Goal: Information Seeking & Learning: Check status

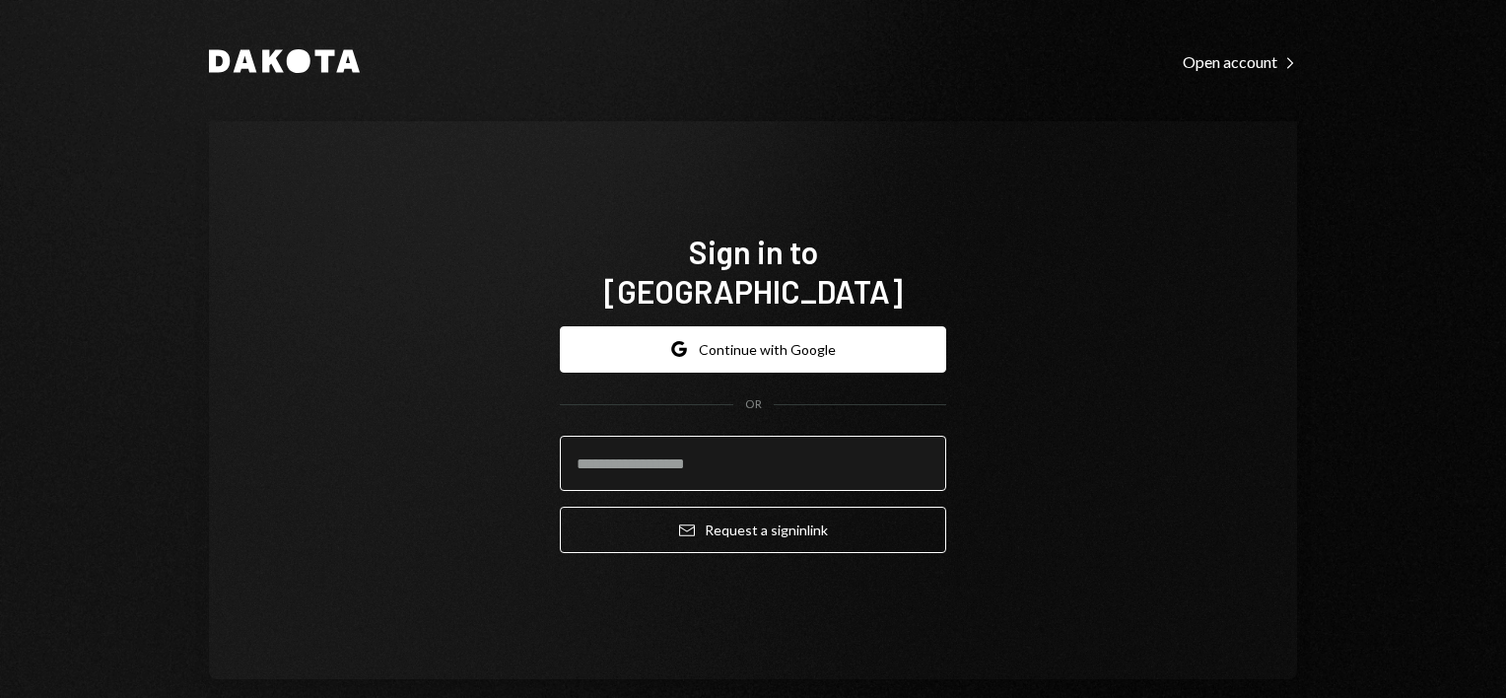
drag, startPoint x: 0, startPoint y: 0, endPoint x: 757, endPoint y: 446, distance: 878.4
click at [757, 446] on input "email" at bounding box center [753, 463] width 386 height 55
type input "**********"
click at [1048, 394] on div "**********" at bounding box center [753, 400] width 1088 height 558
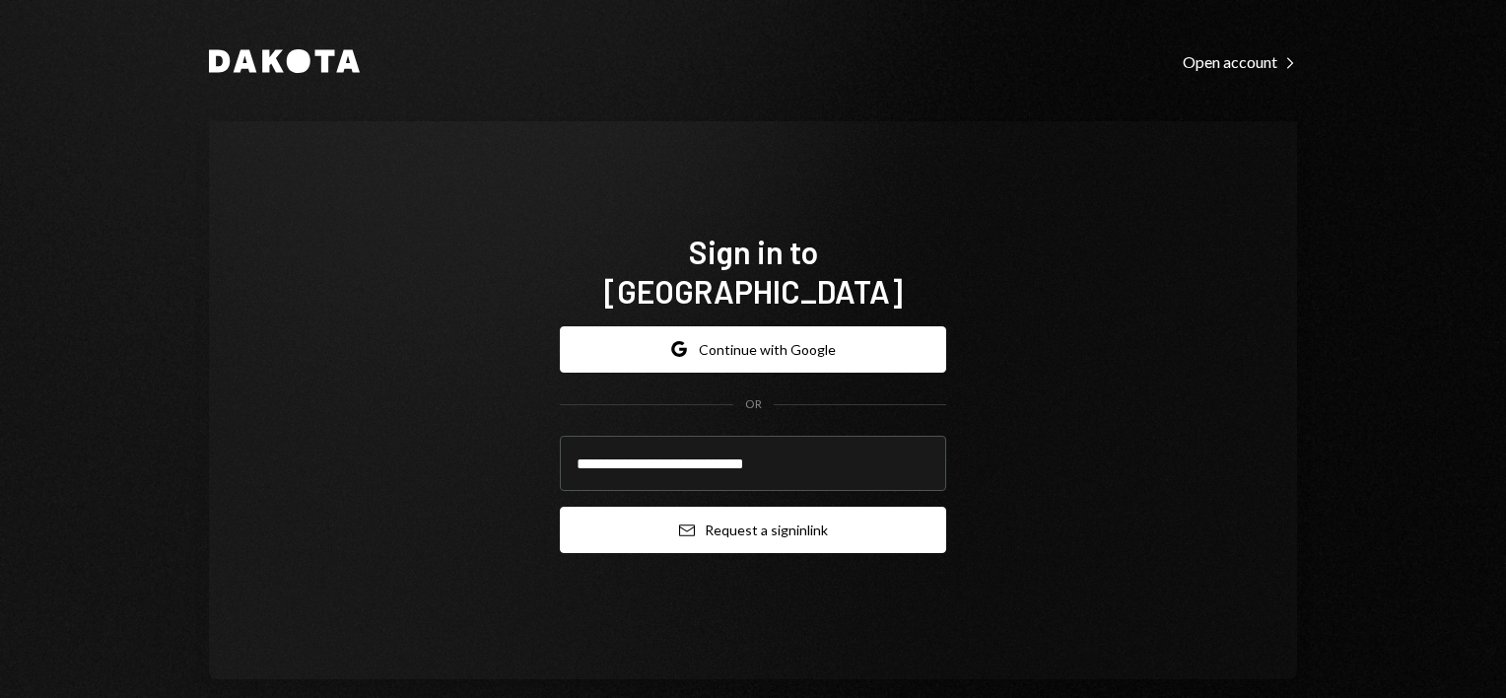
click at [783, 516] on button "Email Request a sign in link" at bounding box center [753, 530] width 386 height 46
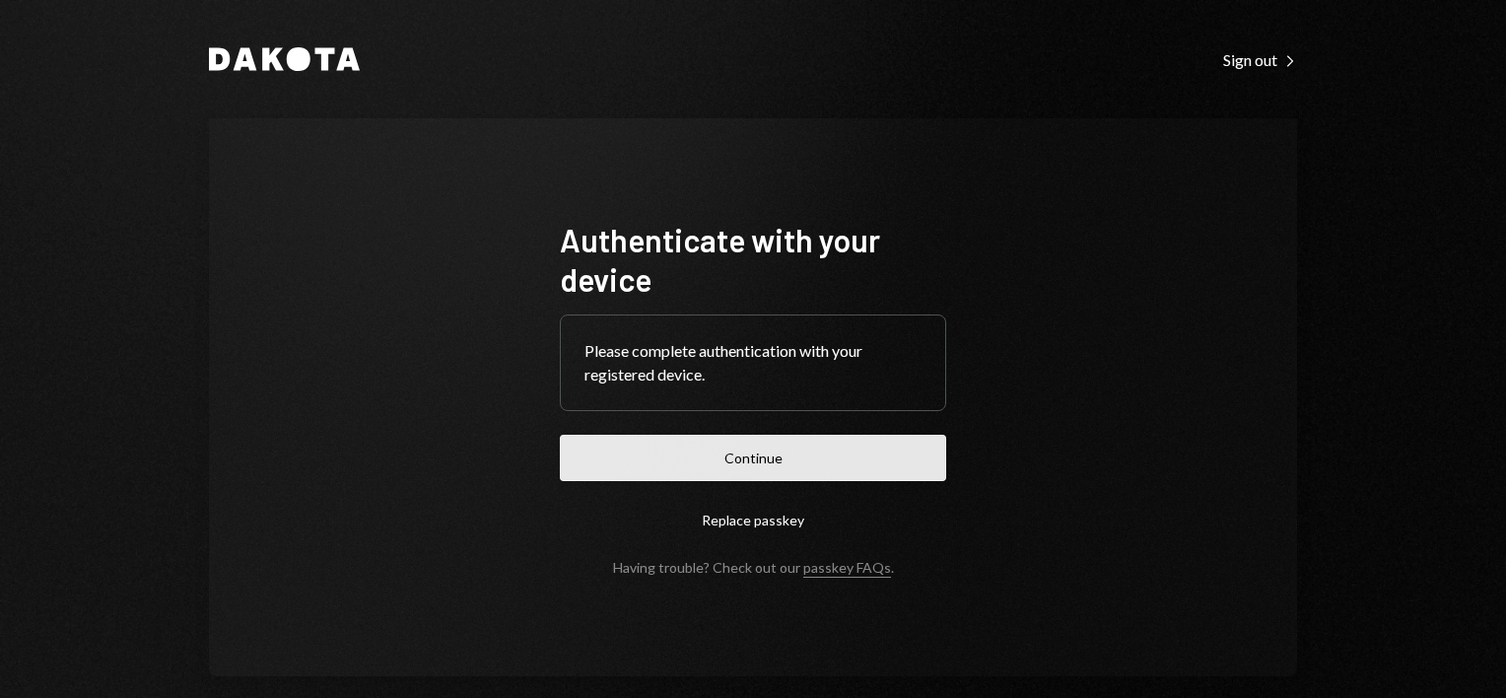
click at [761, 452] on button "Continue" at bounding box center [753, 458] width 386 height 46
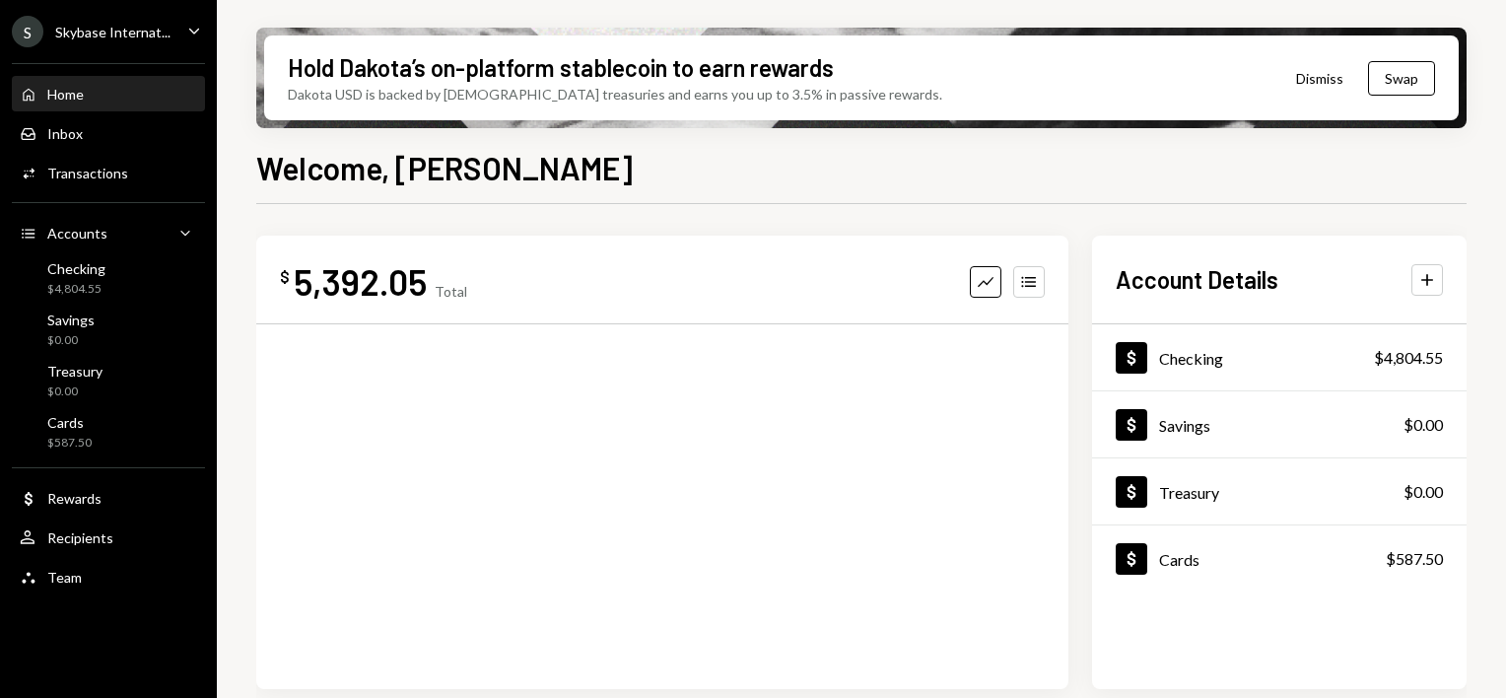
click at [108, 33] on div "Skybase Internat..." at bounding box center [112, 32] width 115 height 17
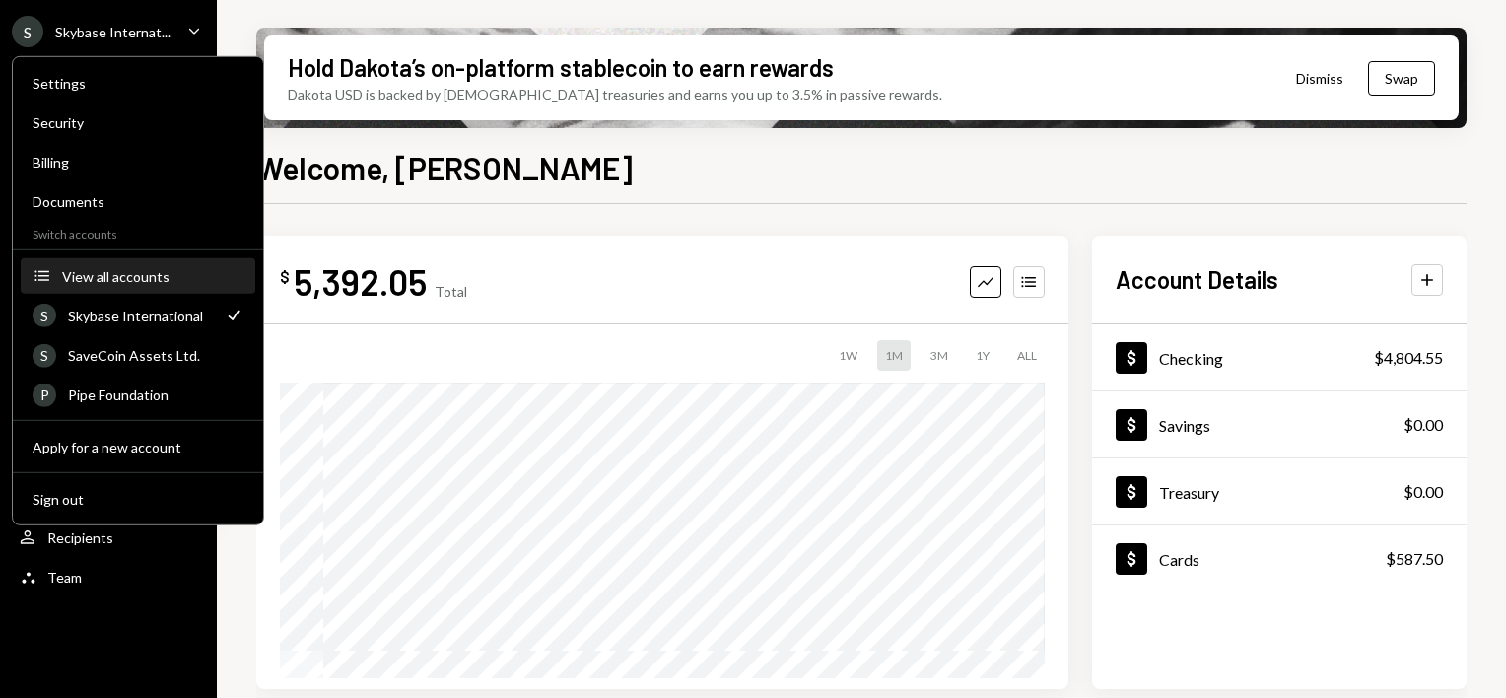
click at [126, 284] on button "Accounts View all accounts" at bounding box center [138, 276] width 235 height 35
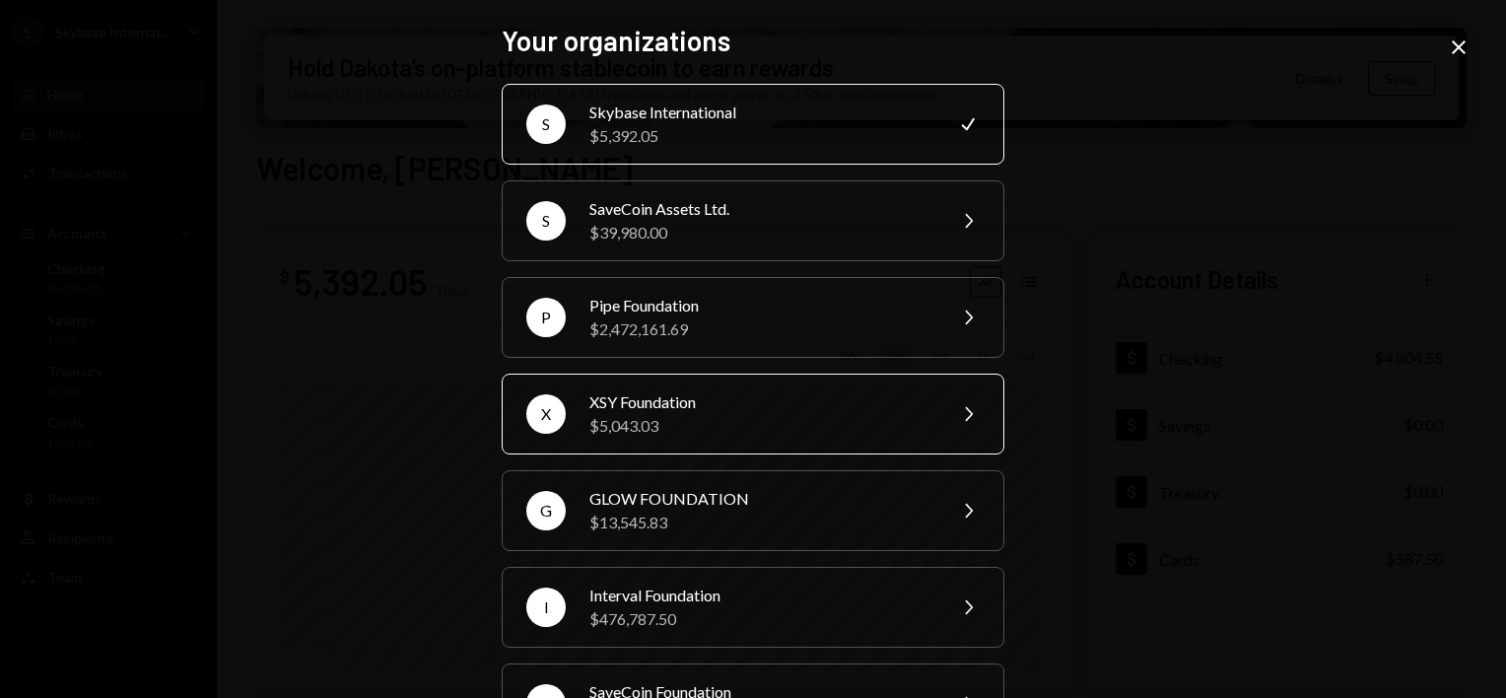
click at [768, 410] on div "XSY Foundation" at bounding box center [760, 402] width 343 height 24
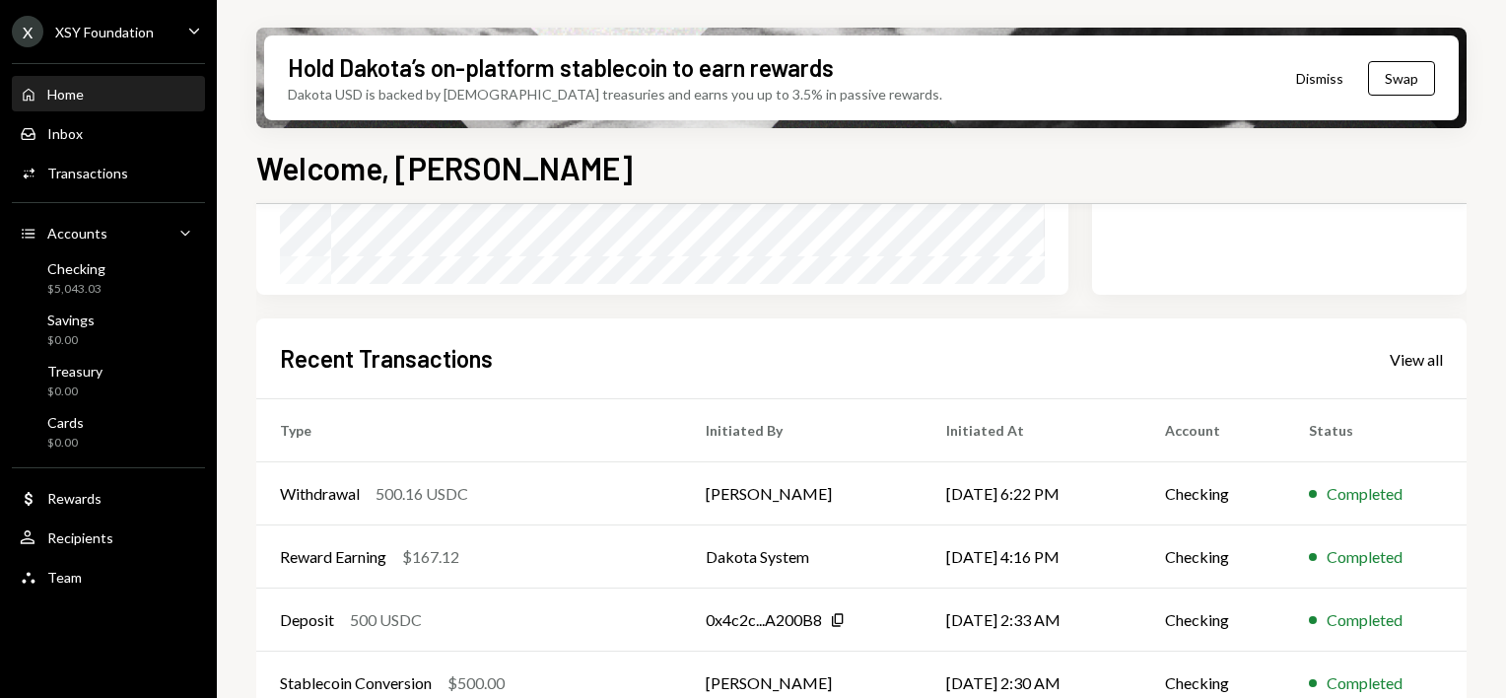
scroll to position [490, 0]
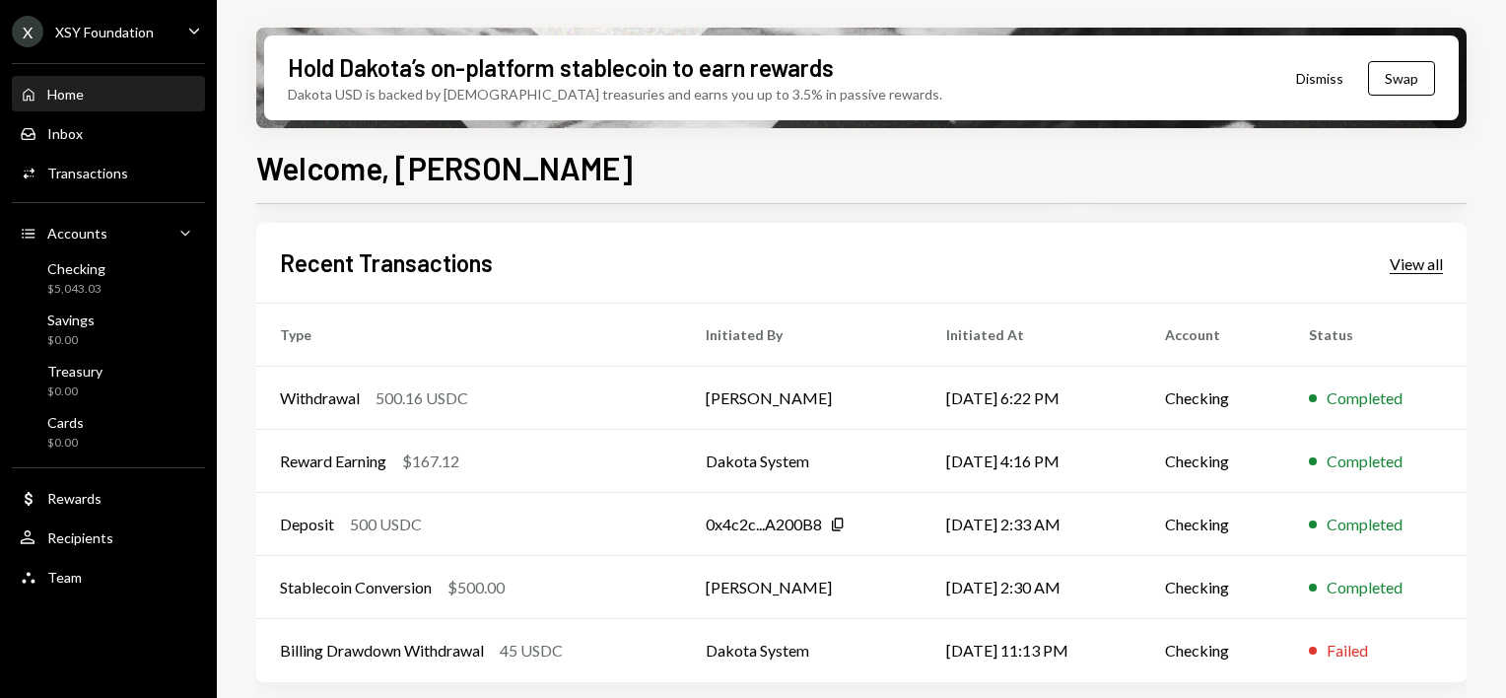
click at [1402, 269] on div "View all" at bounding box center [1416, 264] width 53 height 20
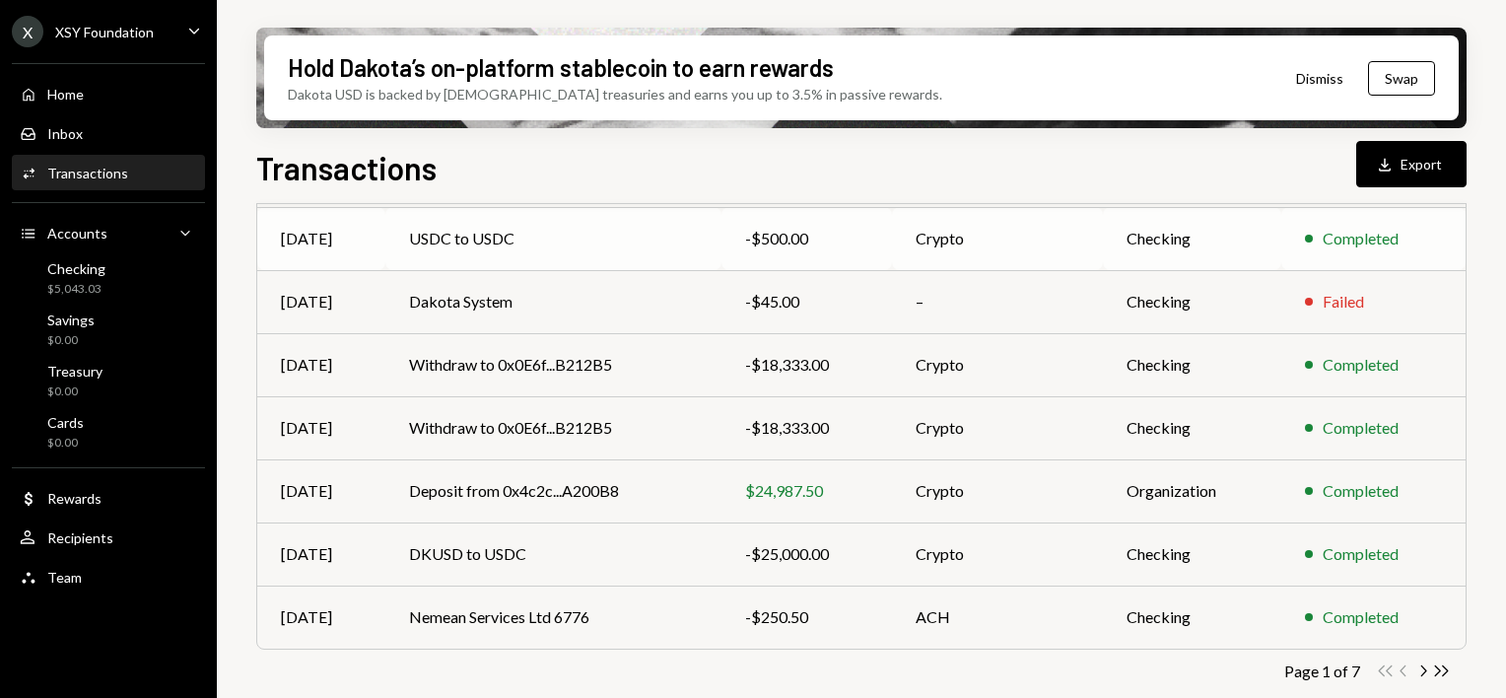
scroll to position [424, 0]
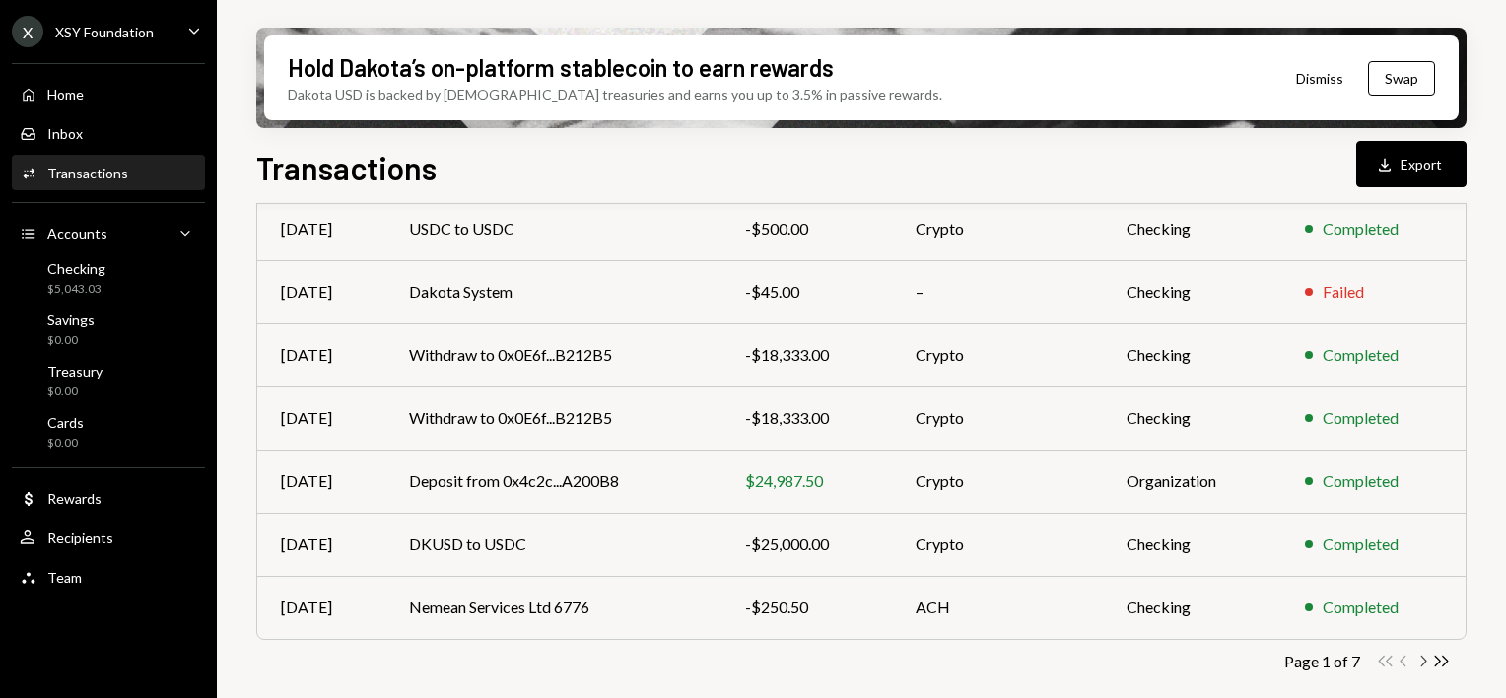
click at [1421, 666] on icon "Chevron Right" at bounding box center [1422, 661] width 19 height 19
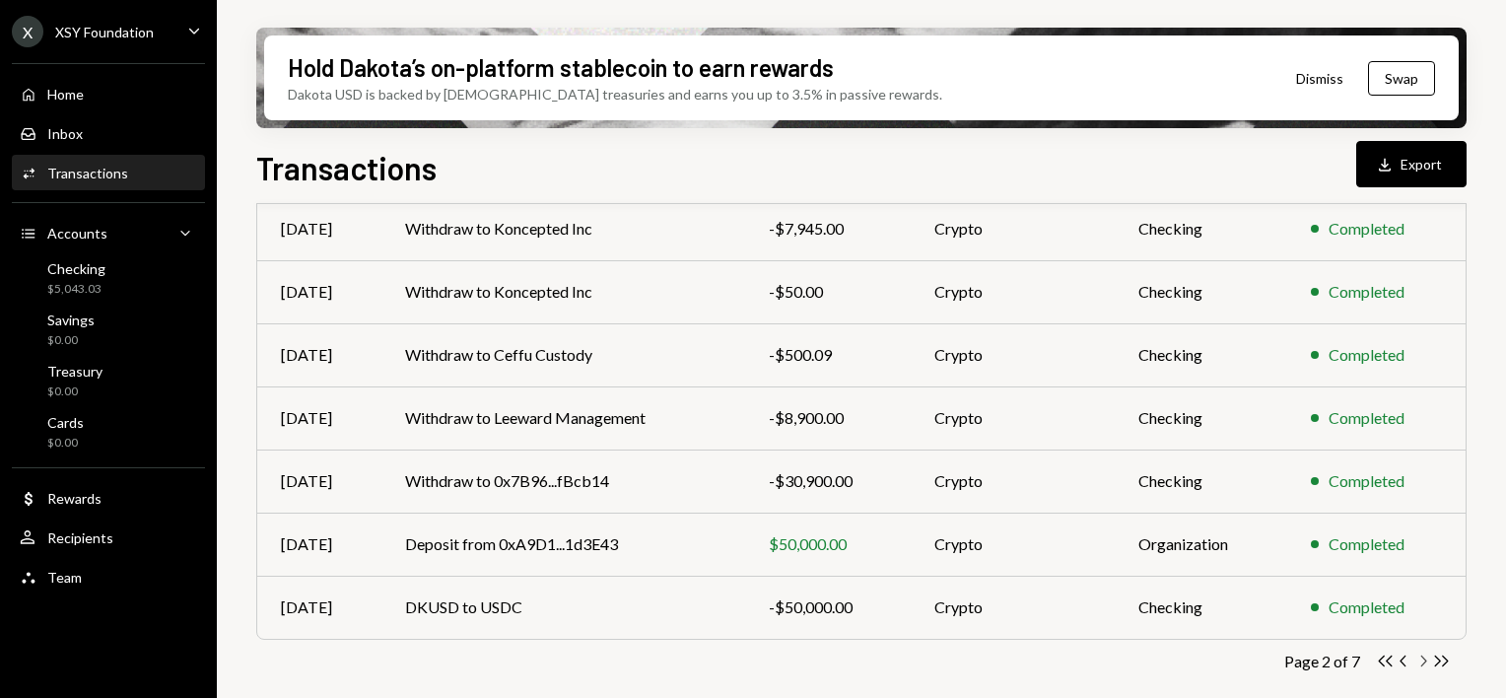
click at [1423, 662] on icon "Chevron Right" at bounding box center [1422, 661] width 19 height 19
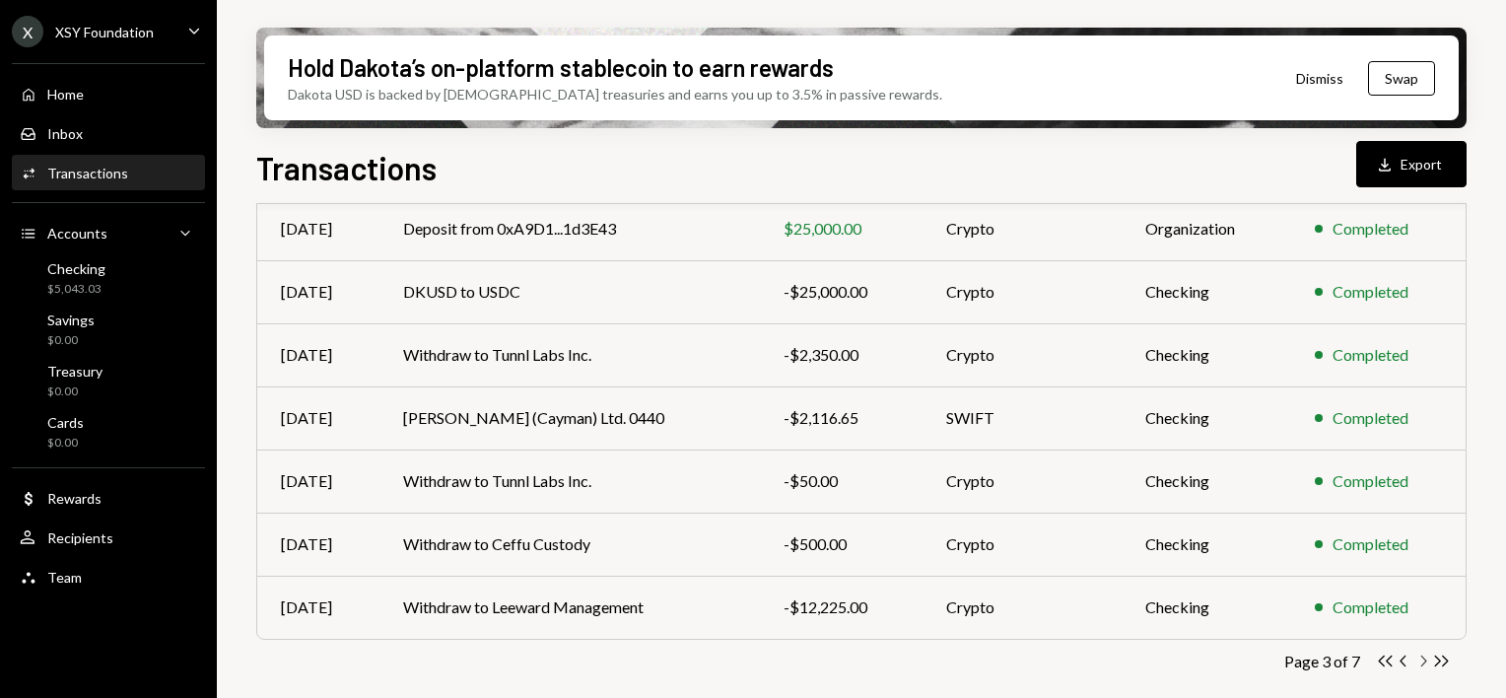
click at [1417, 662] on icon "Chevron Right" at bounding box center [1422, 661] width 19 height 19
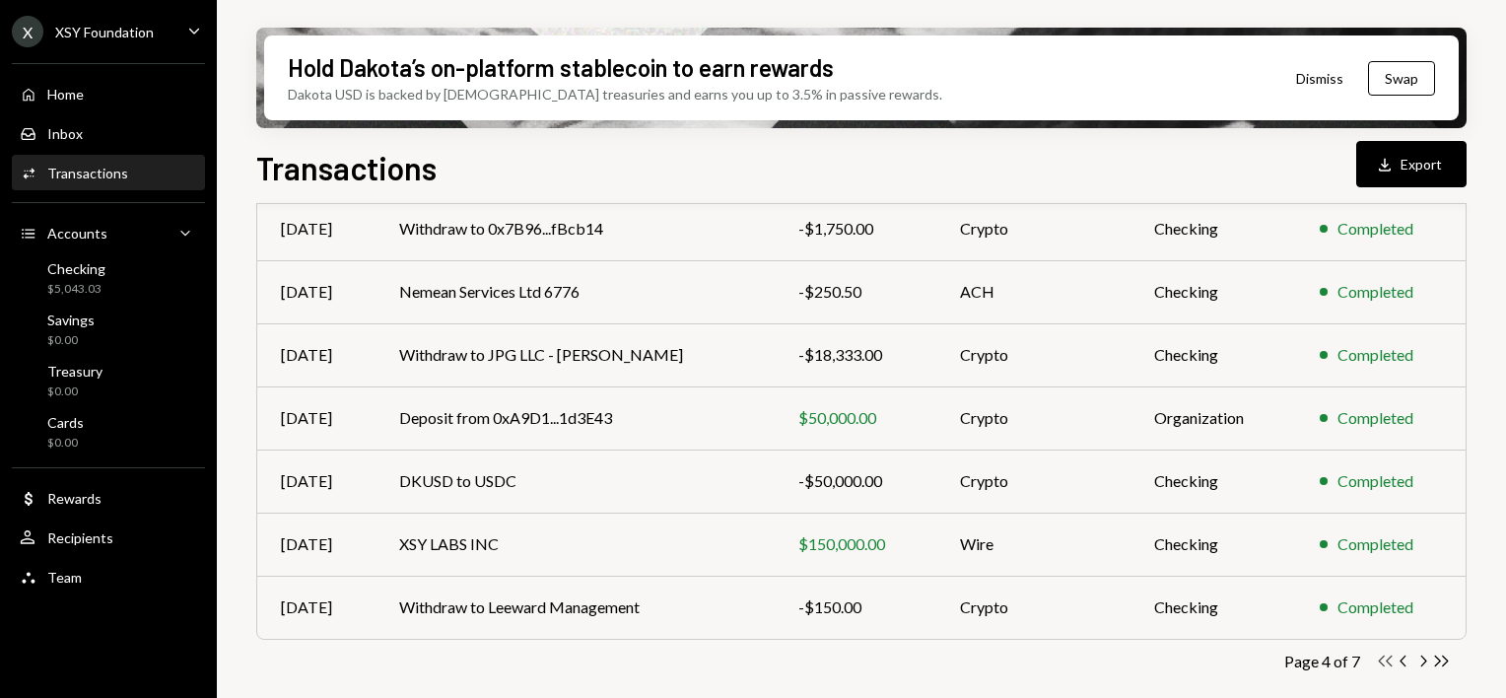
click at [1386, 657] on icon "Double Arrow Left" at bounding box center [1385, 661] width 19 height 19
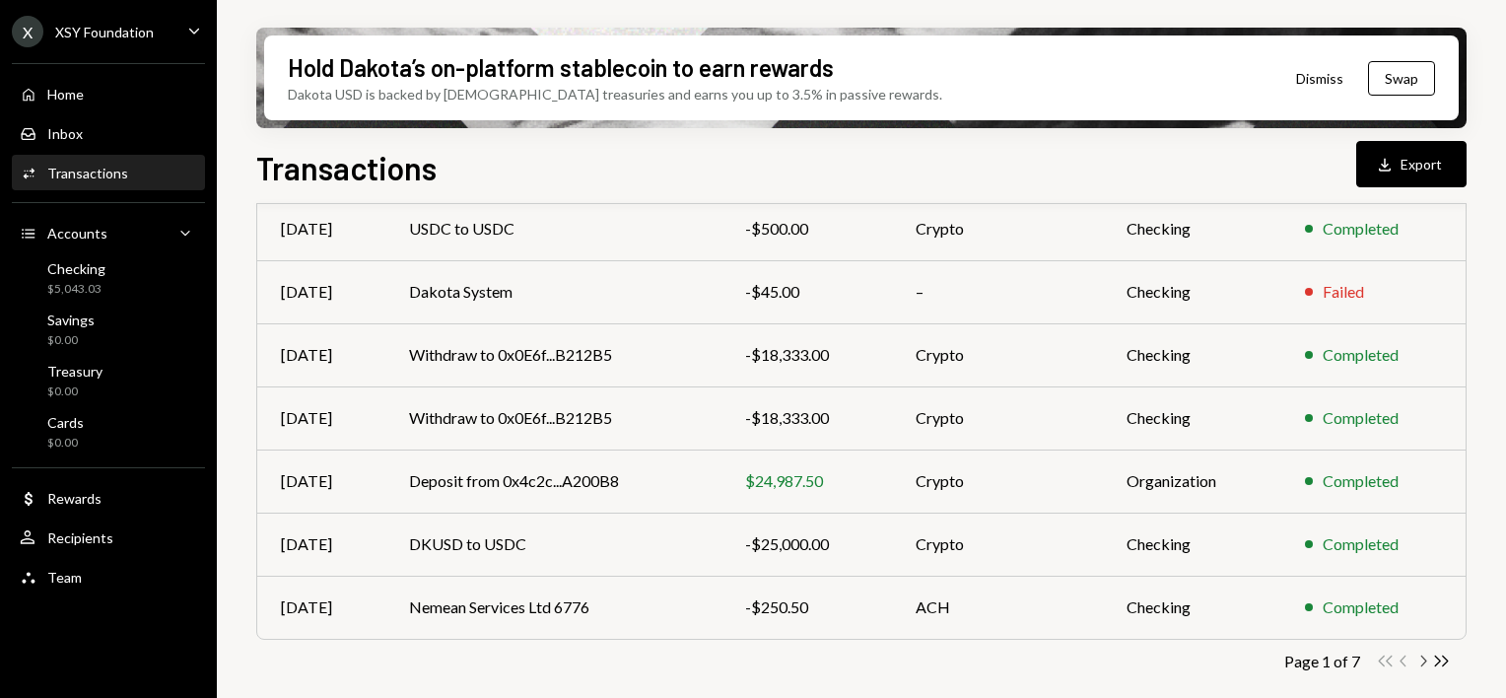
click at [1427, 667] on icon "Chevron Right" at bounding box center [1422, 661] width 19 height 19
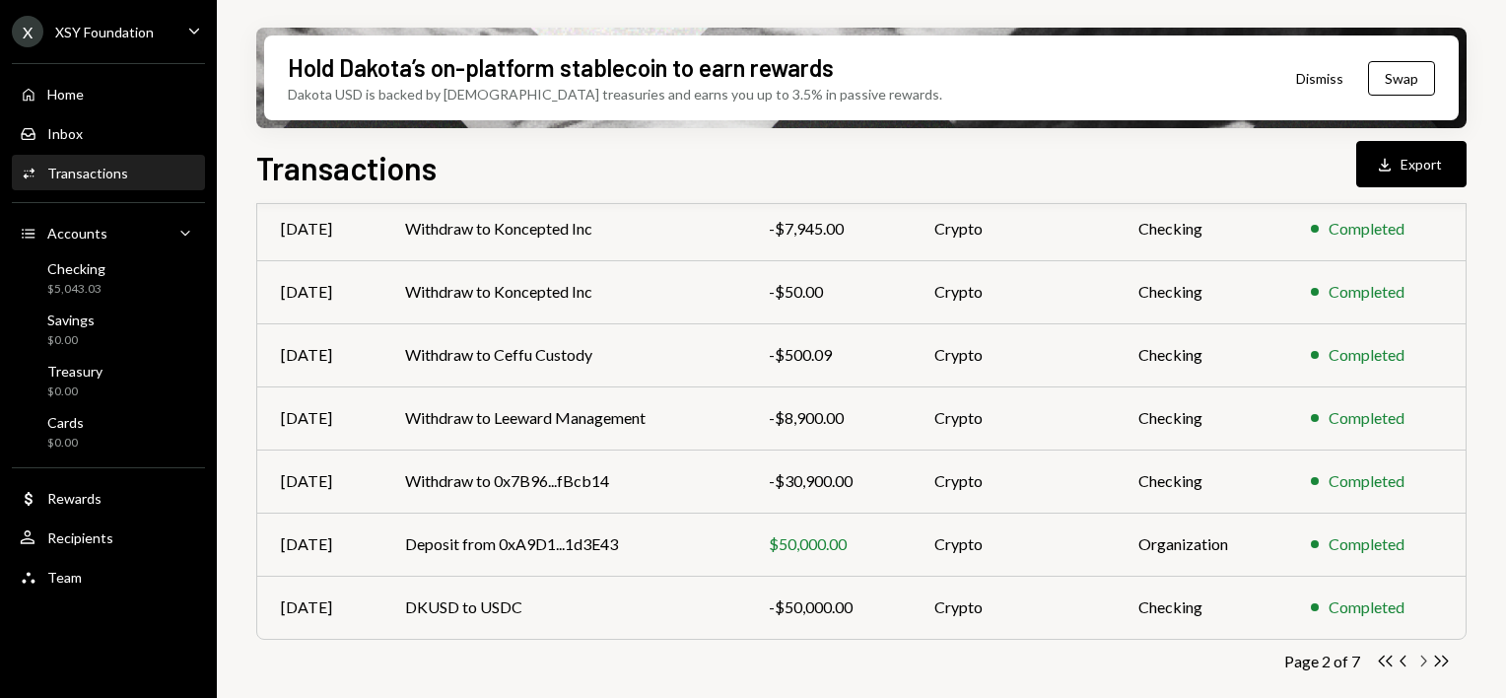
click at [1427, 662] on icon "Chevron Right" at bounding box center [1422, 661] width 19 height 19
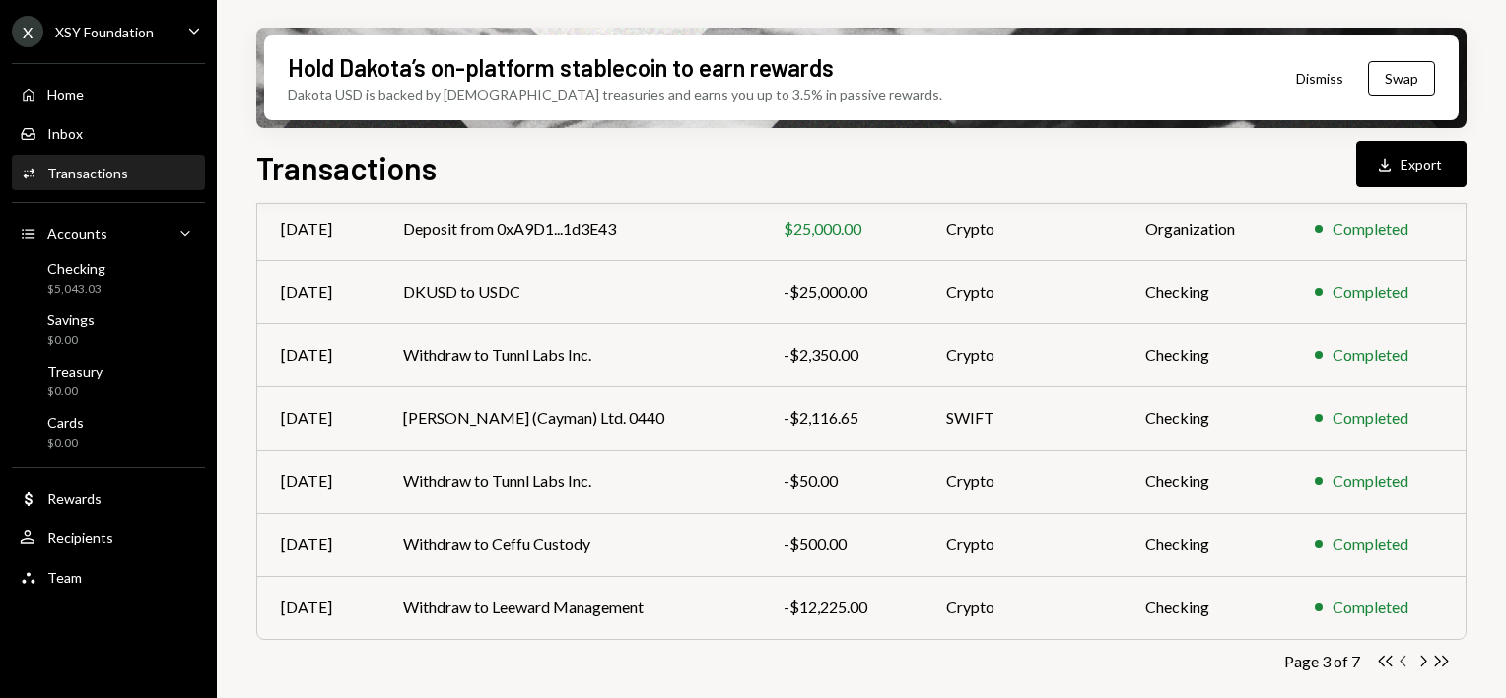
click at [1406, 658] on icon "Chevron Left" at bounding box center [1404, 661] width 19 height 19
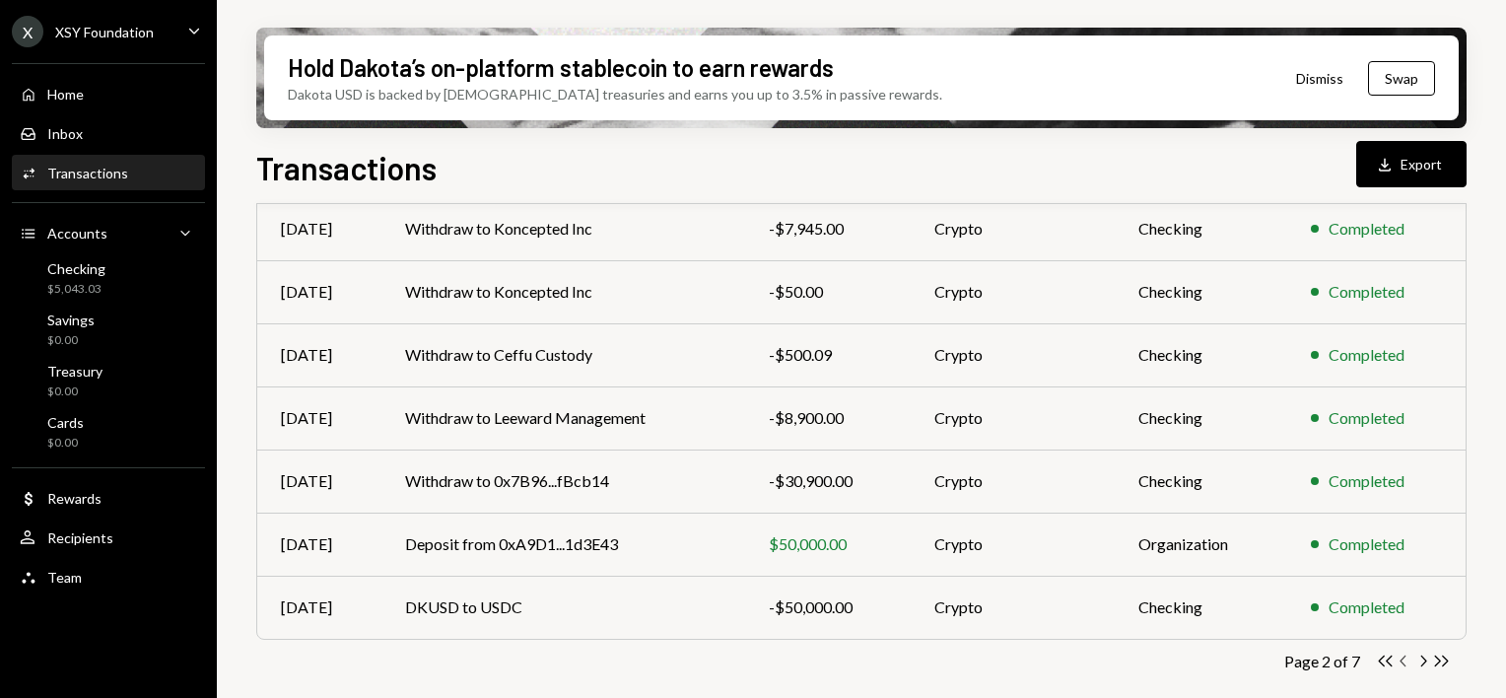
click at [1404, 659] on icon "Chevron Left" at bounding box center [1404, 661] width 19 height 19
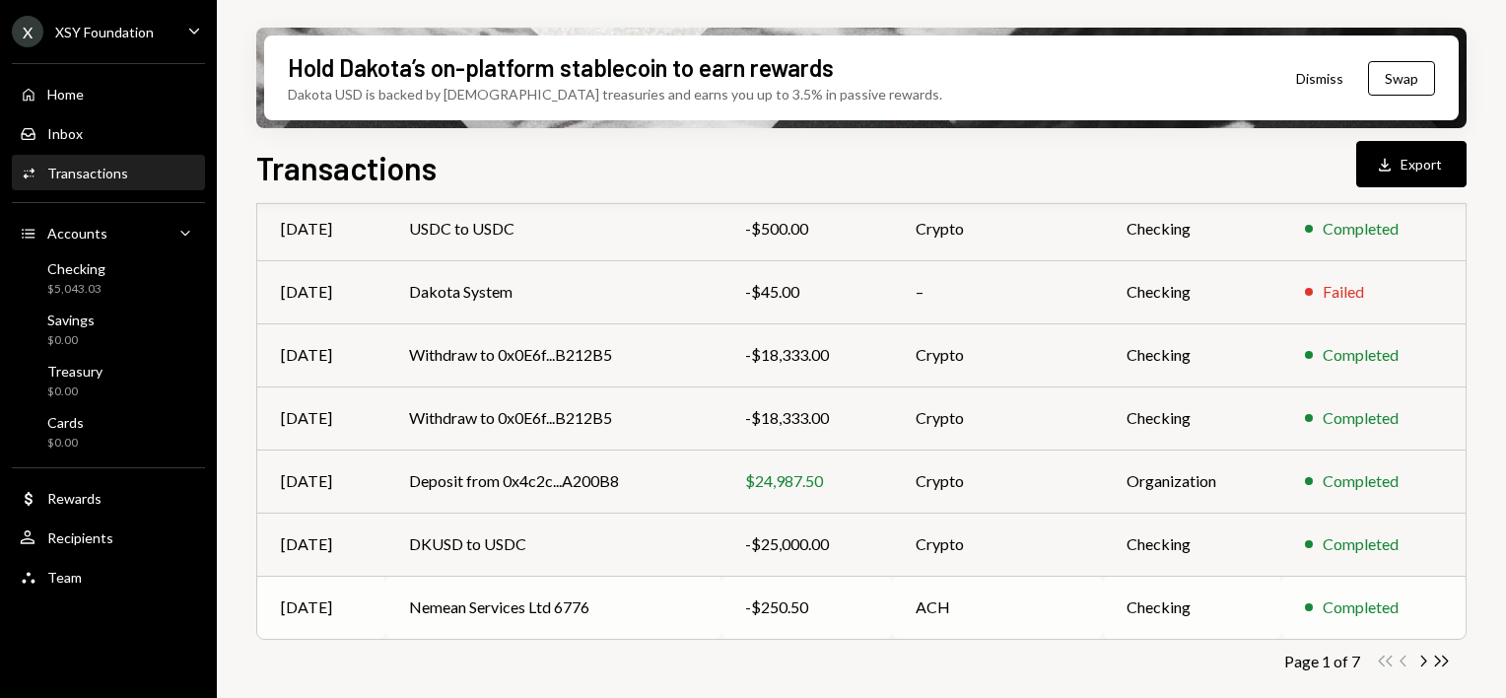
click at [568, 607] on td "Nemean Services Ltd 6776" at bounding box center [552, 607] width 335 height 63
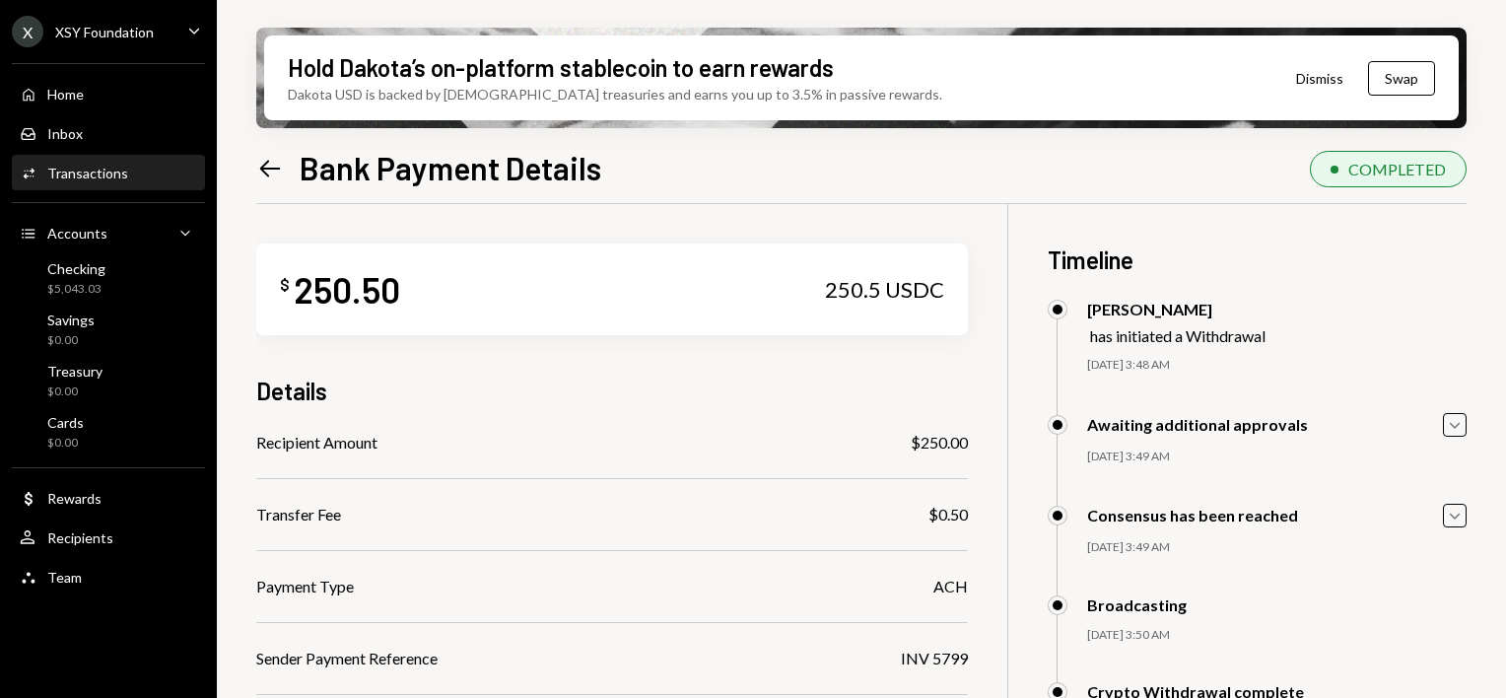
click at [274, 179] on icon "Left Arrow" at bounding box center [270, 169] width 28 height 28
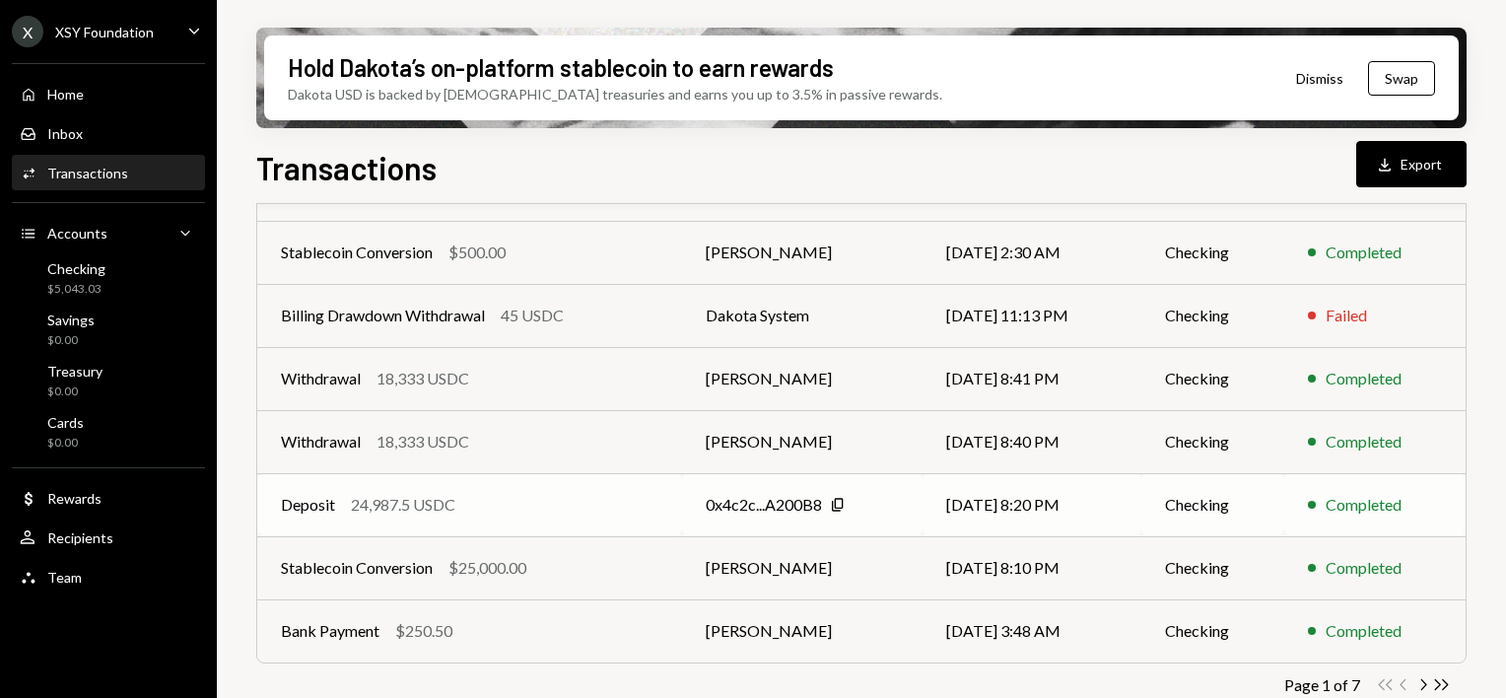
scroll to position [424, 0]
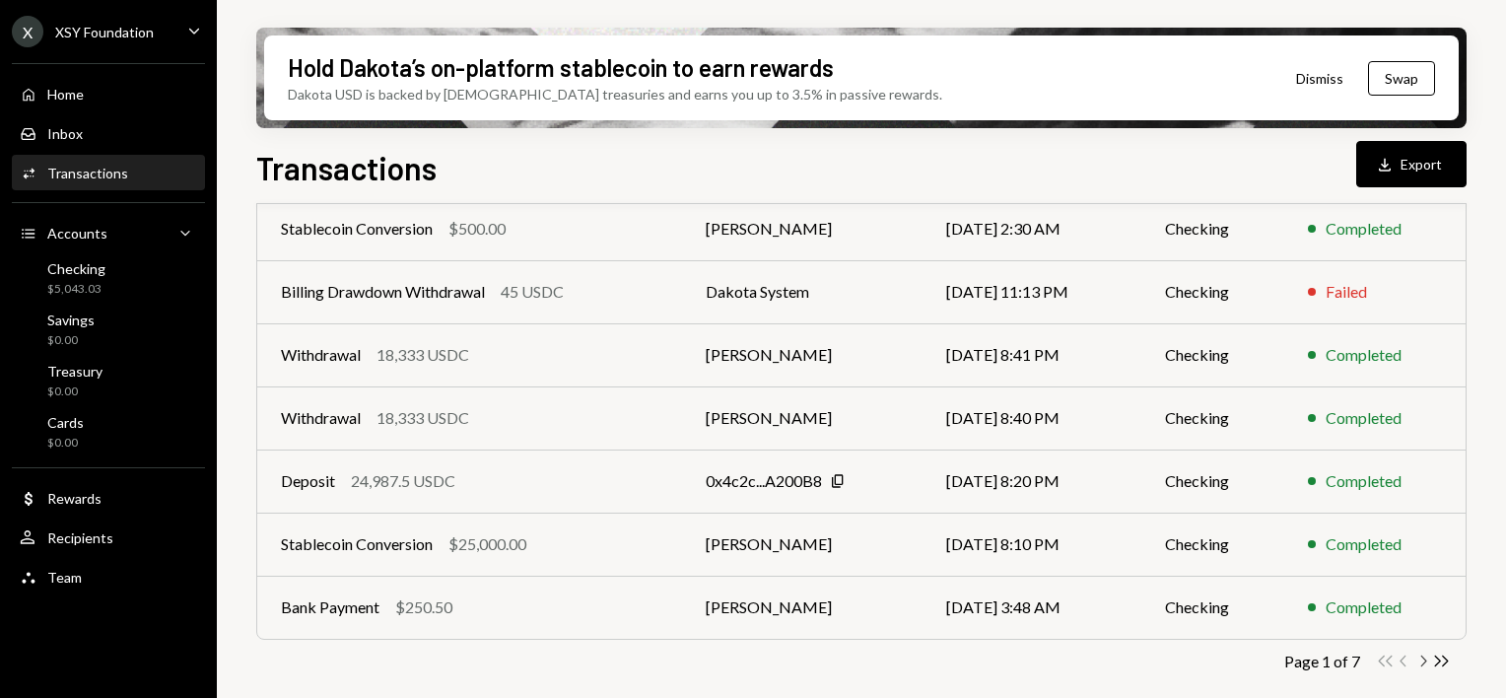
click at [1427, 664] on icon "Chevron Right" at bounding box center [1422, 661] width 19 height 19
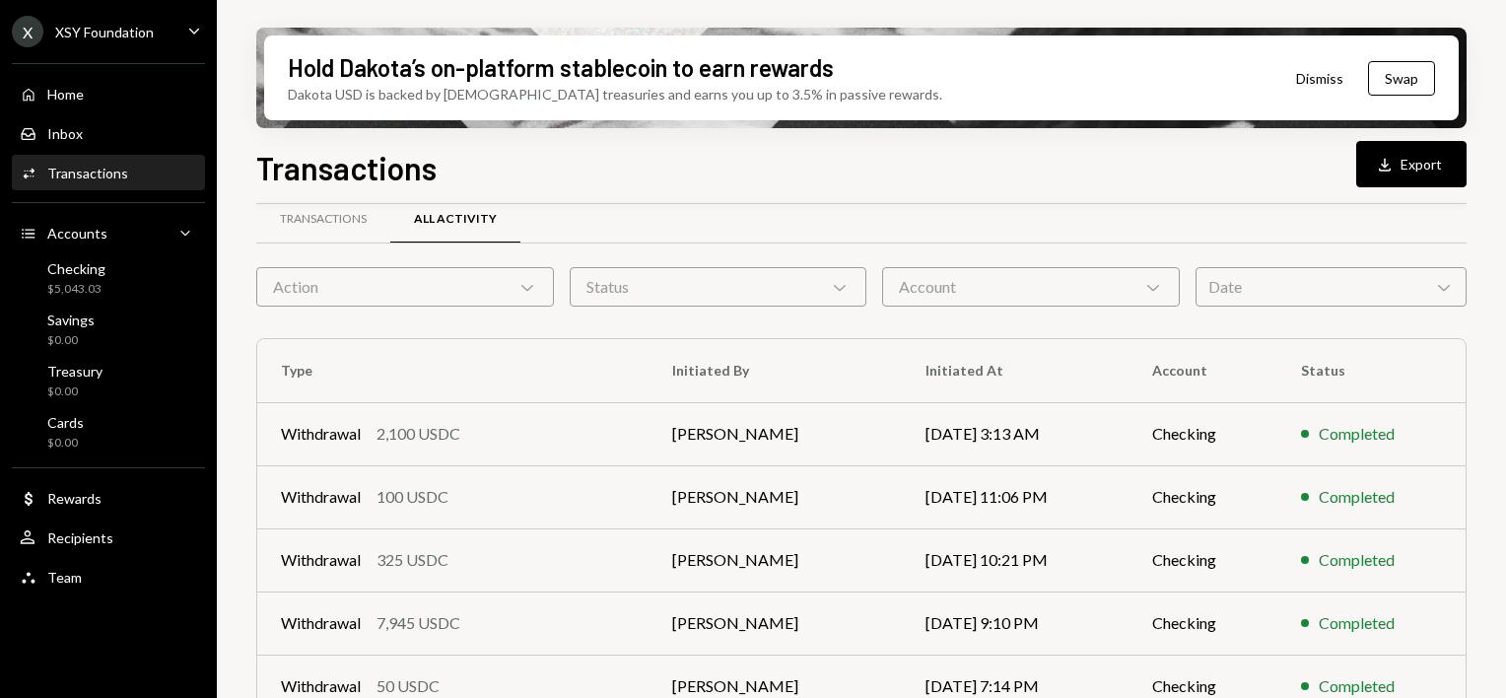
scroll to position [0, 0]
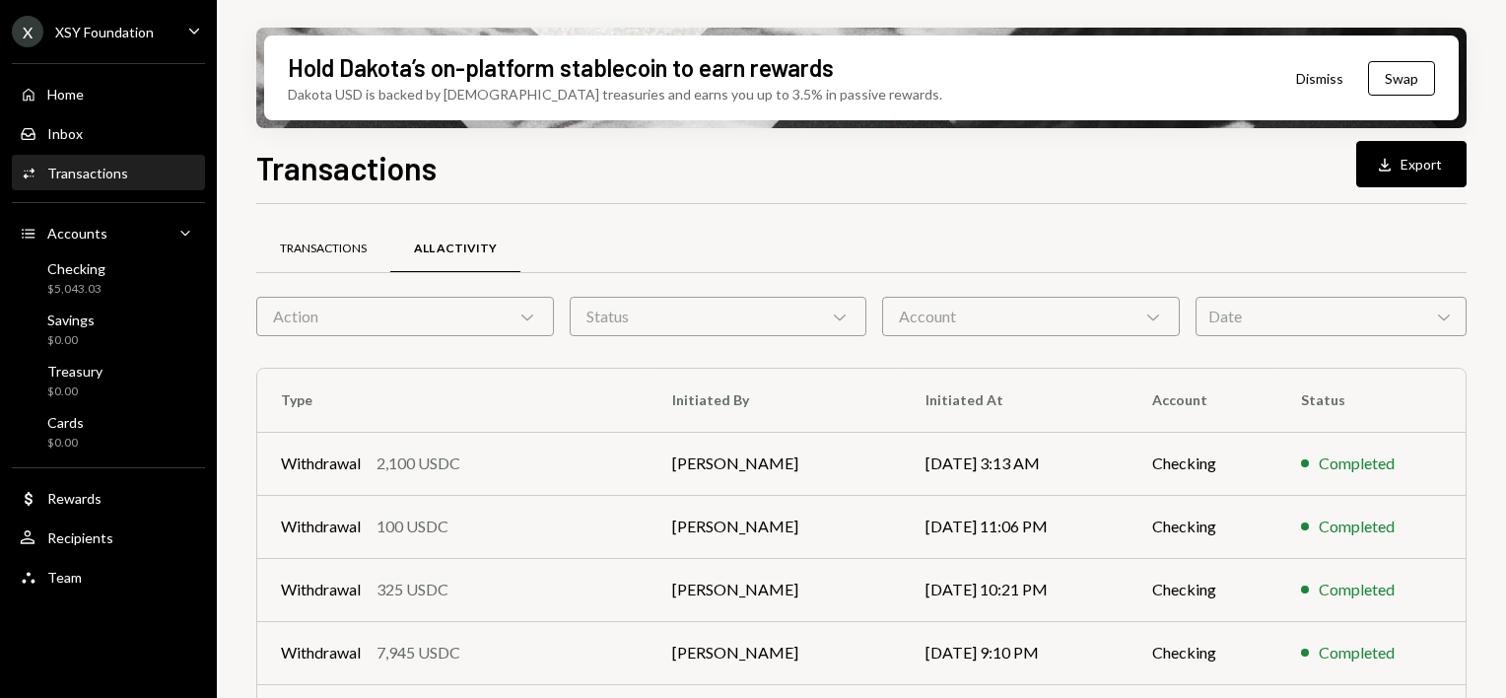
click at [318, 248] on div "Transactions" at bounding box center [323, 249] width 87 height 17
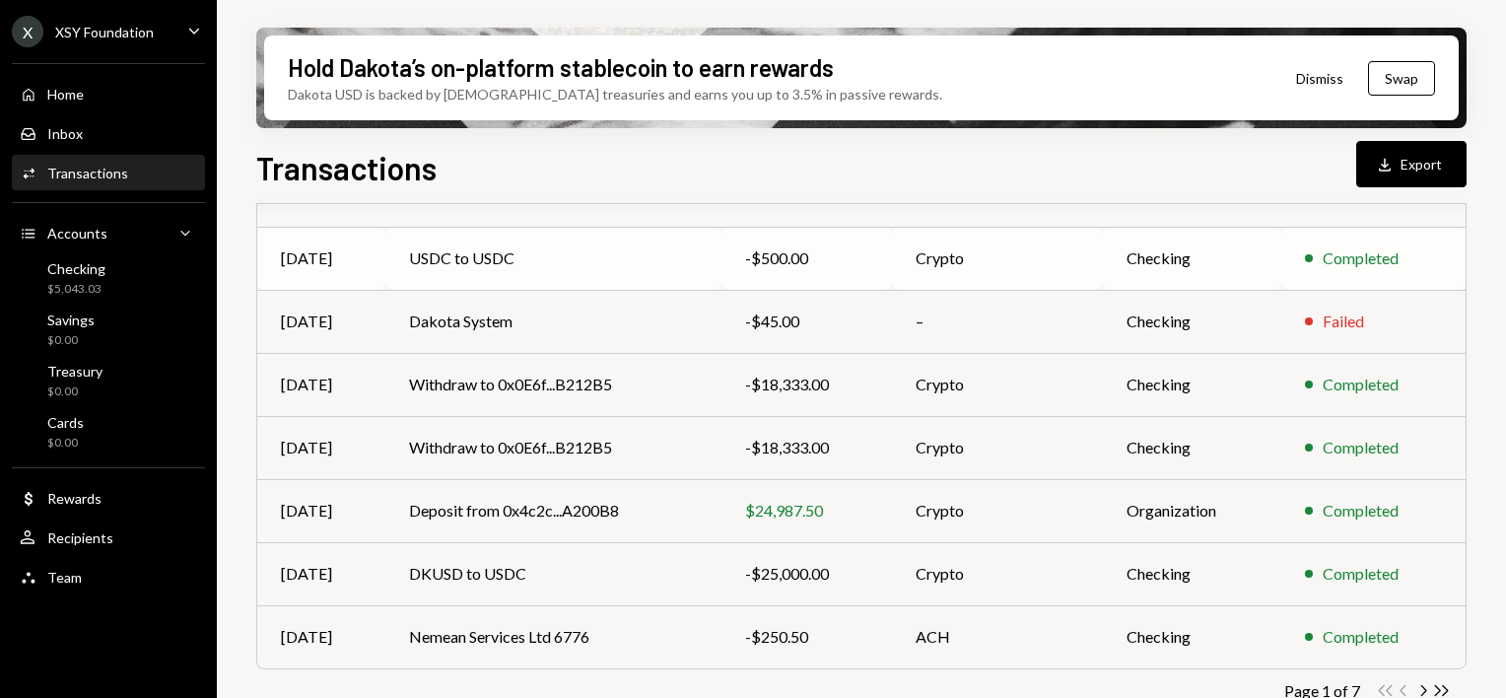
scroll to position [424, 0]
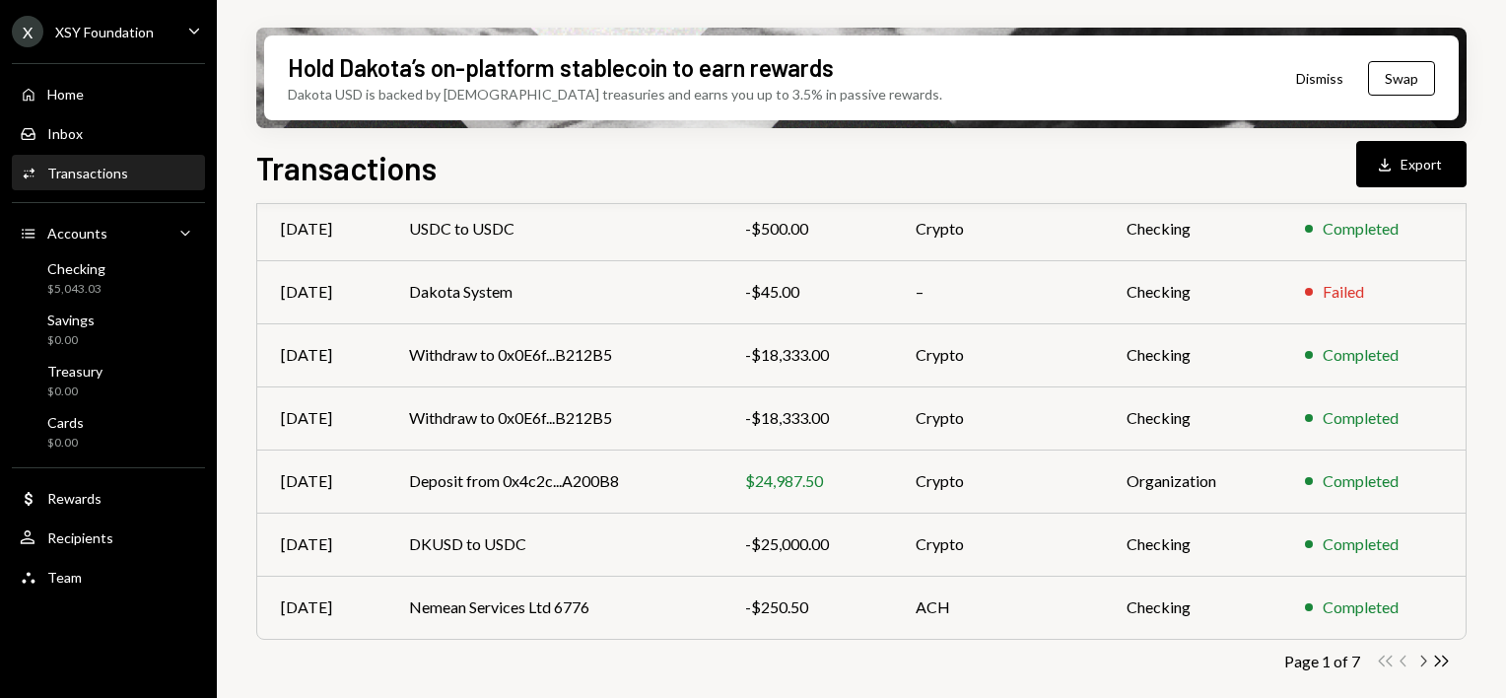
click at [1417, 662] on icon "Chevron Right" at bounding box center [1422, 661] width 19 height 19
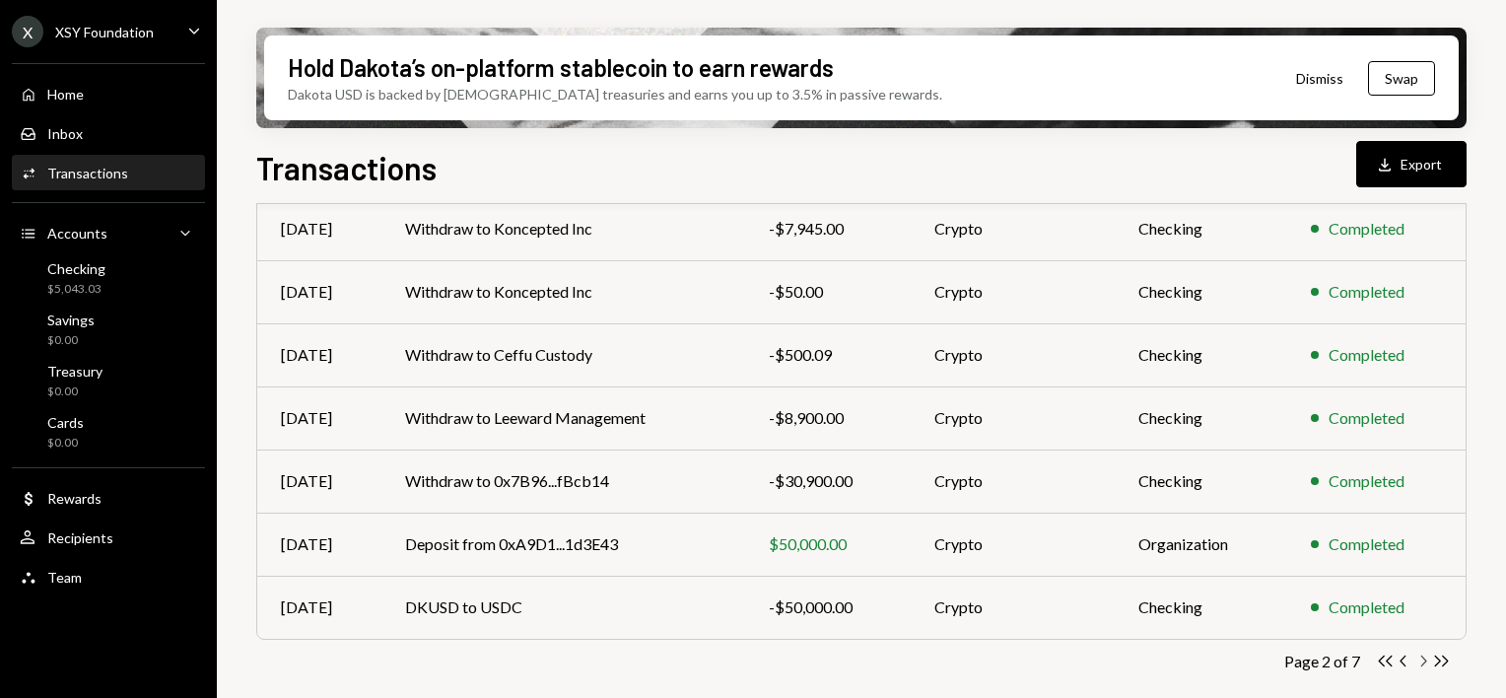
click at [1417, 662] on icon "Chevron Right" at bounding box center [1422, 661] width 19 height 19
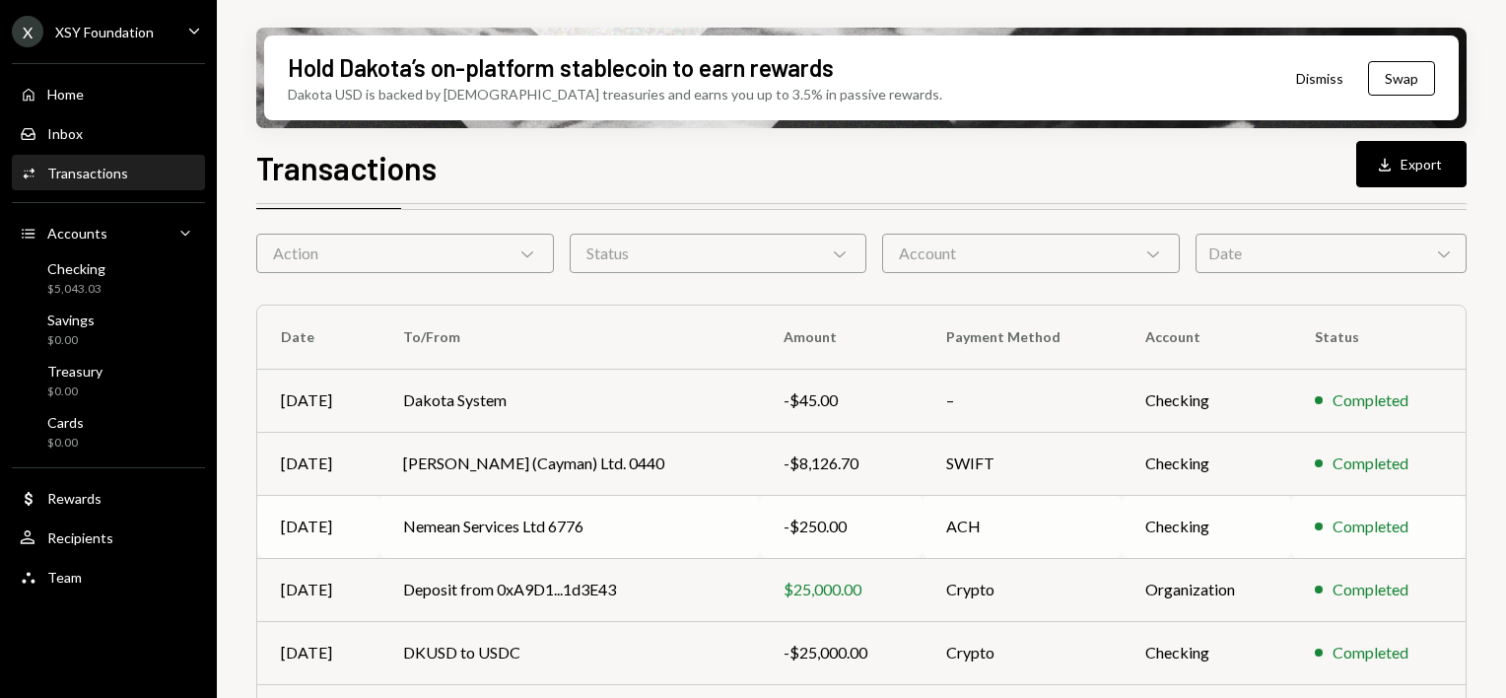
scroll to position [30, 0]
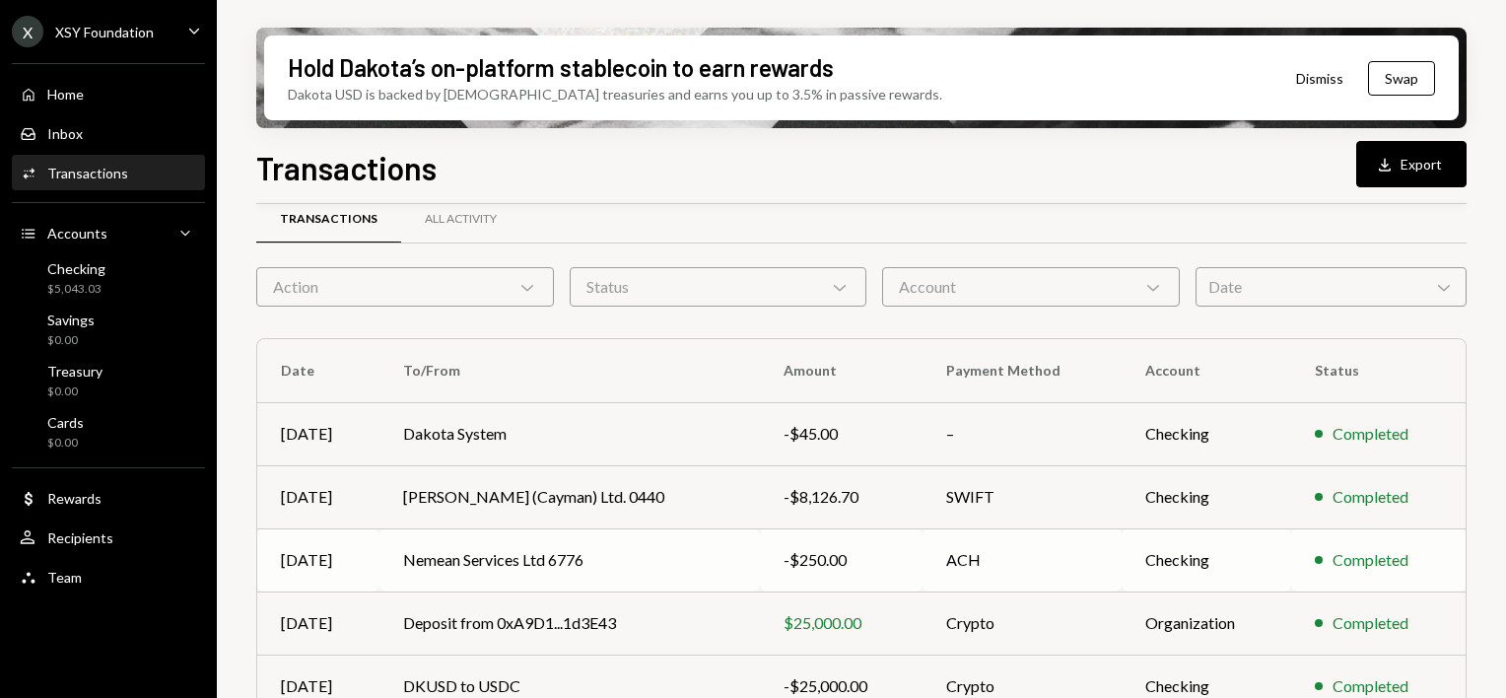
click at [583, 559] on td "Nemean Services Ltd 6776" at bounding box center [569, 559] width 381 height 63
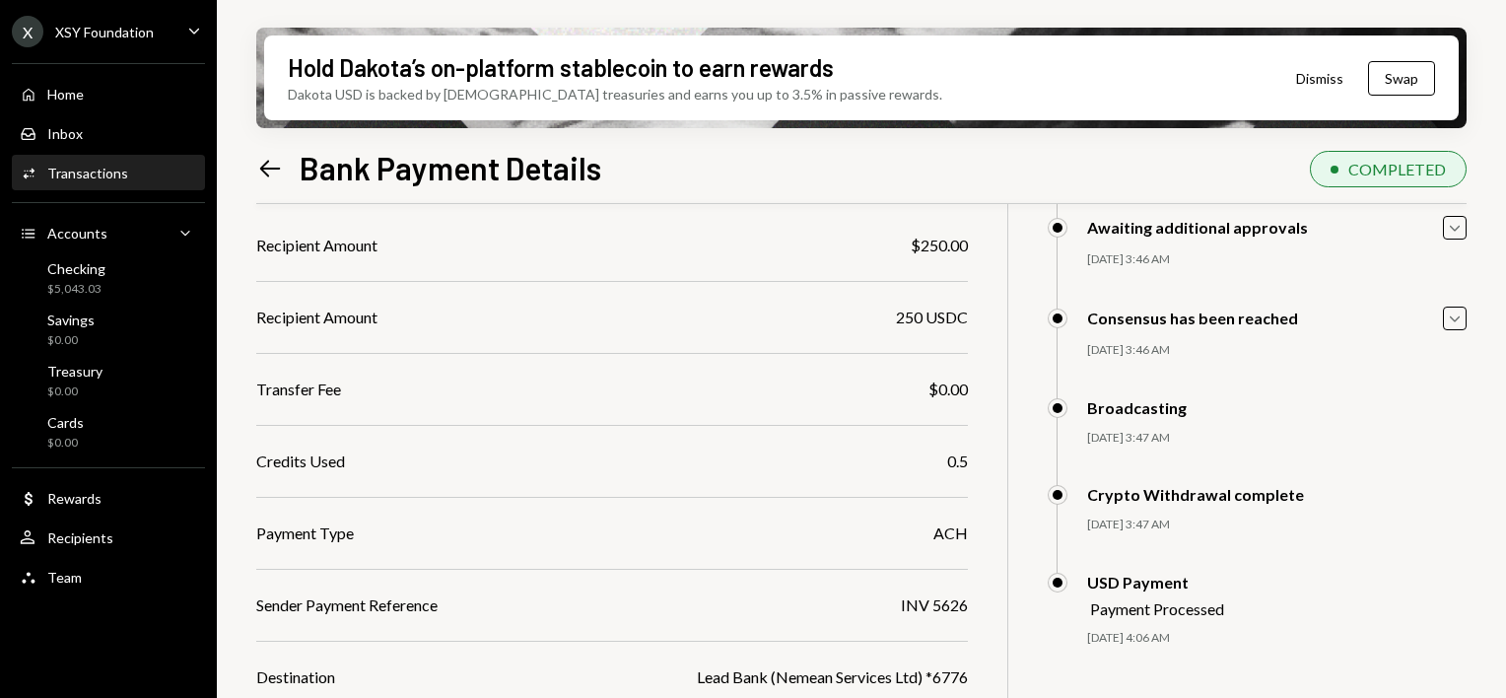
scroll to position [296, 0]
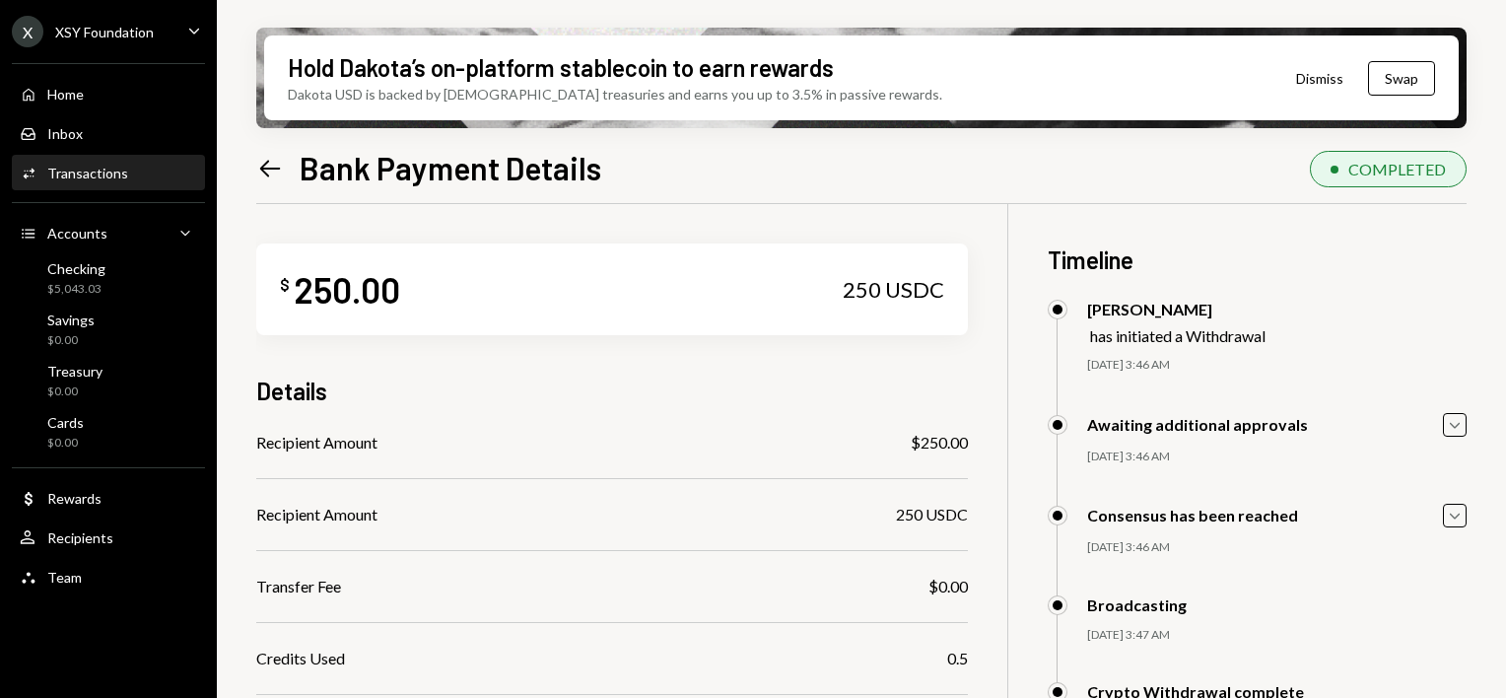
click at [264, 174] on icon "Left Arrow" at bounding box center [270, 169] width 28 height 28
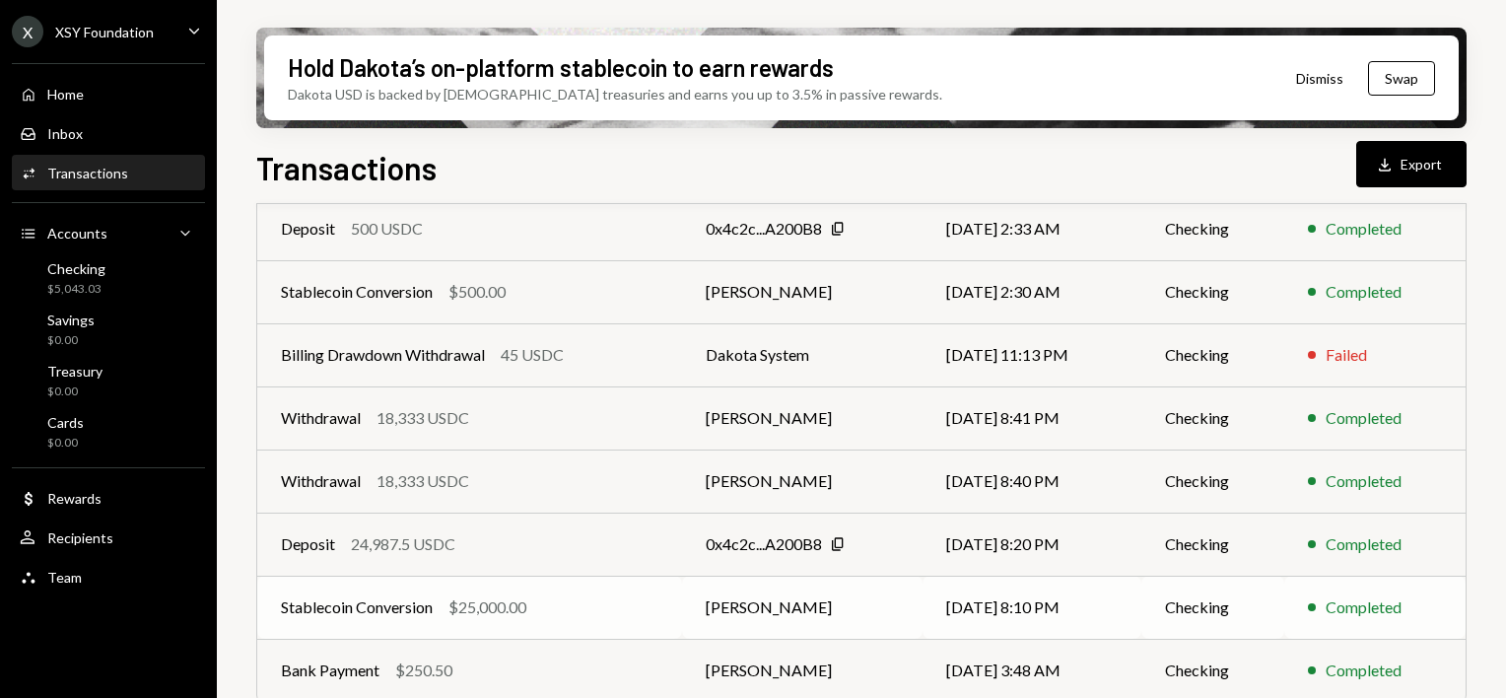
scroll to position [424, 0]
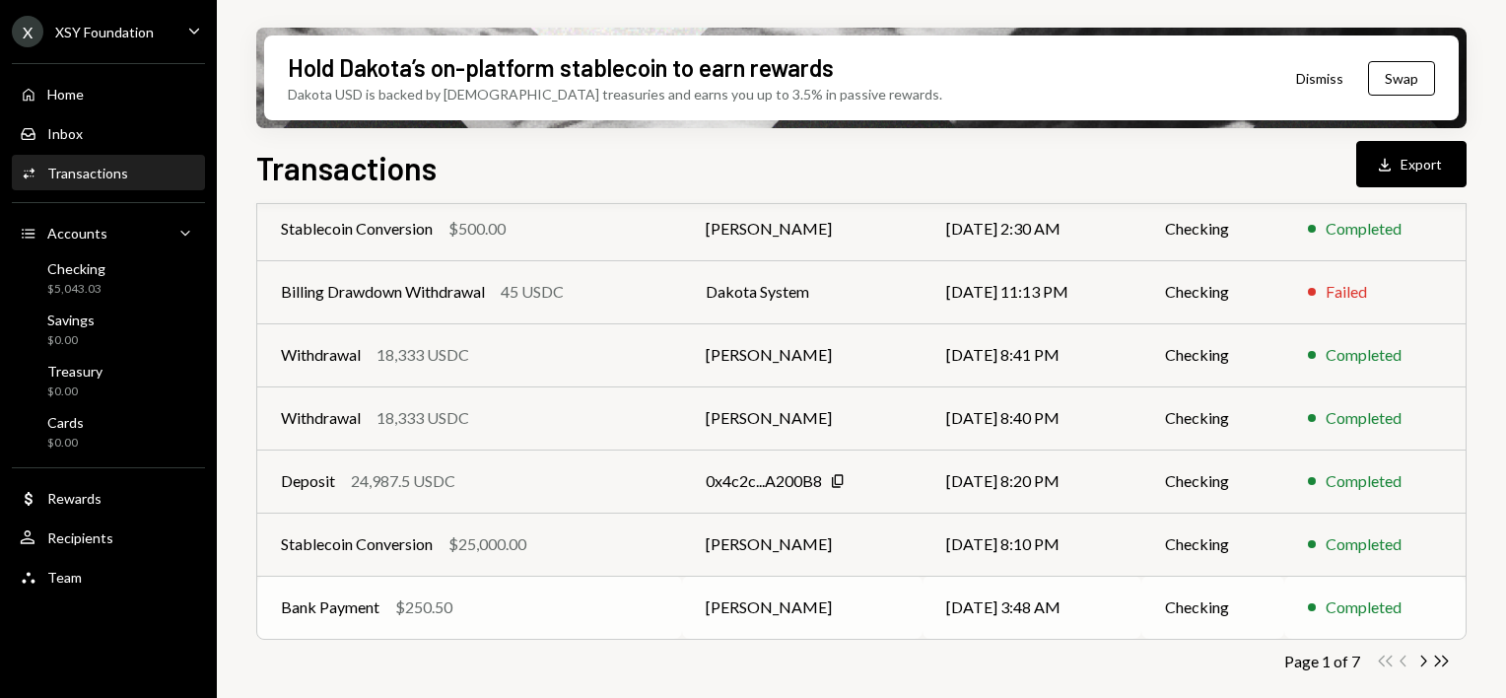
click at [422, 606] on div "$250.50" at bounding box center [423, 607] width 57 height 24
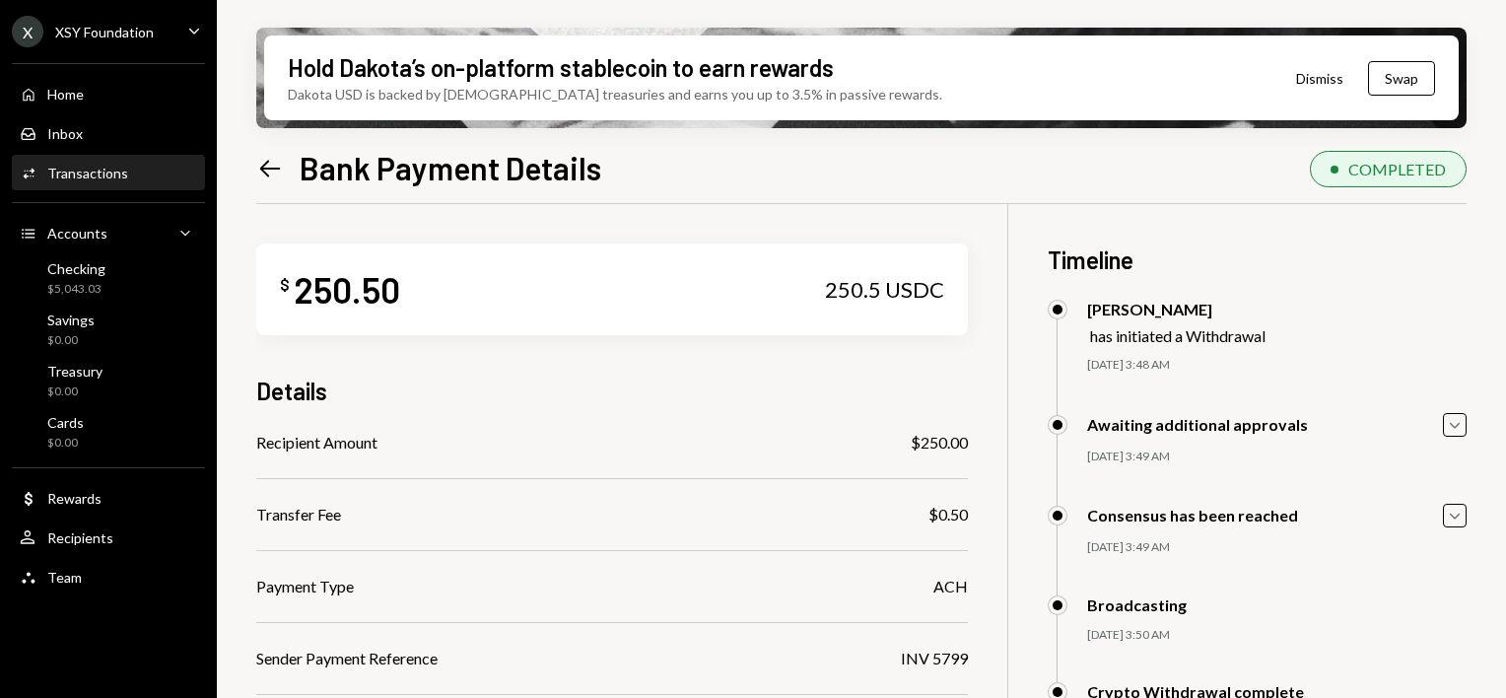
click at [256, 163] on icon "Left Arrow" at bounding box center [270, 169] width 28 height 28
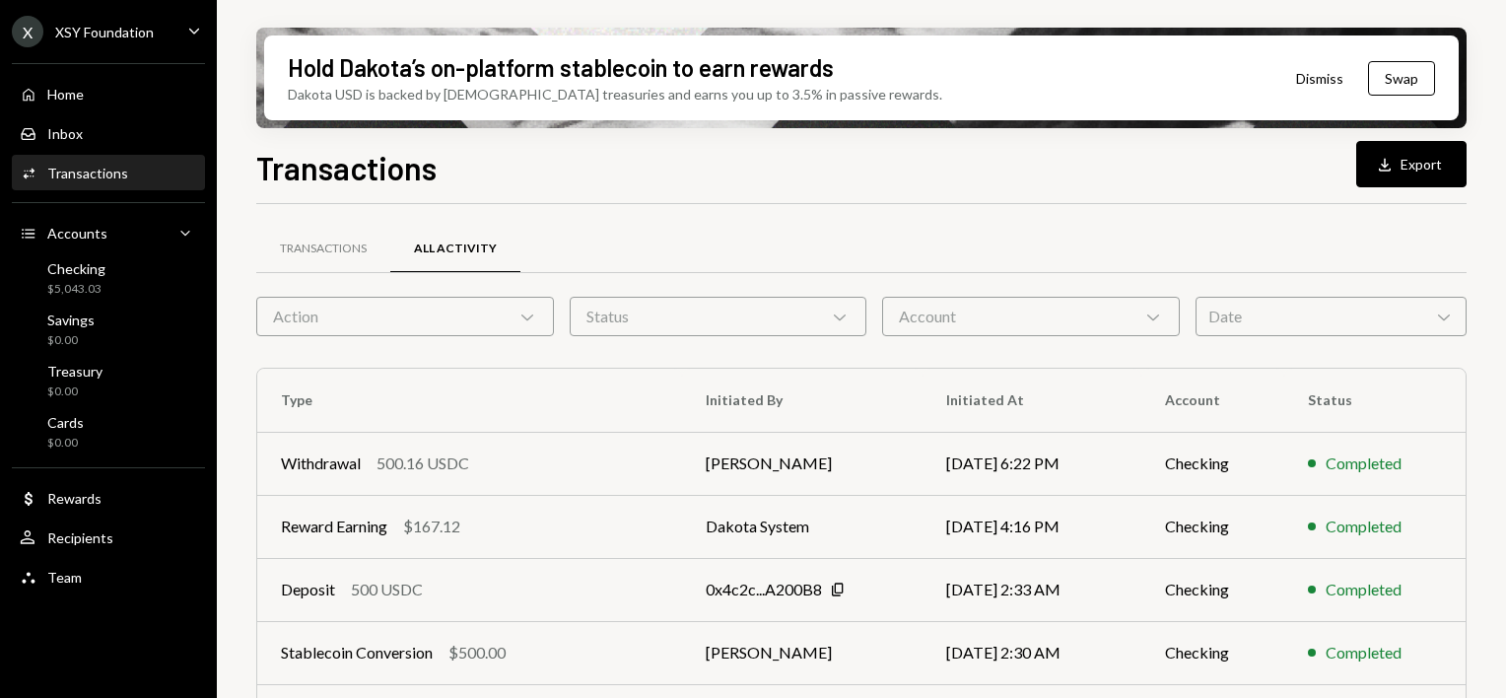
click at [1302, 320] on div "Date Chevron Down" at bounding box center [1331, 316] width 271 height 39
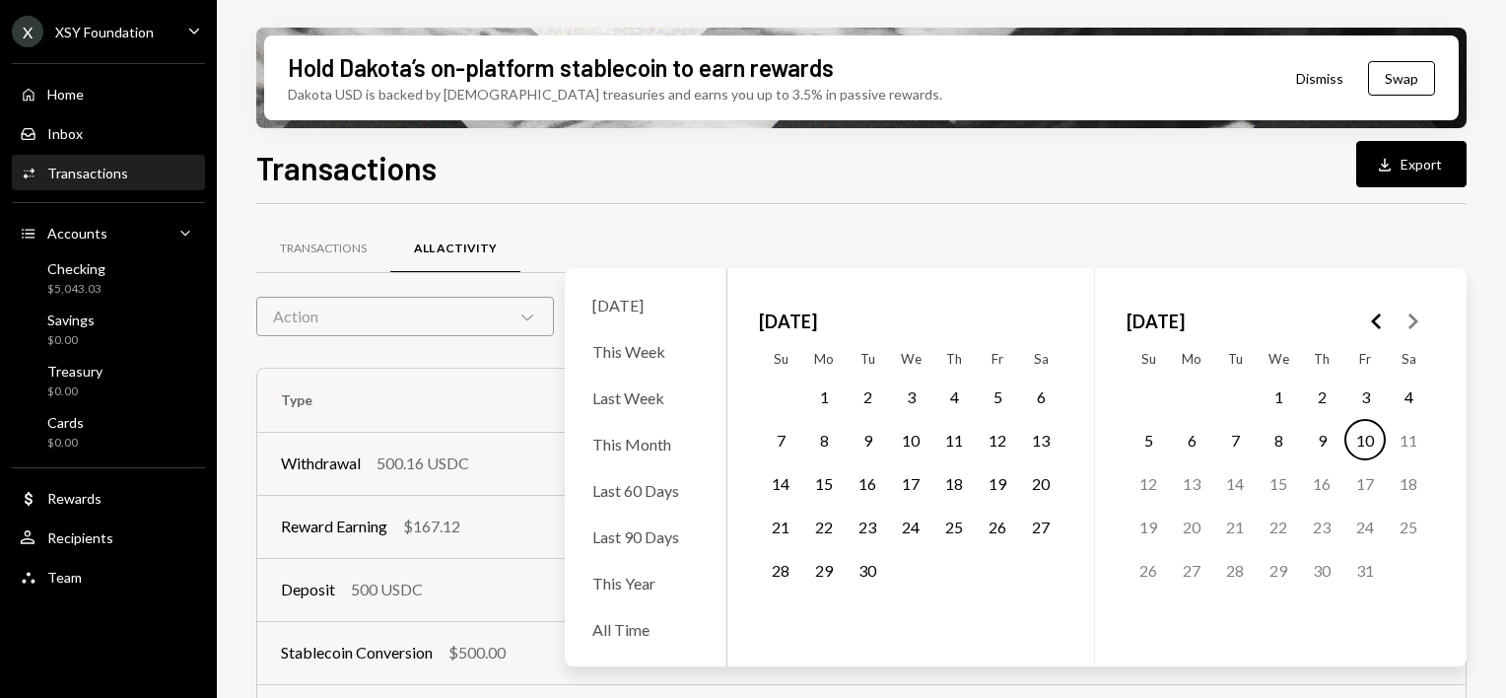
click at [1278, 395] on button "1" at bounding box center [1278, 396] width 41 height 41
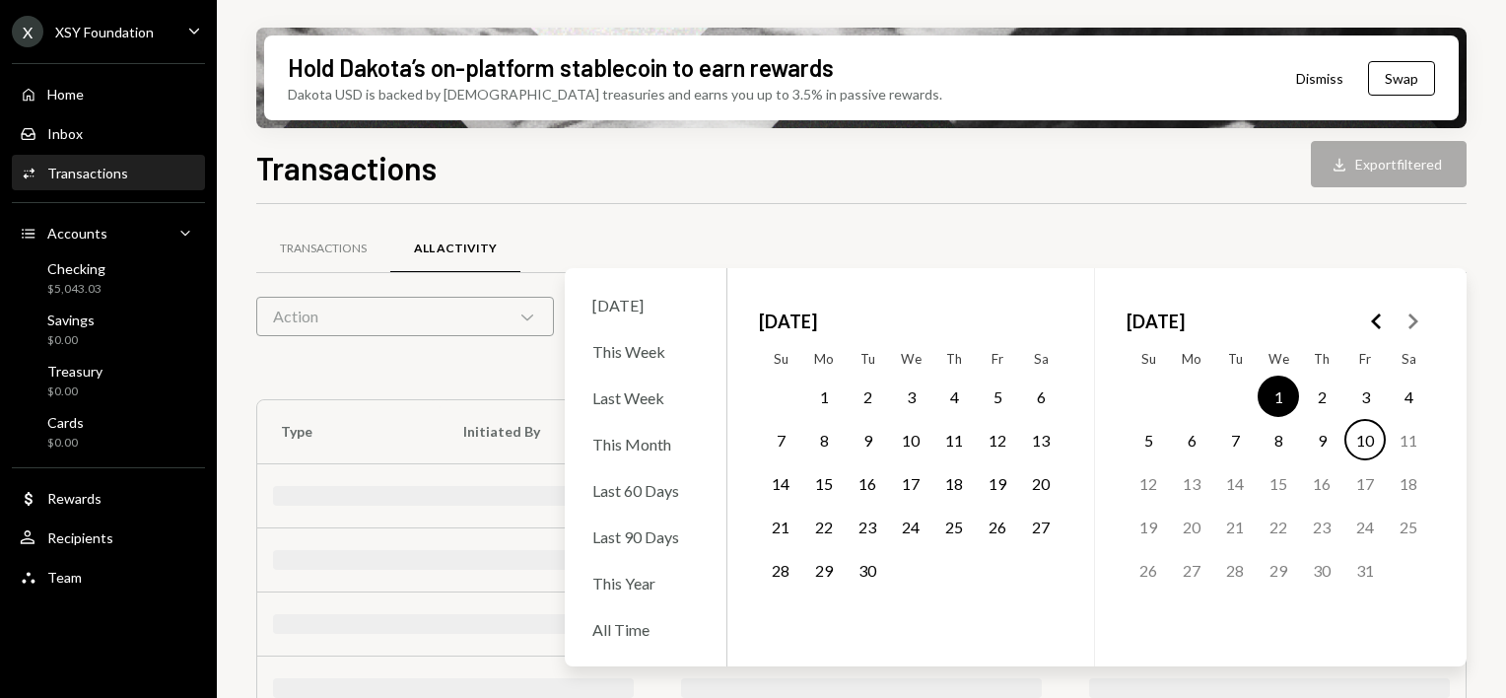
click at [1362, 445] on button "10" at bounding box center [1364, 439] width 41 height 41
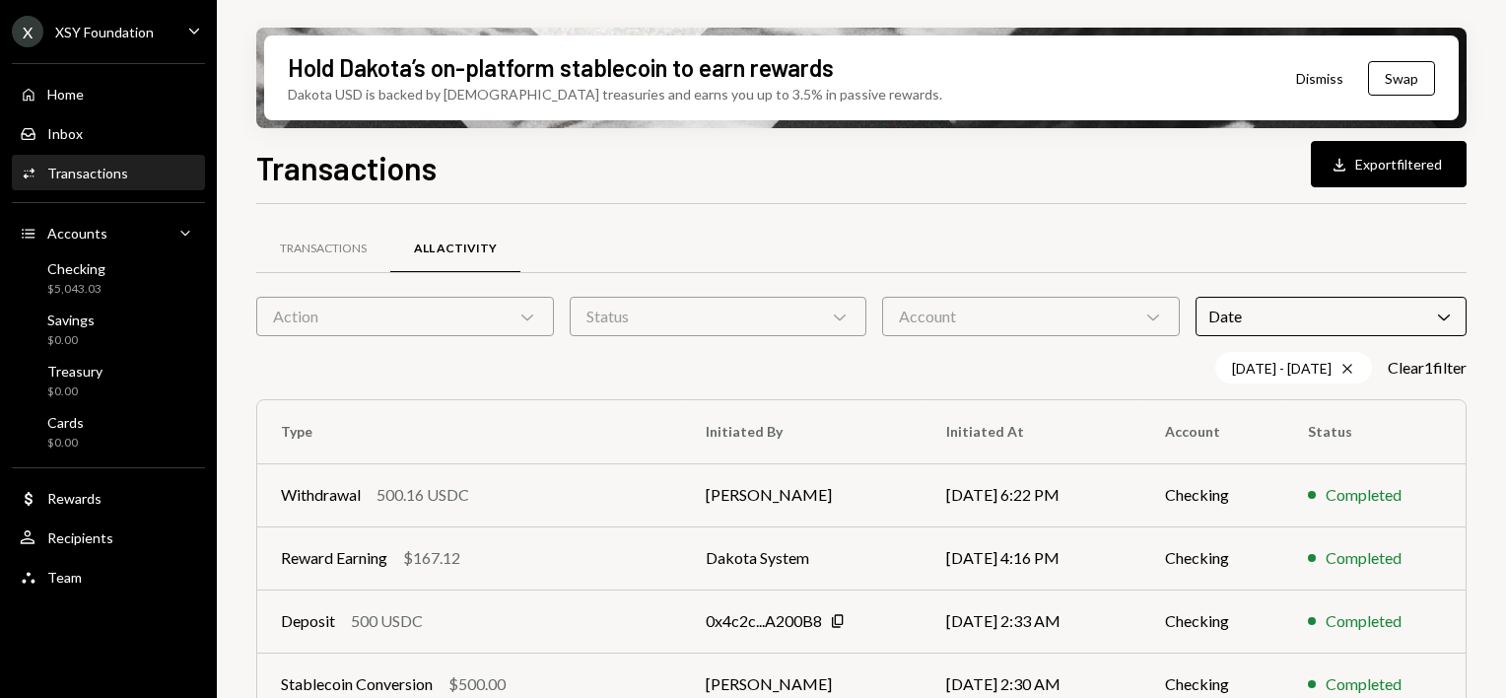
click at [1102, 213] on div "Transactions All Activity Action Chevron Down Status Chevron Down Account Chevr…" at bounding box center [861, 690] width 1210 height 973
click at [351, 246] on div "Transactions" at bounding box center [323, 249] width 87 height 17
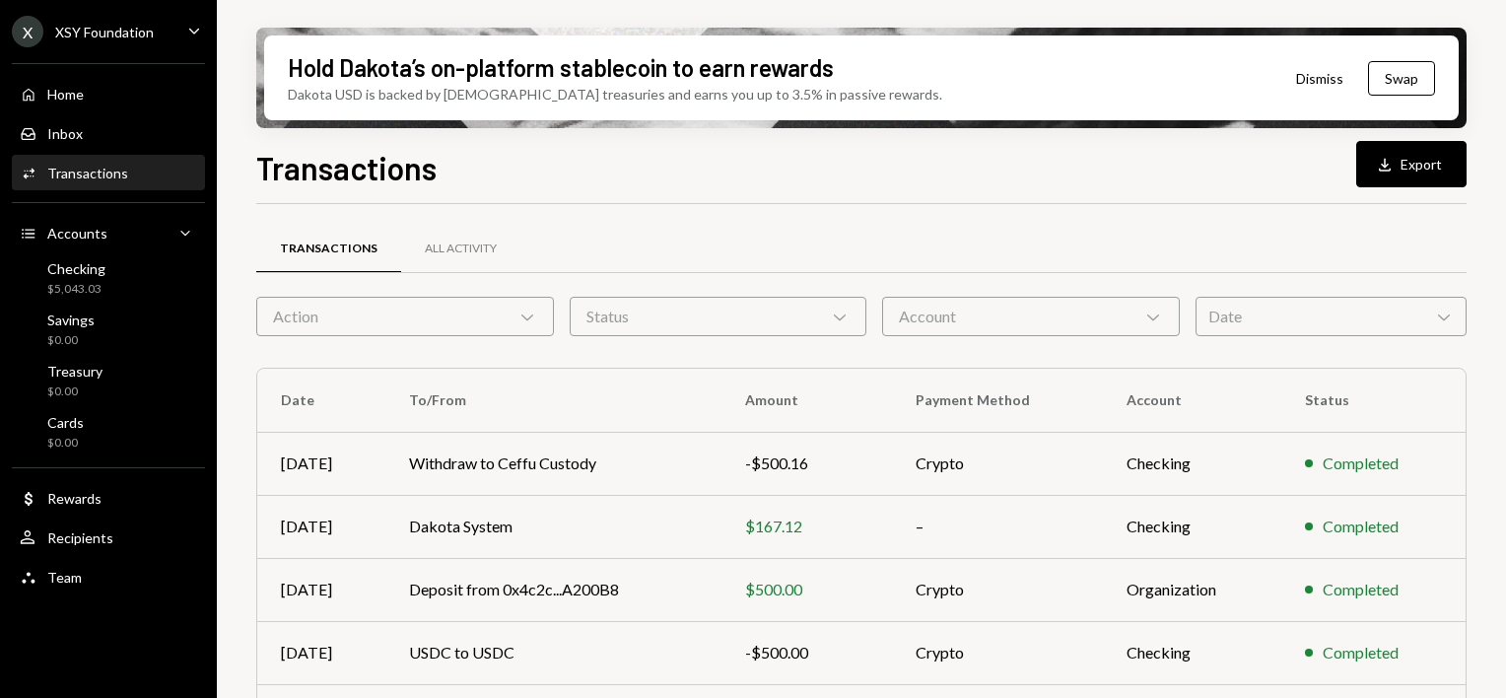
click at [1325, 329] on div "Date Chevron Down" at bounding box center [1331, 316] width 271 height 39
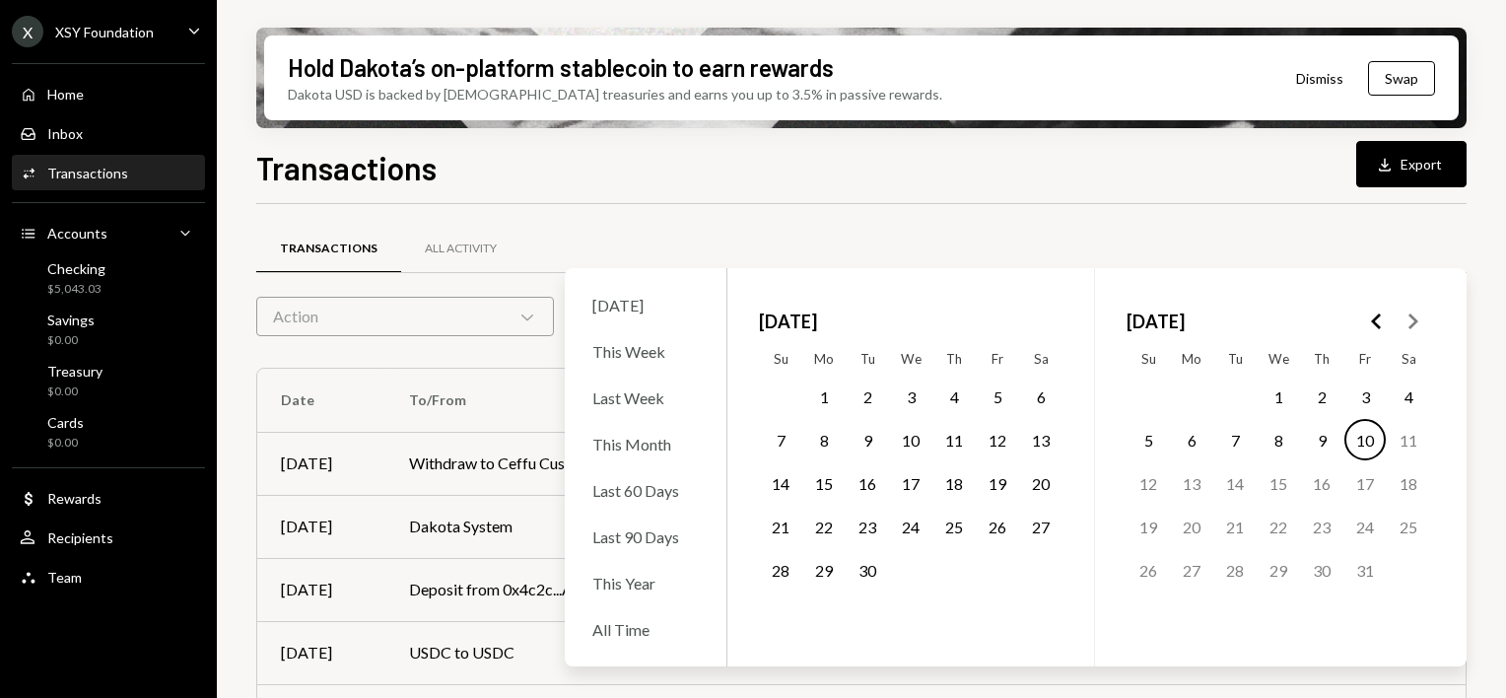
click at [1289, 402] on button "1" at bounding box center [1278, 396] width 41 height 41
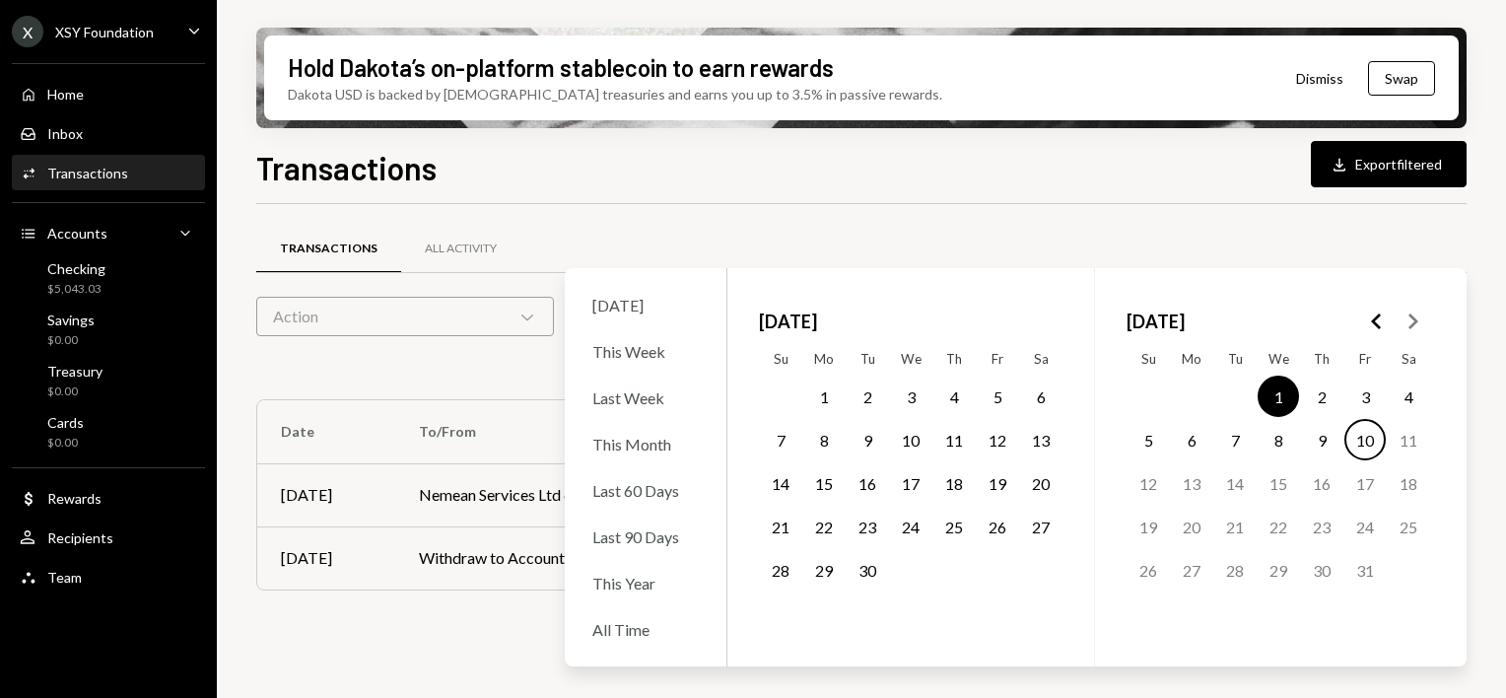
click at [1364, 437] on button "10" at bounding box center [1364, 439] width 41 height 41
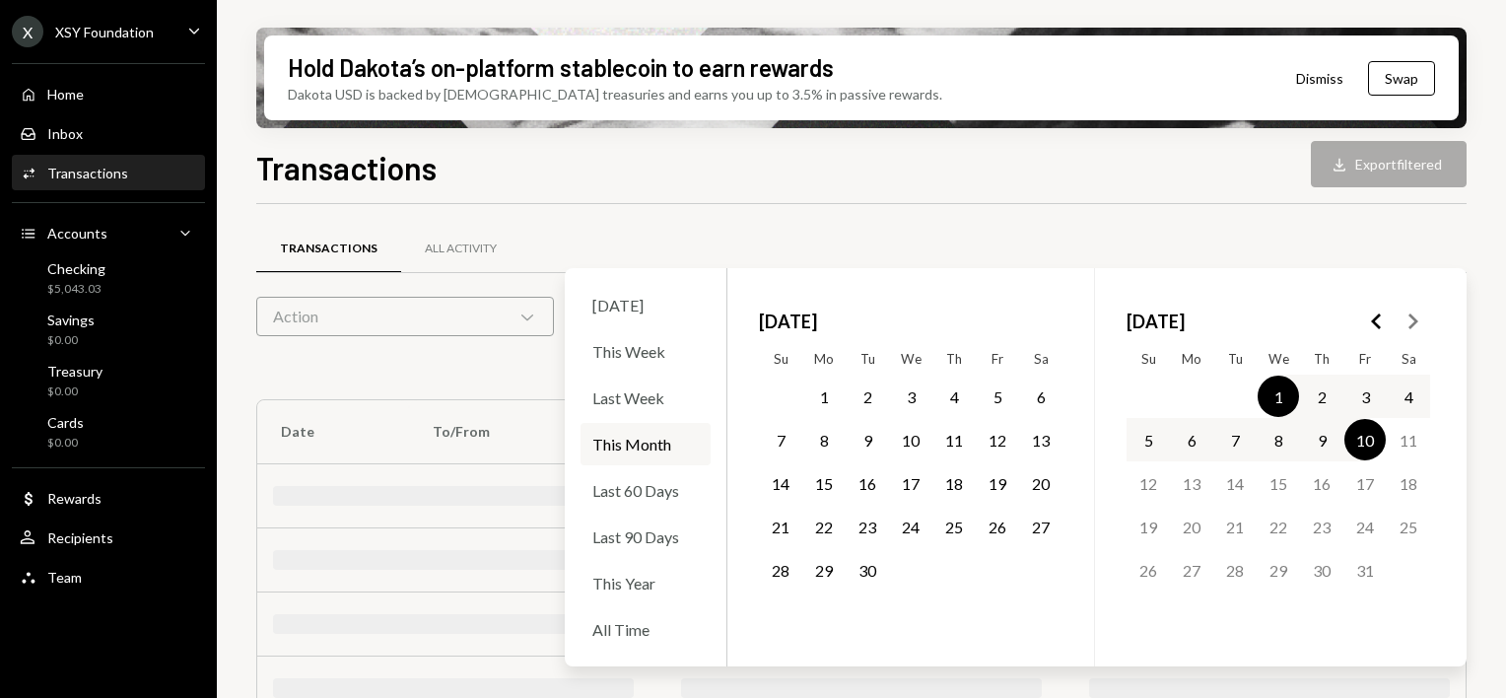
click at [1120, 201] on div "Transactions Download Export filtered Transactions All Activity Action Chevron …" at bounding box center [861, 479] width 1210 height 670
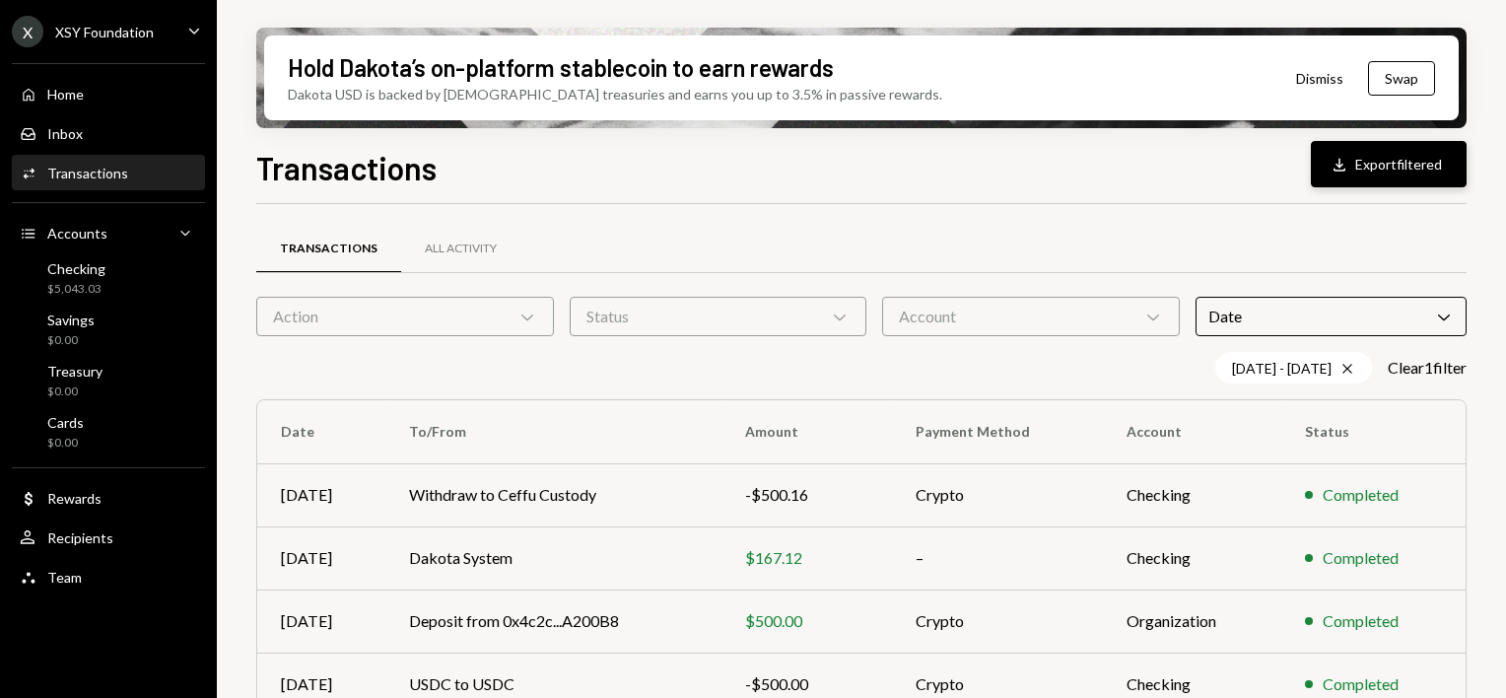
click at [1407, 163] on button "Download Export filtered" at bounding box center [1389, 164] width 156 height 46
click at [851, 352] on div "10/01/25 - 10/10/25 Cross Clear 1 filter" at bounding box center [861, 368] width 1210 height 32
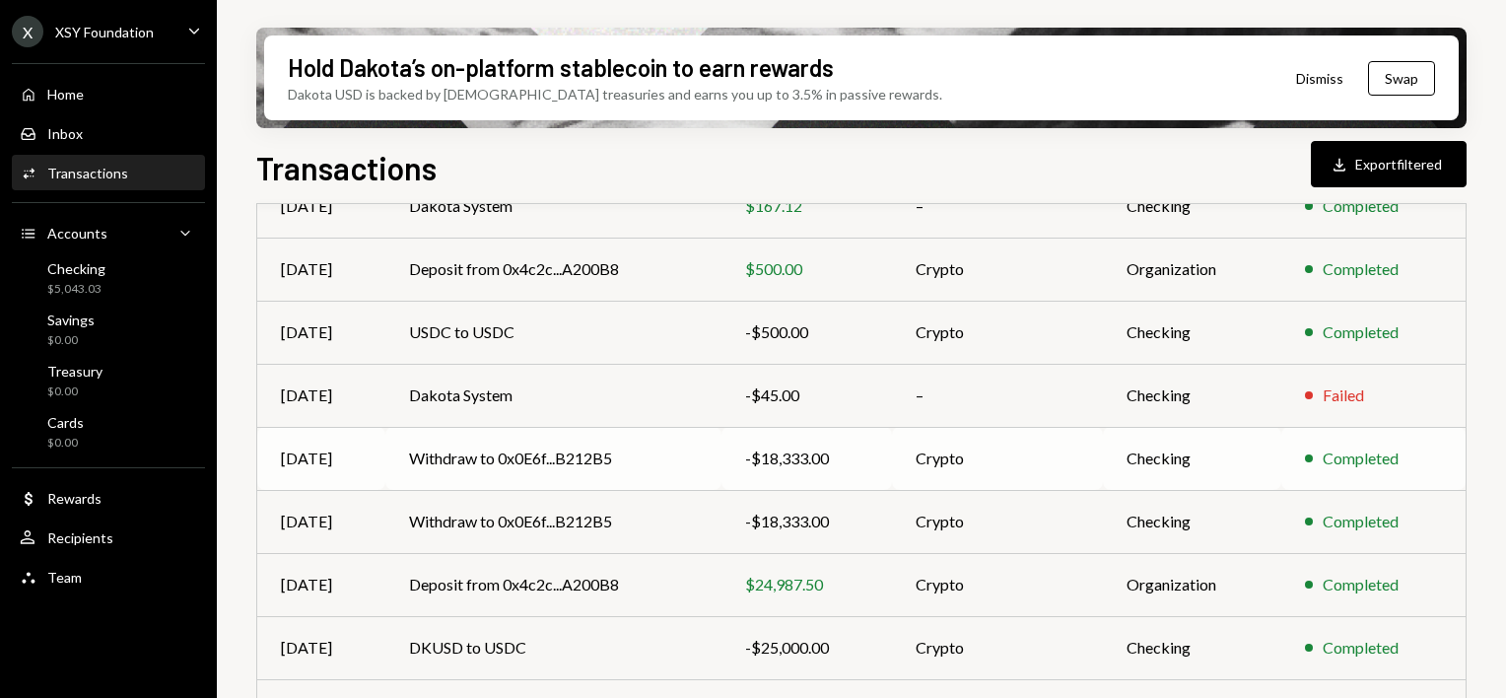
scroll to position [296, 0]
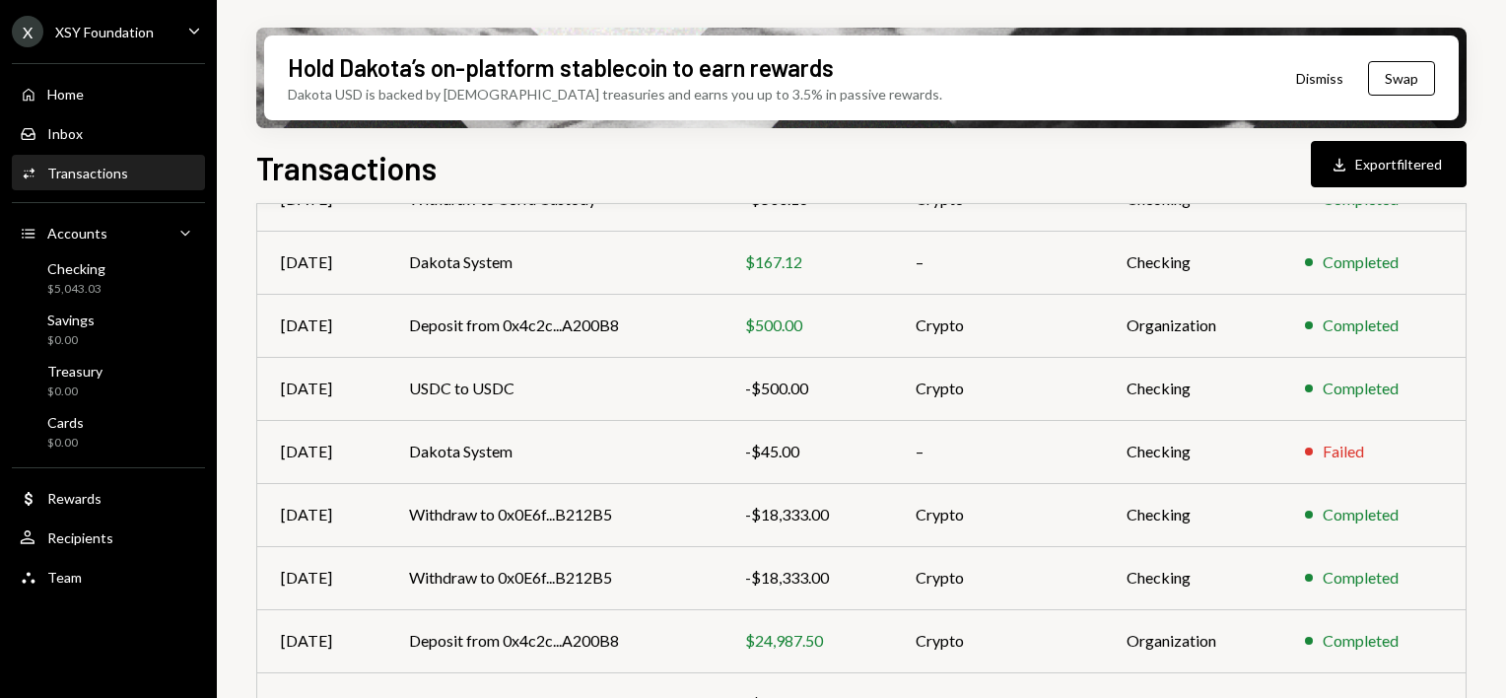
click at [1474, 243] on div "Hold Dakota’s on-platform stablecoin to earn rewards Dakota USD is backed by U.…" at bounding box center [861, 349] width 1289 height 698
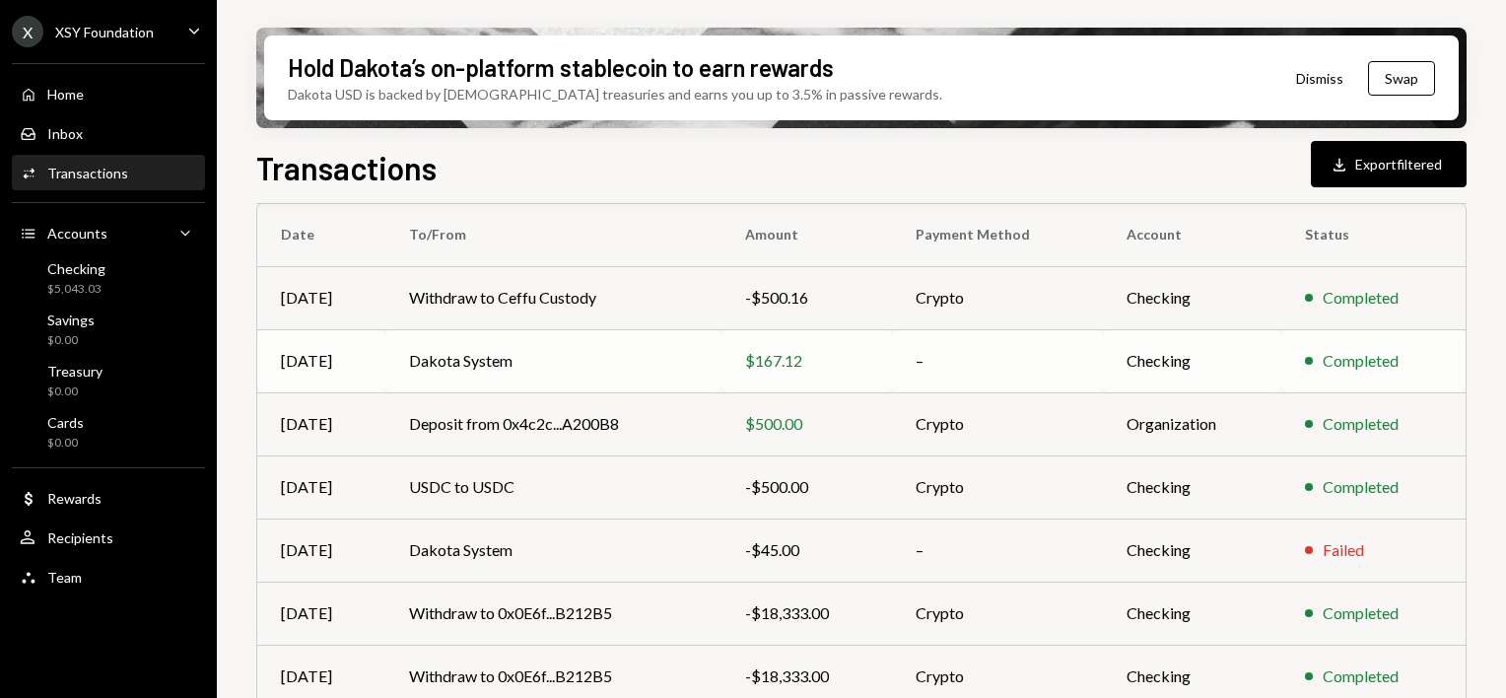
click at [754, 361] on div "$167.12" at bounding box center [806, 361] width 123 height 24
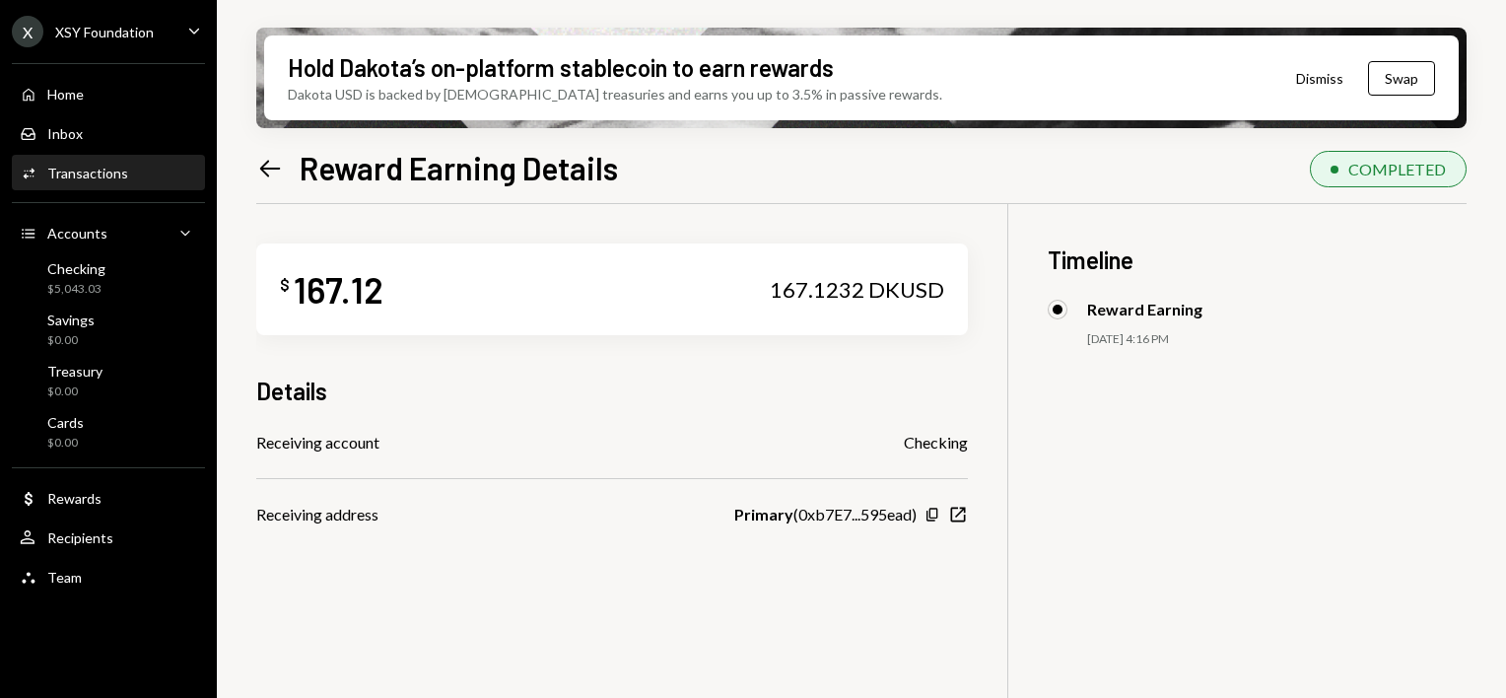
click at [263, 170] on icon at bounding box center [270, 168] width 21 height 17
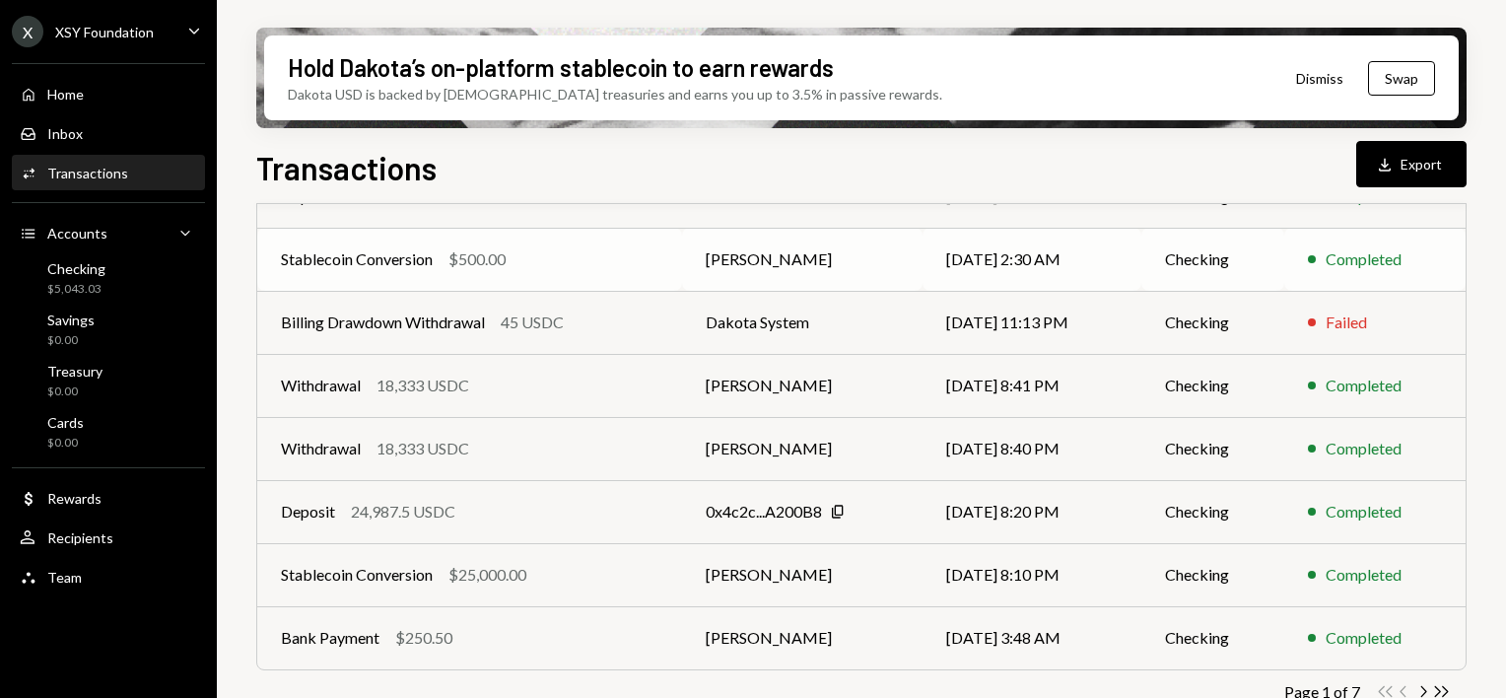
scroll to position [394, 0]
click at [762, 382] on td "[PERSON_NAME]" at bounding box center [802, 384] width 241 height 63
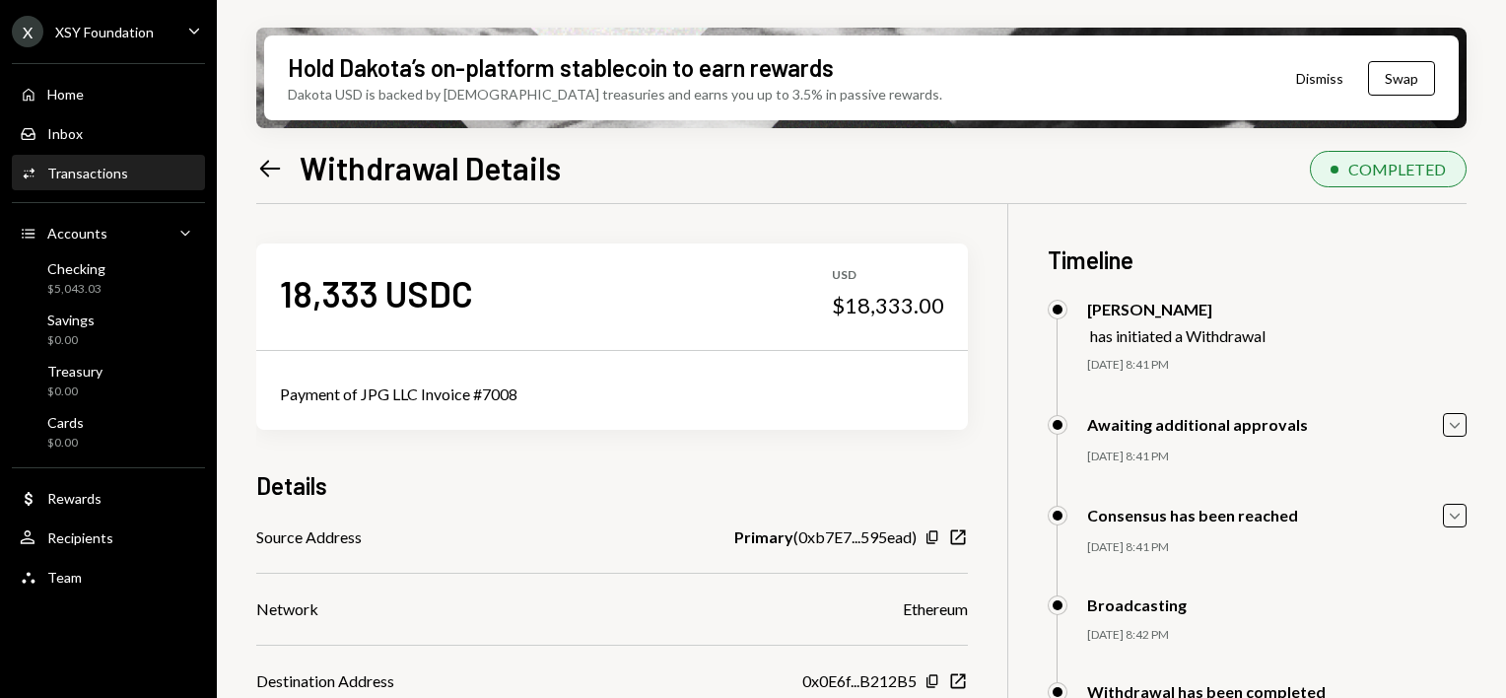
click at [284, 183] on div "Left Arrow Withdrawal Details" at bounding box center [408, 167] width 305 height 39
click at [271, 170] on icon "Left Arrow" at bounding box center [270, 169] width 28 height 28
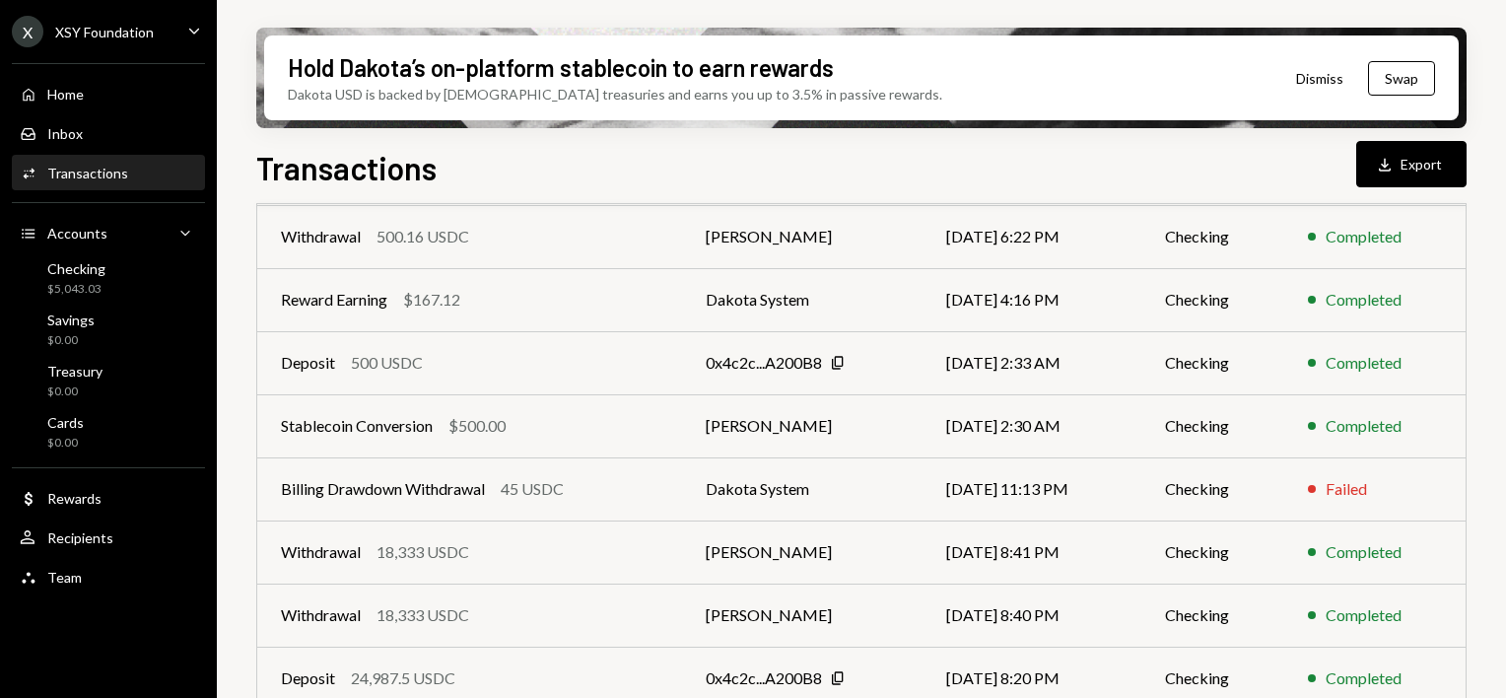
scroll to position [128, 0]
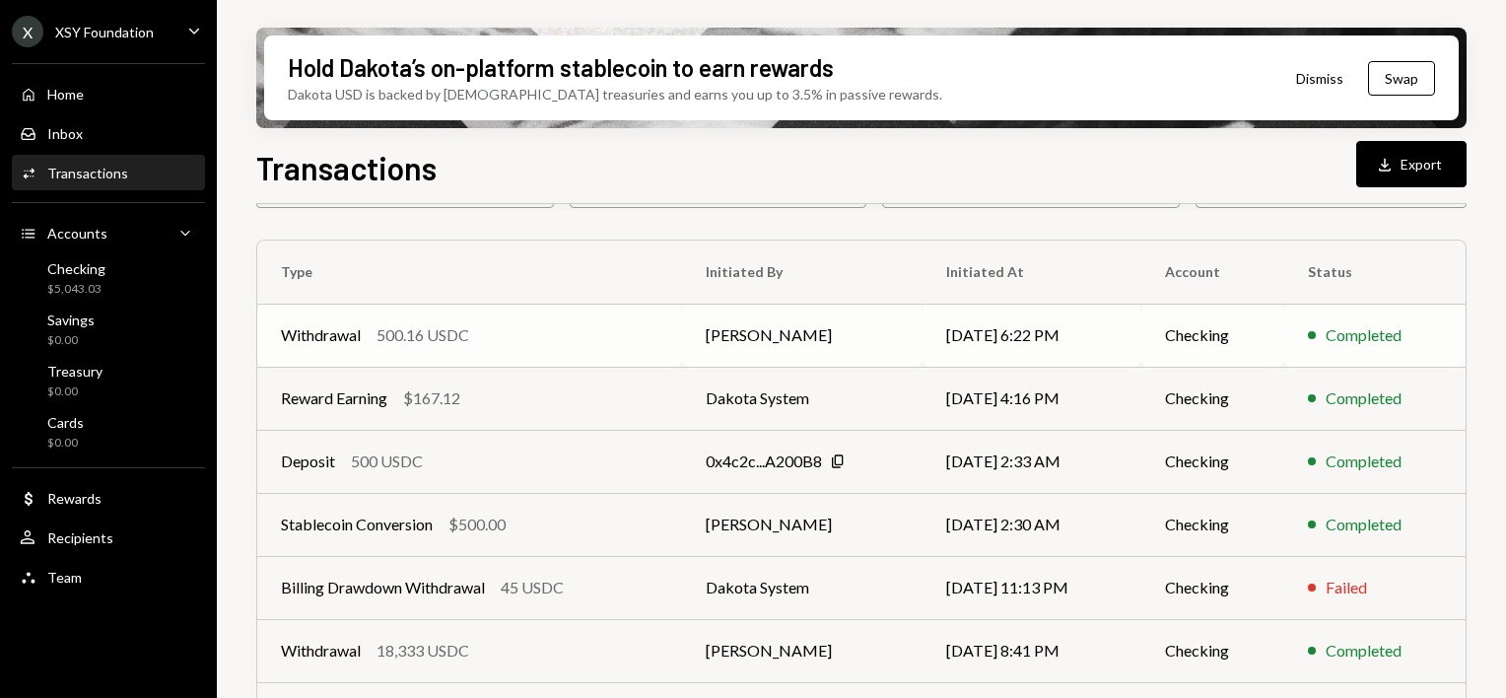
click at [740, 343] on td "[PERSON_NAME]" at bounding box center [802, 335] width 241 height 63
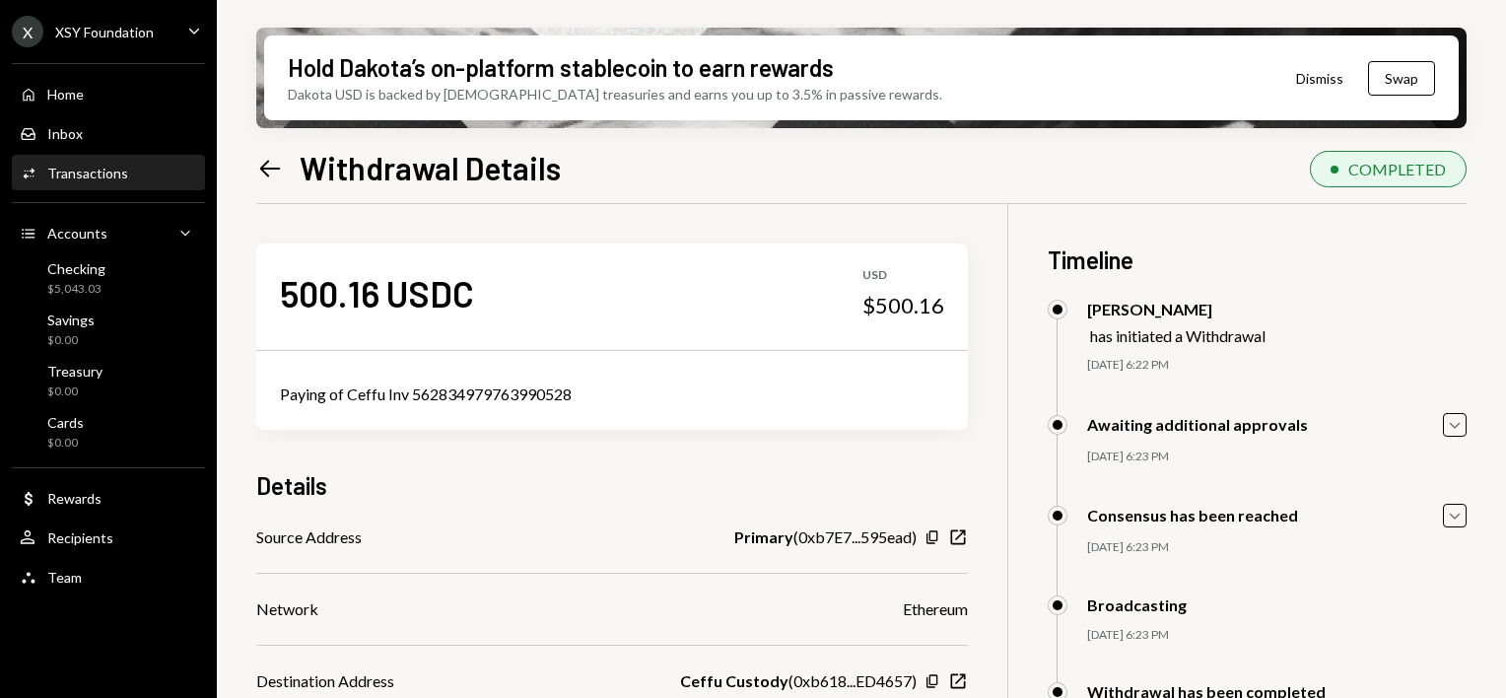
click at [276, 172] on icon "Left Arrow" at bounding box center [270, 169] width 28 height 28
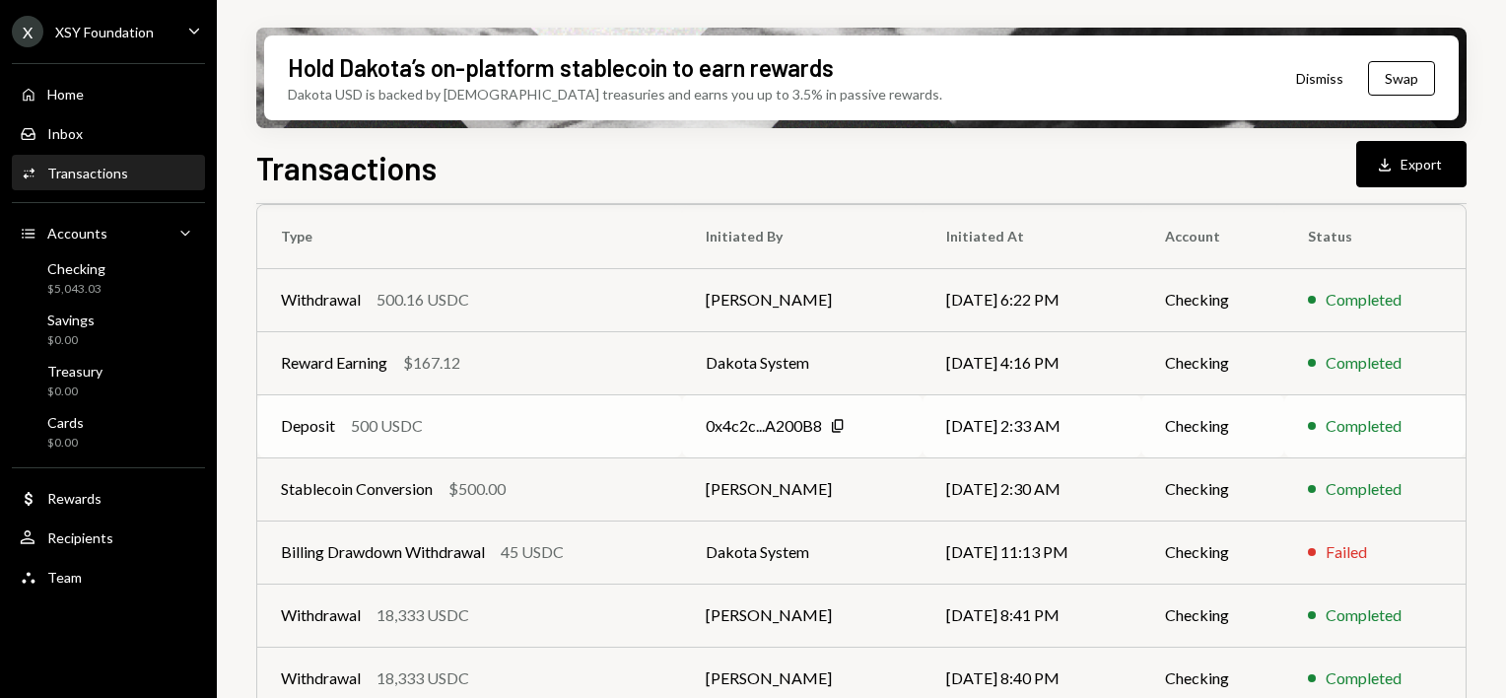
scroll to position [197, 0]
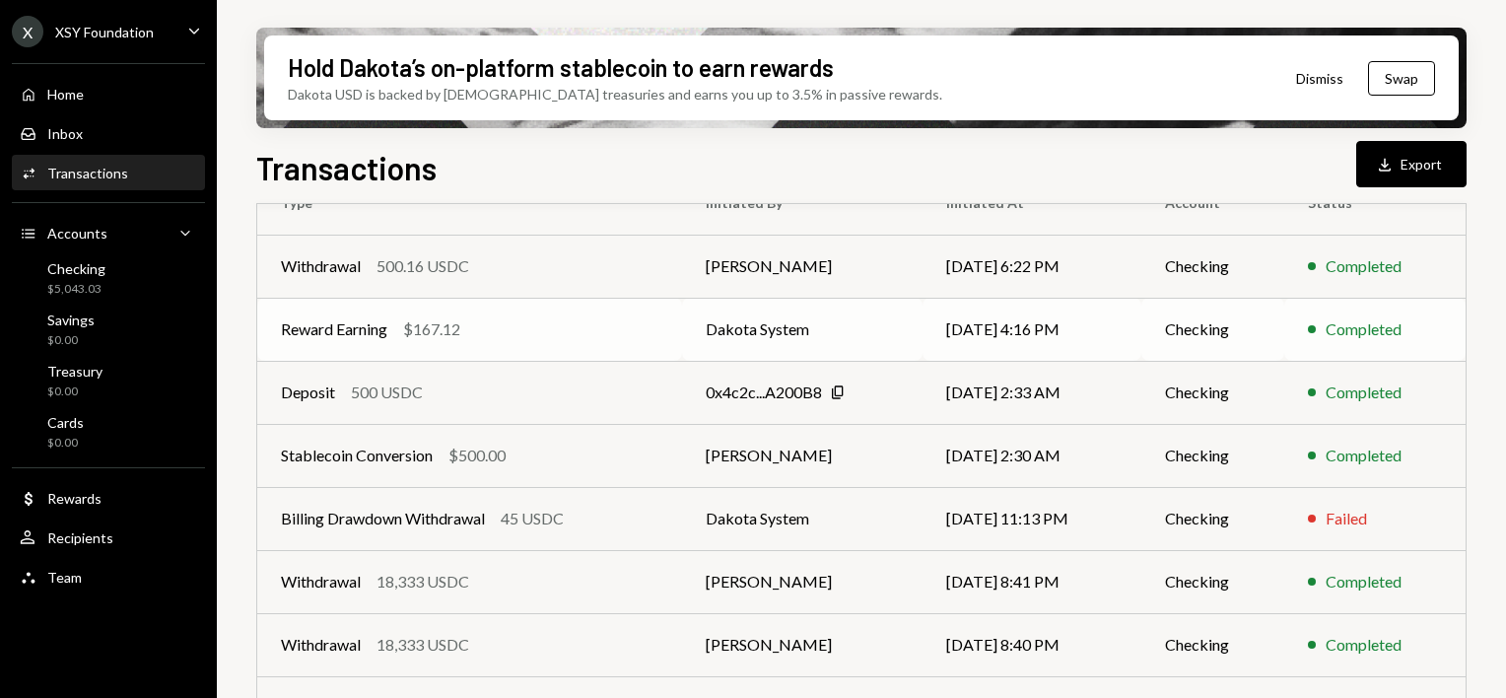
click at [752, 338] on td "Dakota System" at bounding box center [802, 329] width 241 height 63
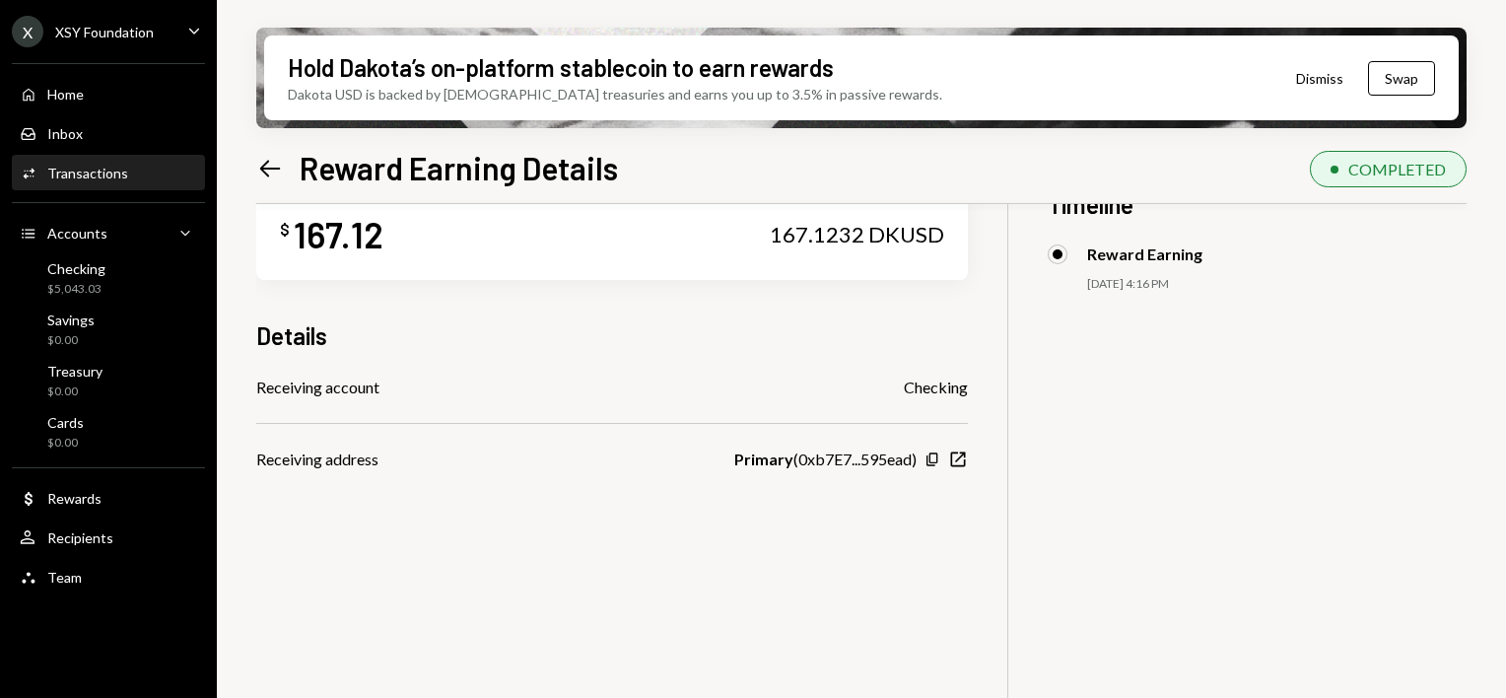
scroll to position [99, 0]
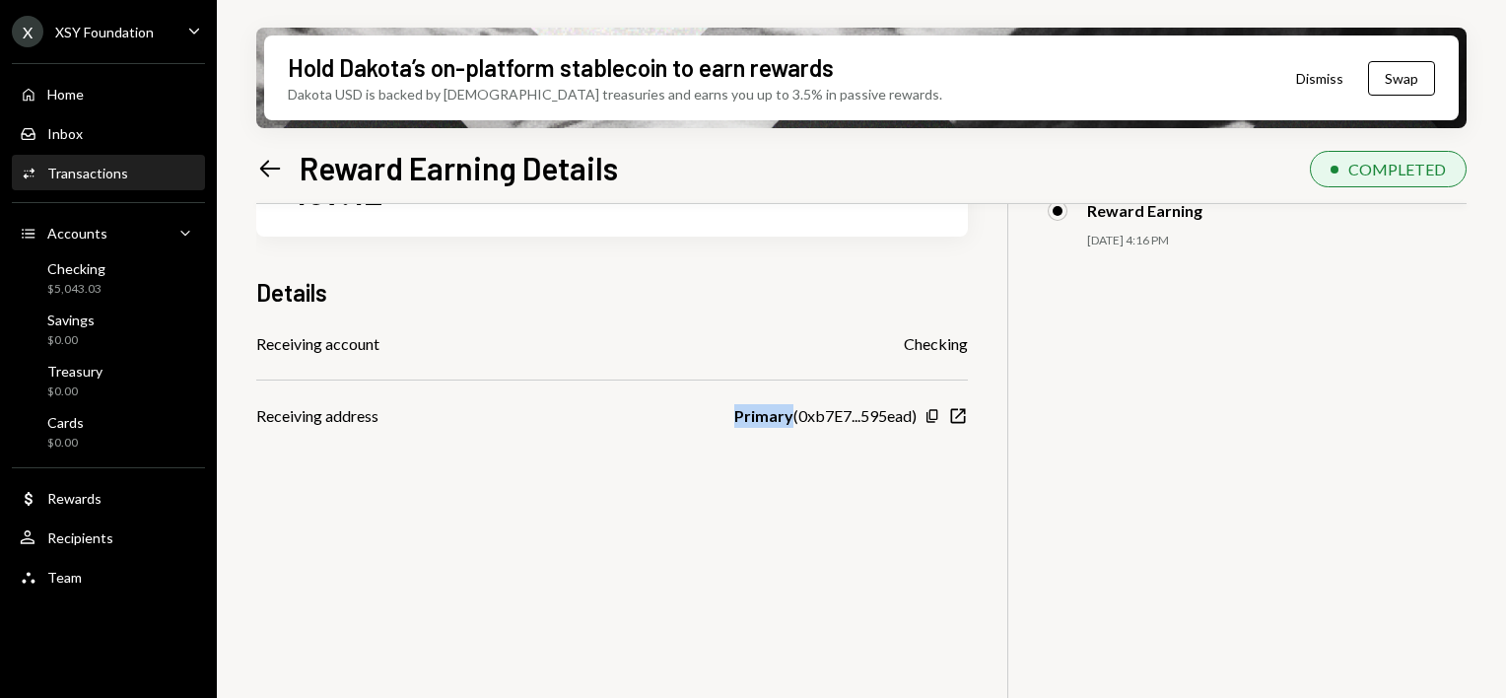
drag, startPoint x: 733, startPoint y: 418, endPoint x: 789, endPoint y: 426, distance: 55.8
click at [789, 426] on div "Primary ( 0xb7E7...595ead )" at bounding box center [825, 416] width 182 height 24
copy b "Primary"
click at [273, 166] on icon "Left Arrow" at bounding box center [270, 169] width 28 height 28
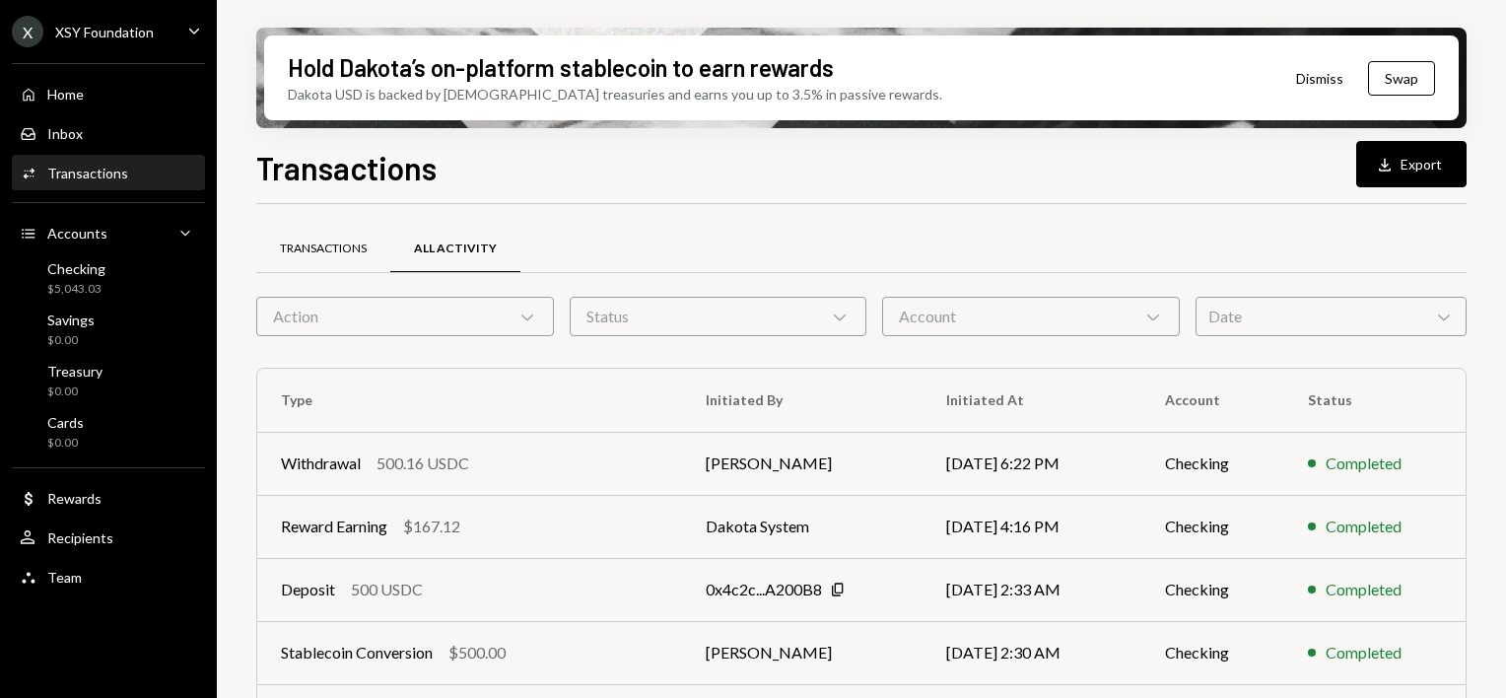
click at [331, 250] on div "Transactions" at bounding box center [323, 249] width 87 height 17
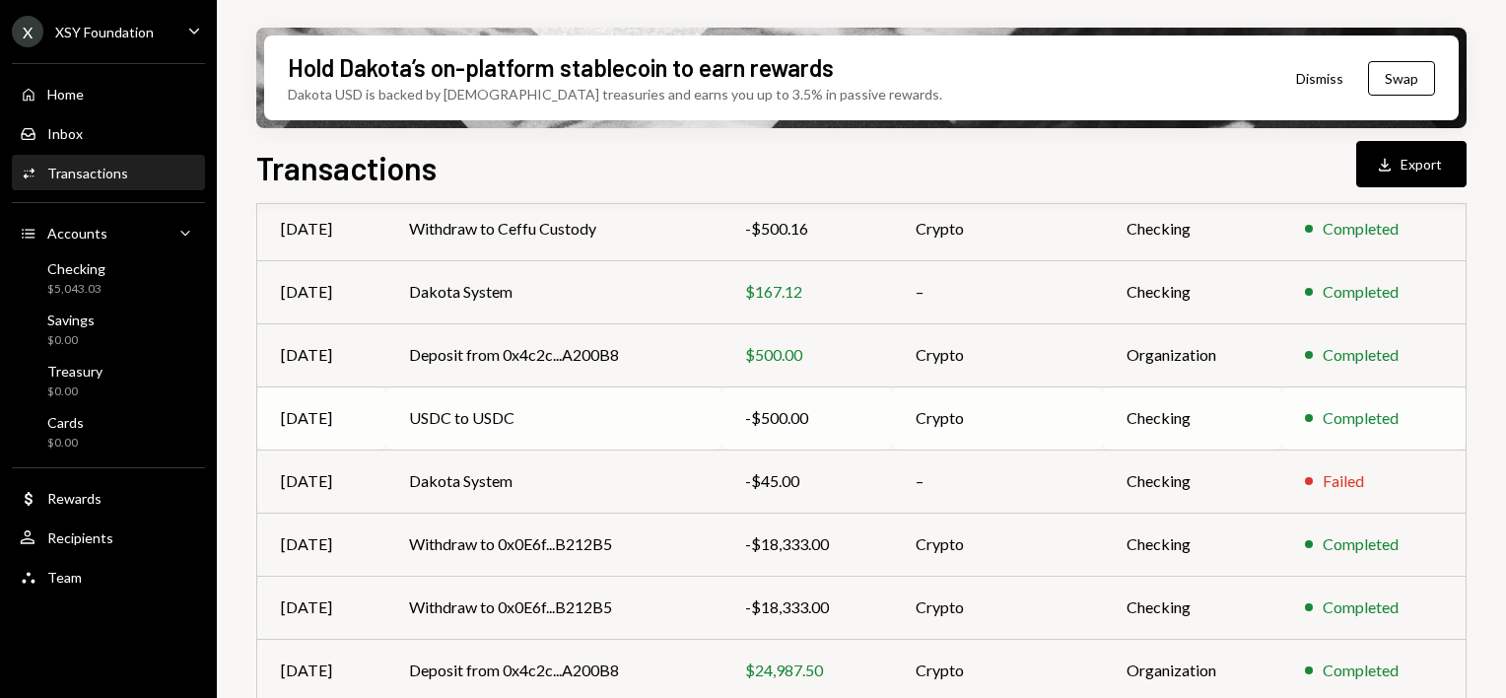
scroll to position [268, 0]
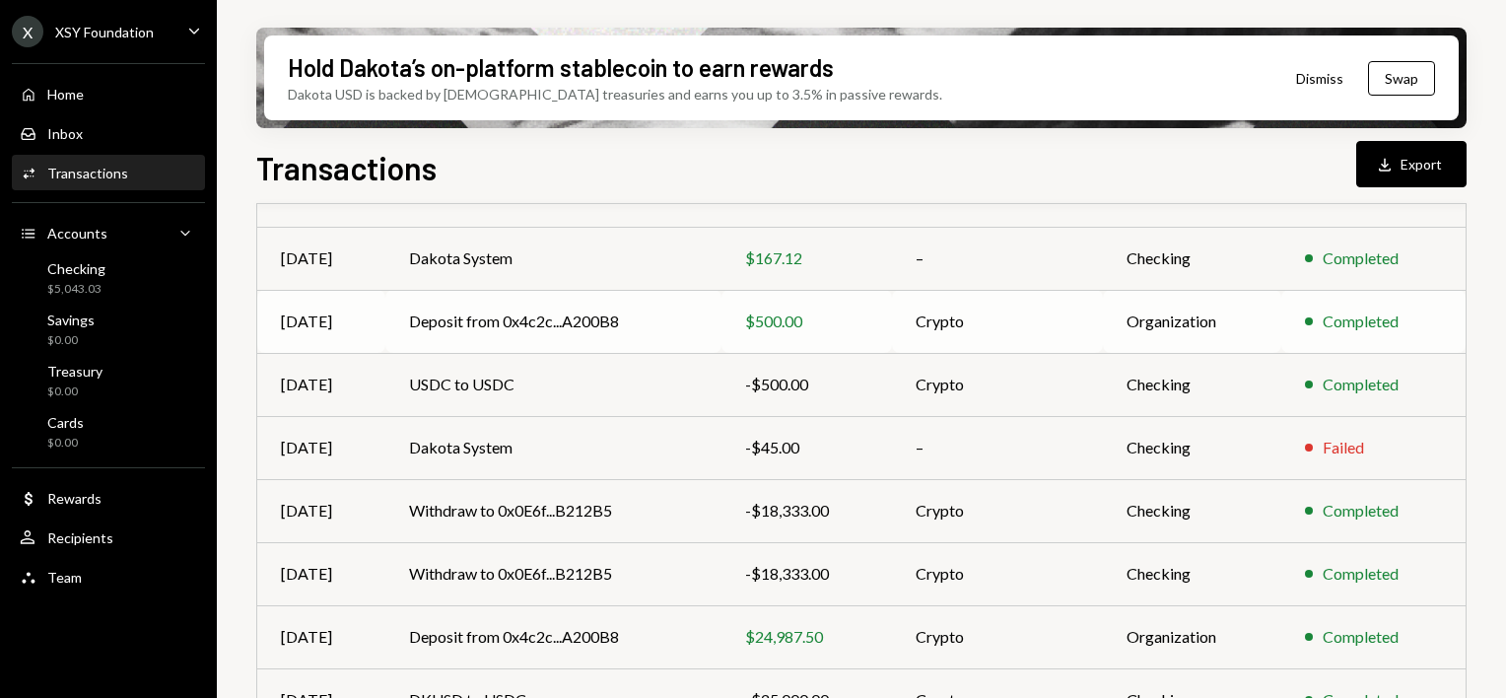
click at [538, 330] on td "Deposit from 0x4c2c...A200B8" at bounding box center [552, 321] width 335 height 63
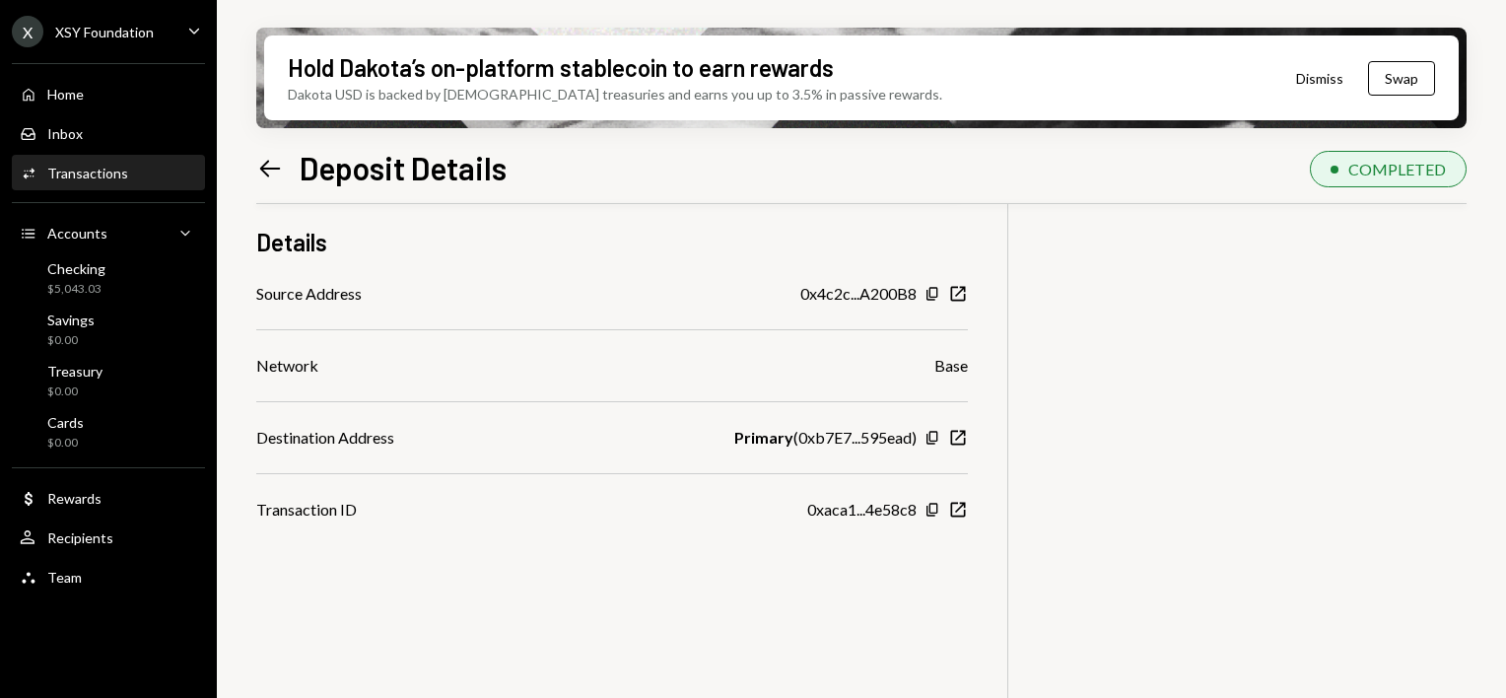
scroll to position [158, 0]
drag, startPoint x: 732, startPoint y: 439, endPoint x: 789, endPoint y: 443, distance: 56.3
click at [789, 443] on div "Primary ( 0xb7E7...595ead )" at bounding box center [825, 436] width 182 height 24
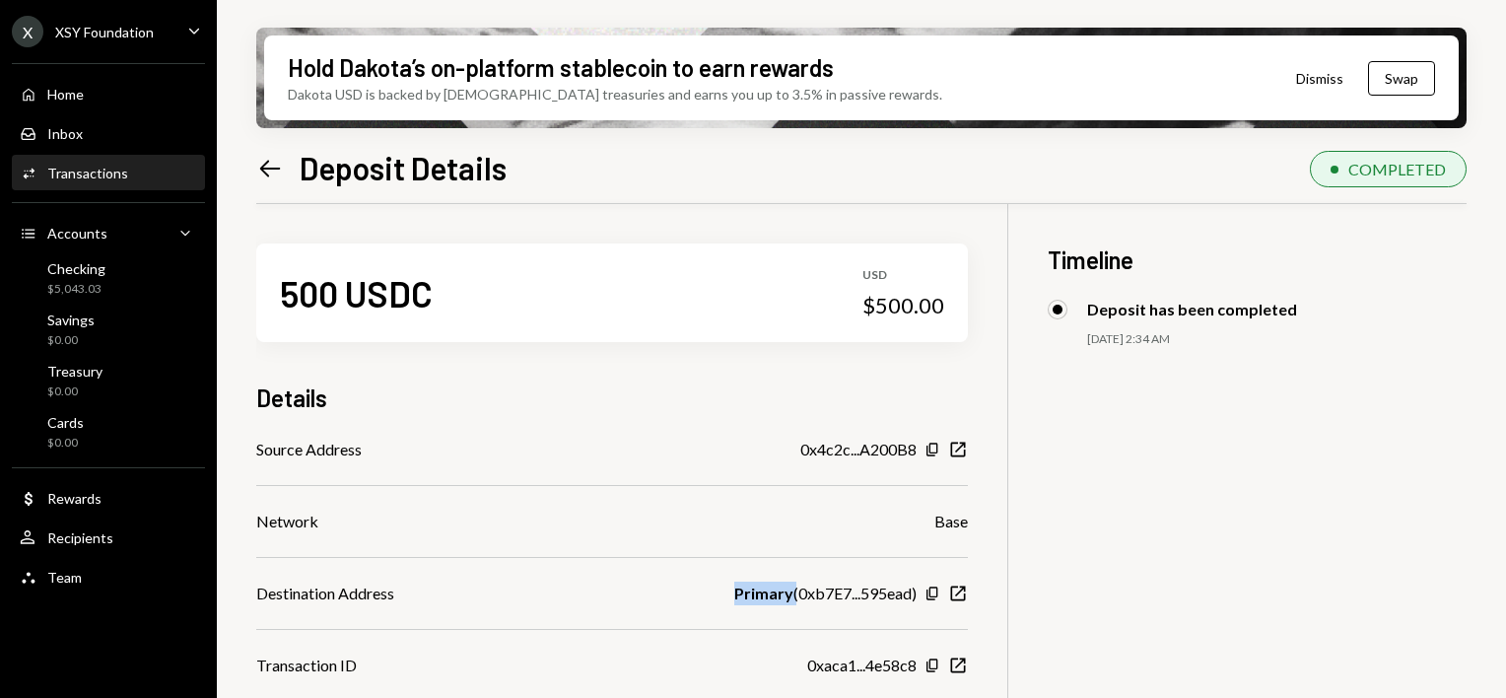
scroll to position [158, 0]
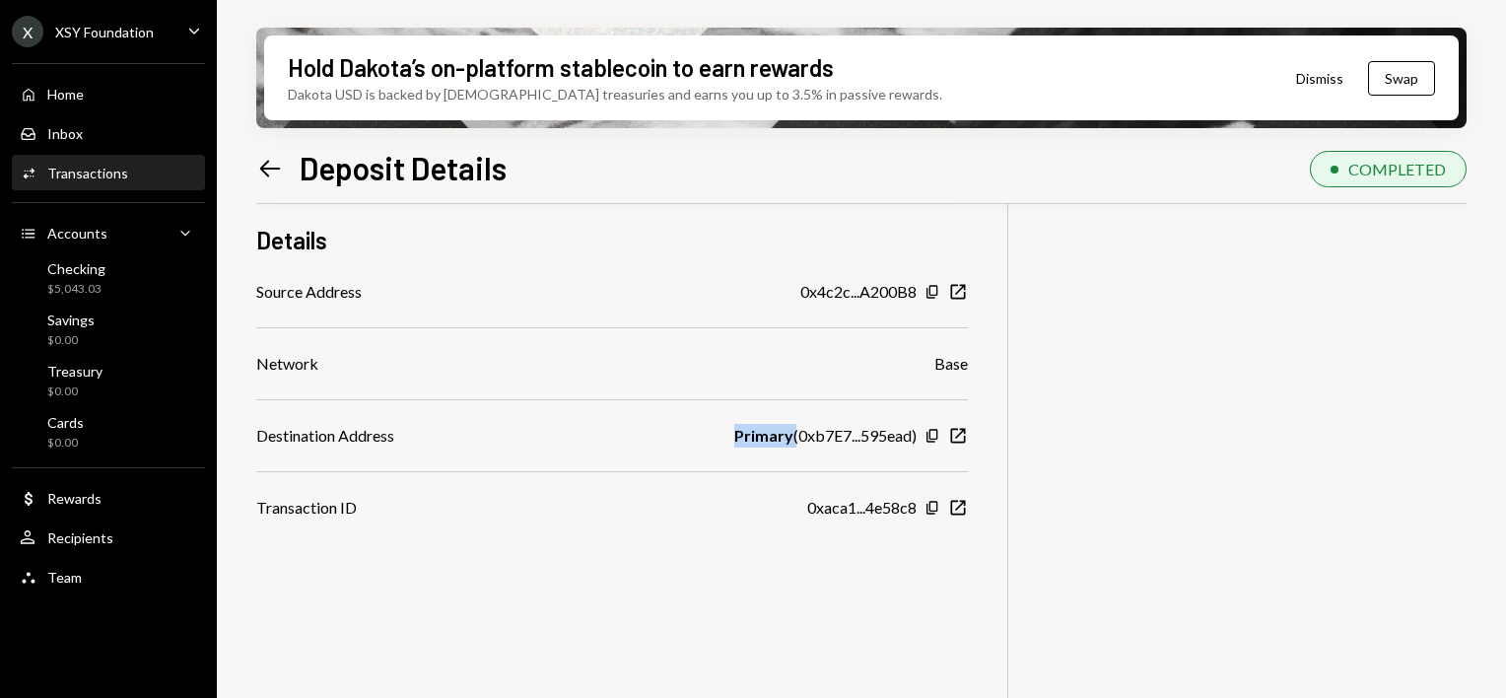
click at [273, 167] on icon "Left Arrow" at bounding box center [270, 169] width 28 height 28
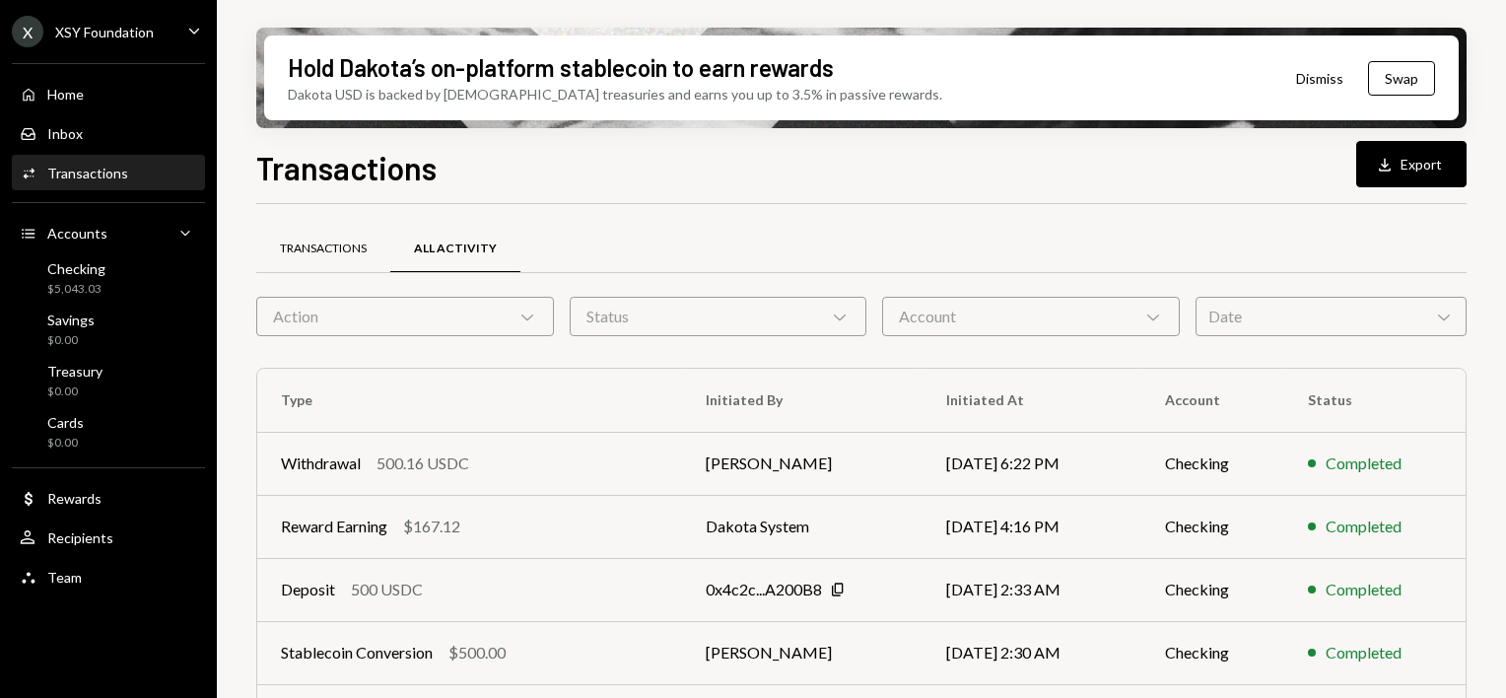
click at [355, 257] on div "Transactions" at bounding box center [323, 249] width 134 height 47
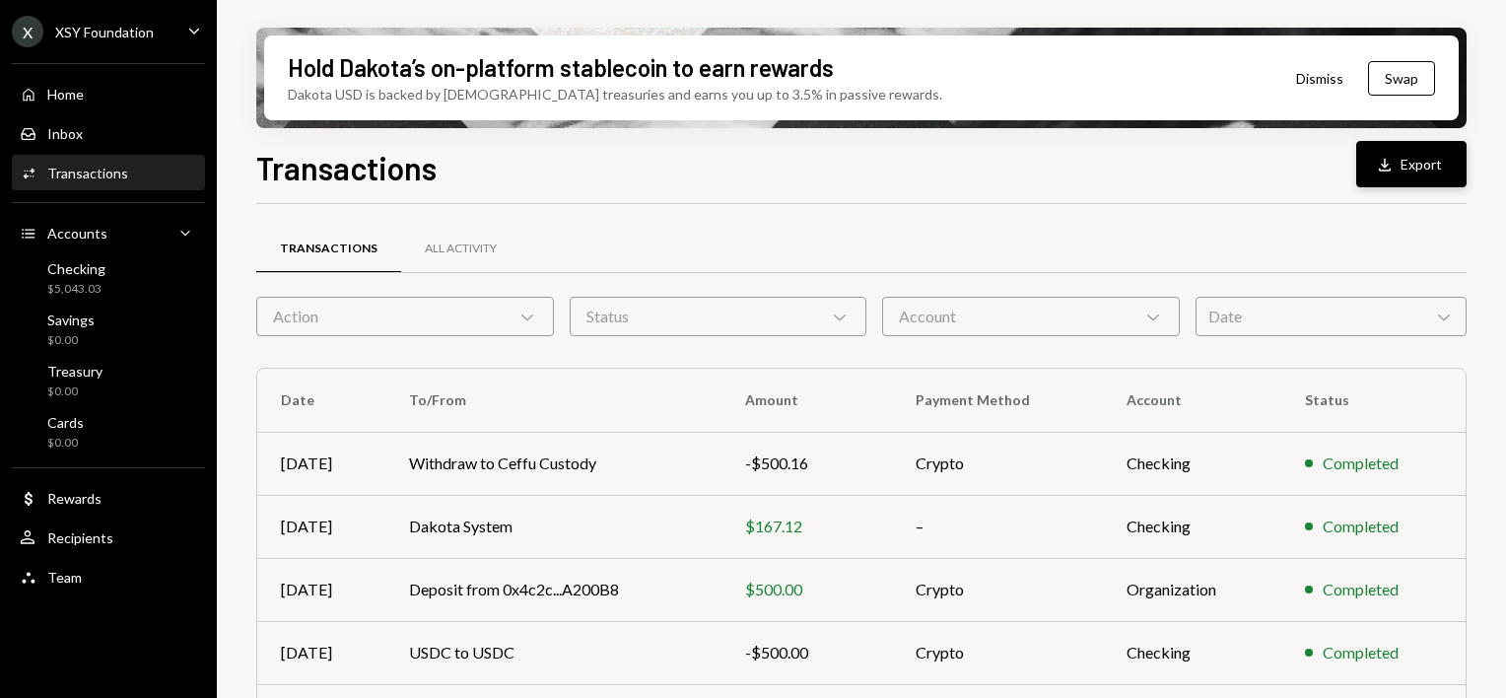
click at [1388, 168] on icon "Download" at bounding box center [1385, 165] width 20 height 20
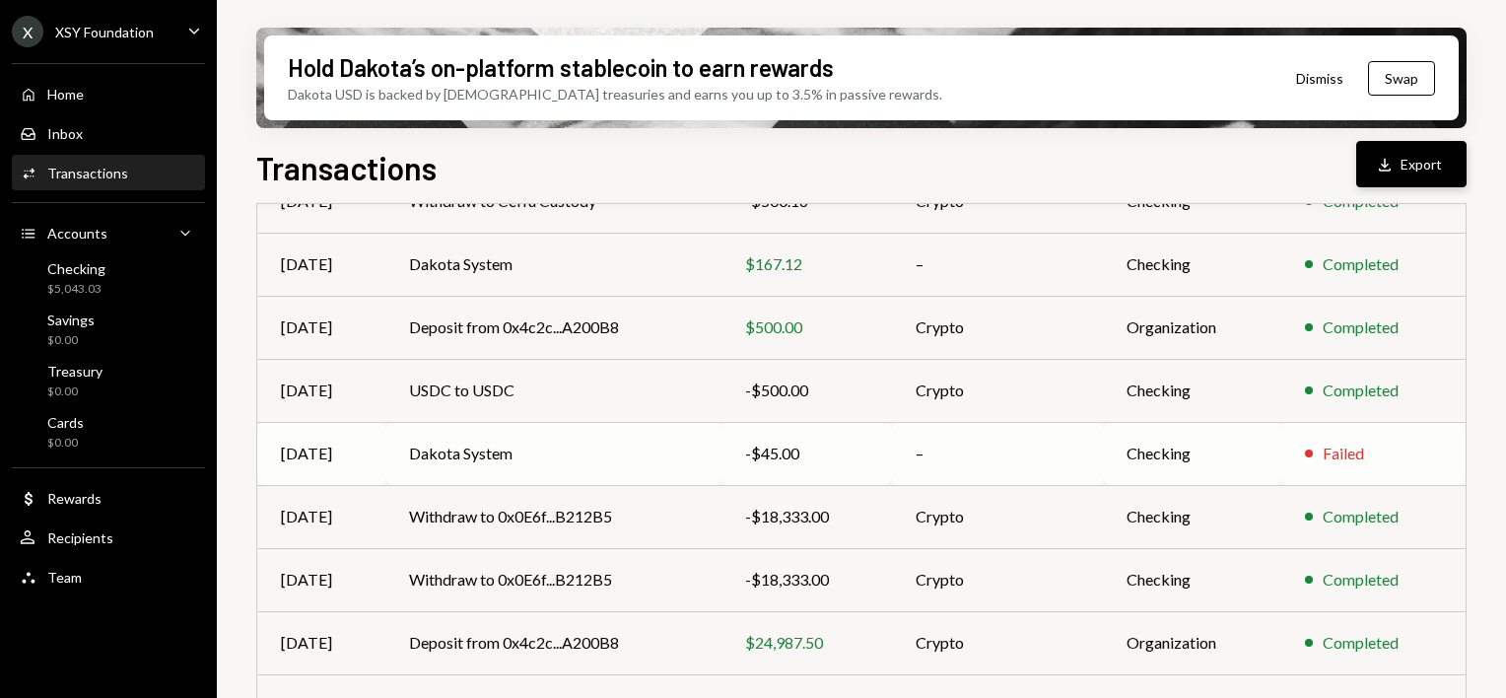
scroll to position [296, 0]
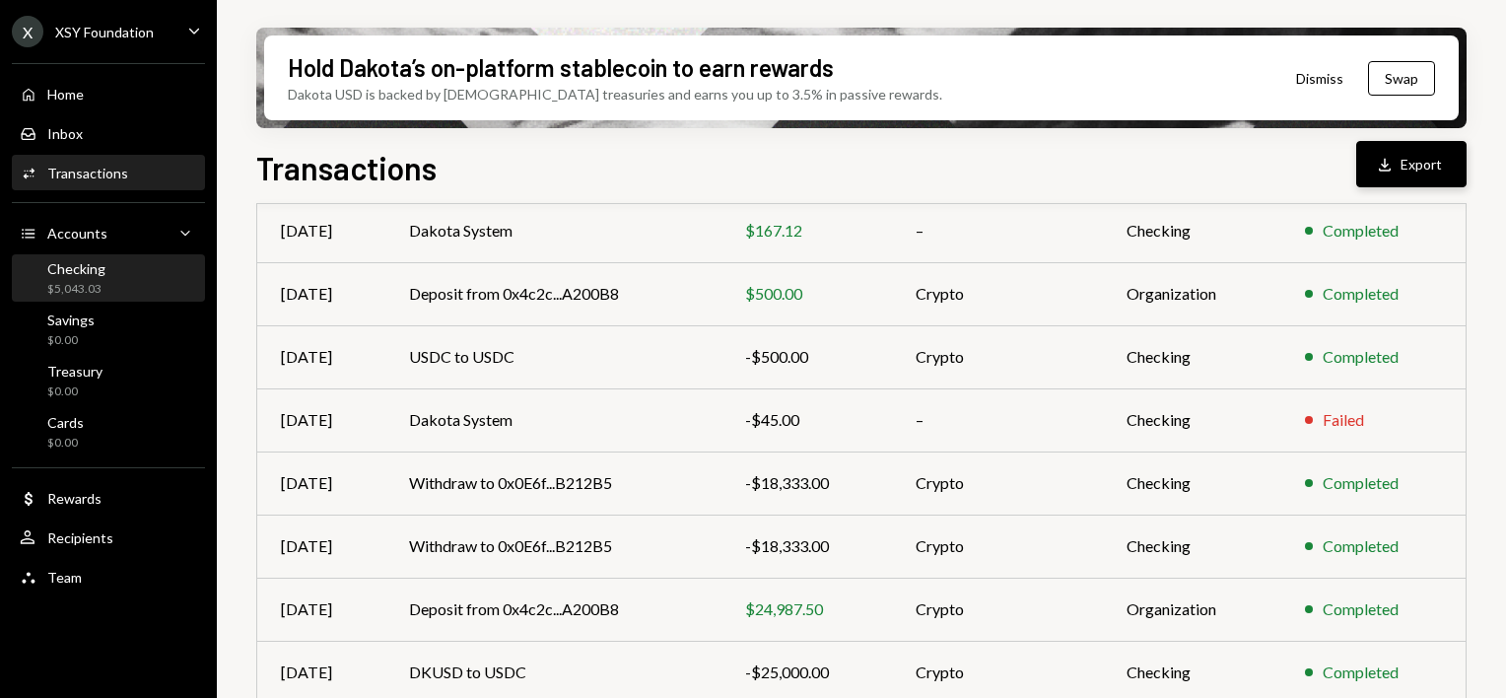
click at [118, 292] on div "Checking $5,043.03" at bounding box center [108, 278] width 177 height 37
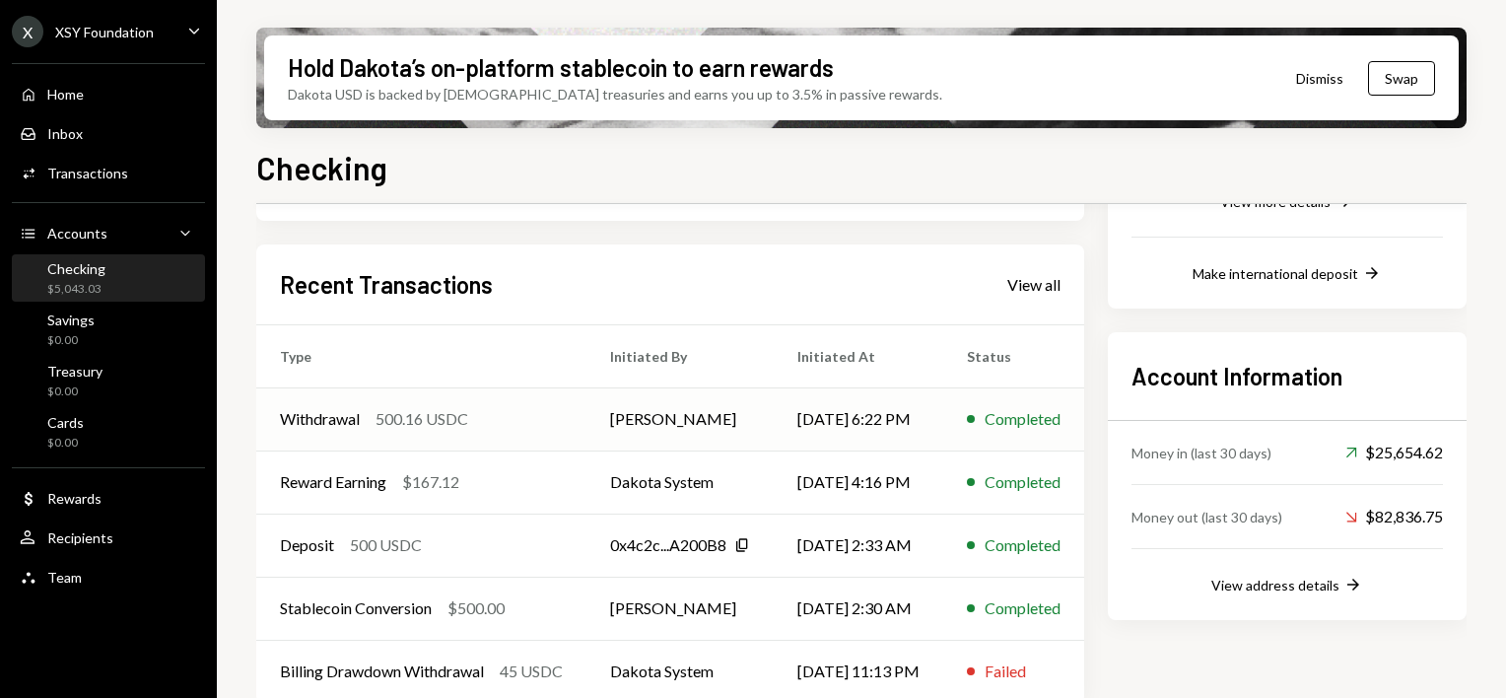
scroll to position [454, 0]
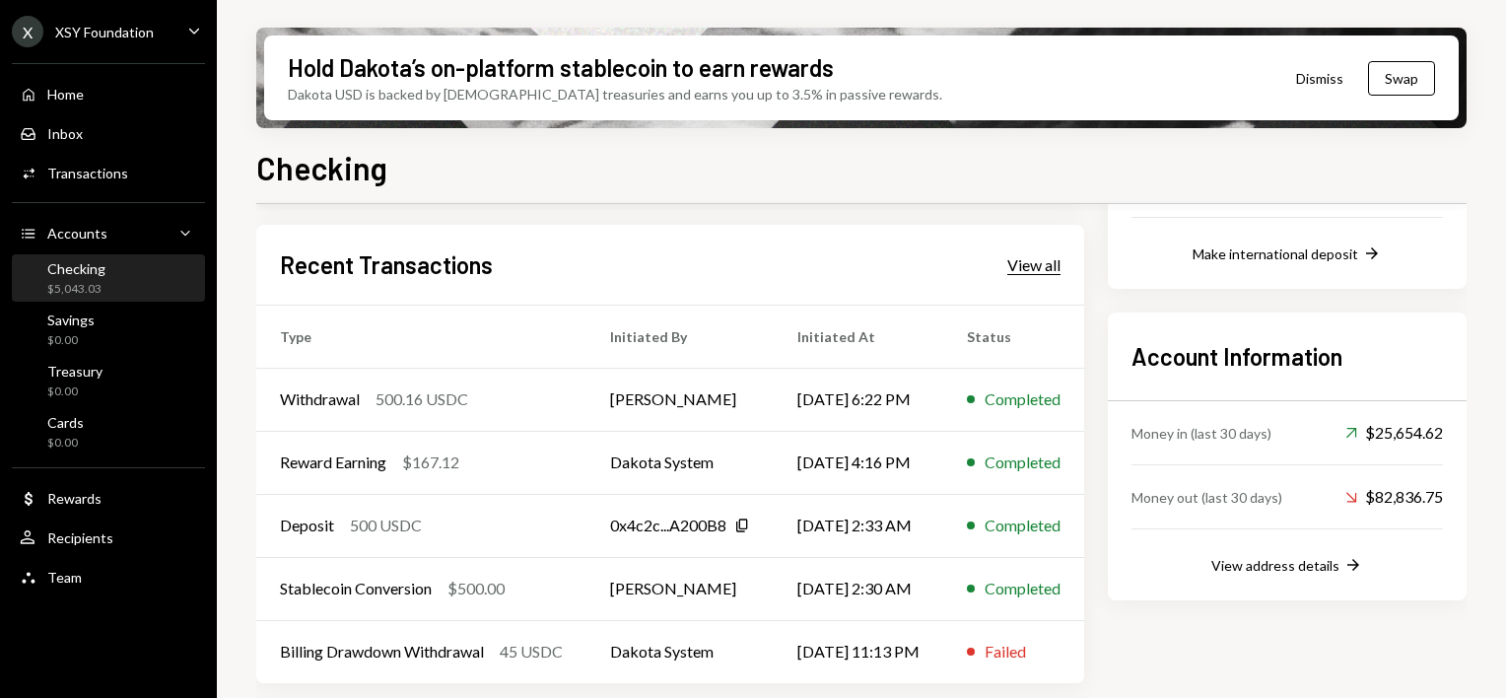
click at [1049, 268] on div "View all" at bounding box center [1033, 265] width 53 height 20
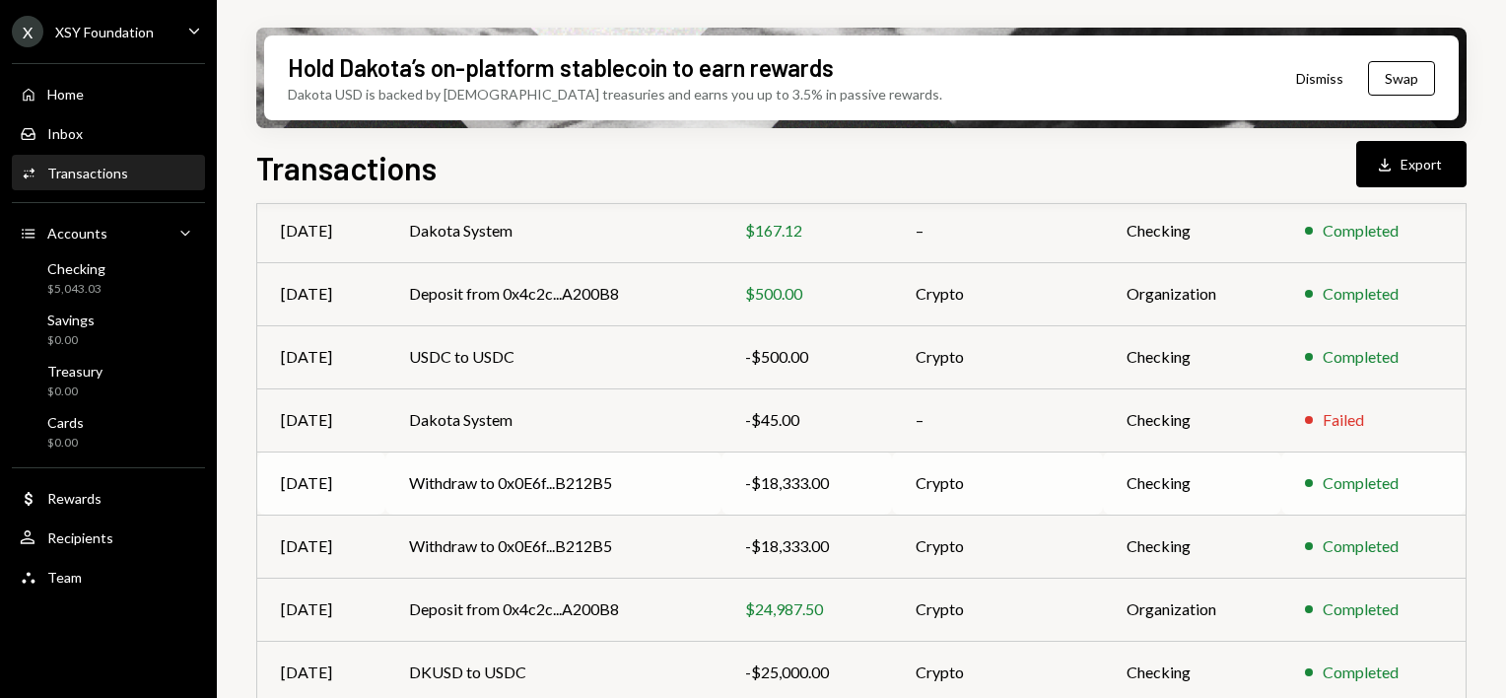
scroll to position [424, 0]
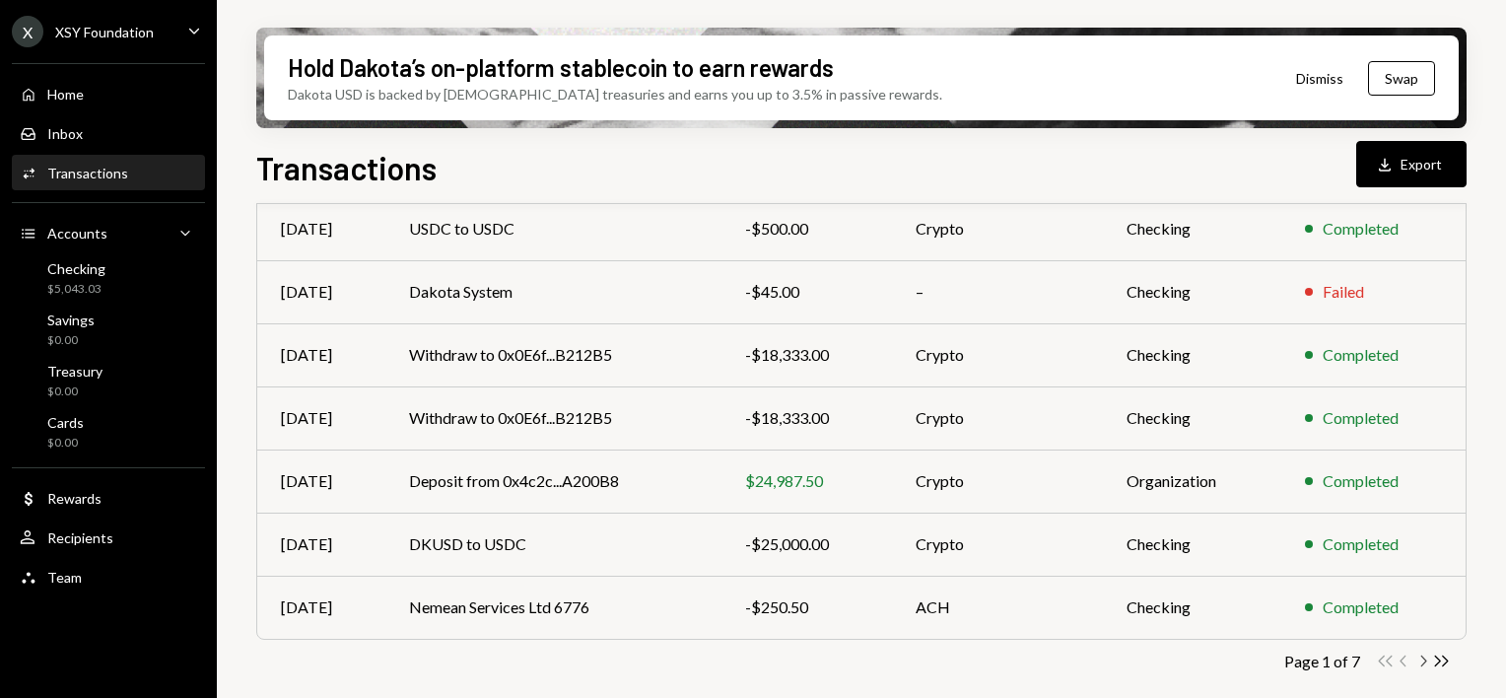
click at [1423, 661] on icon "Chevron Right" at bounding box center [1422, 661] width 19 height 19
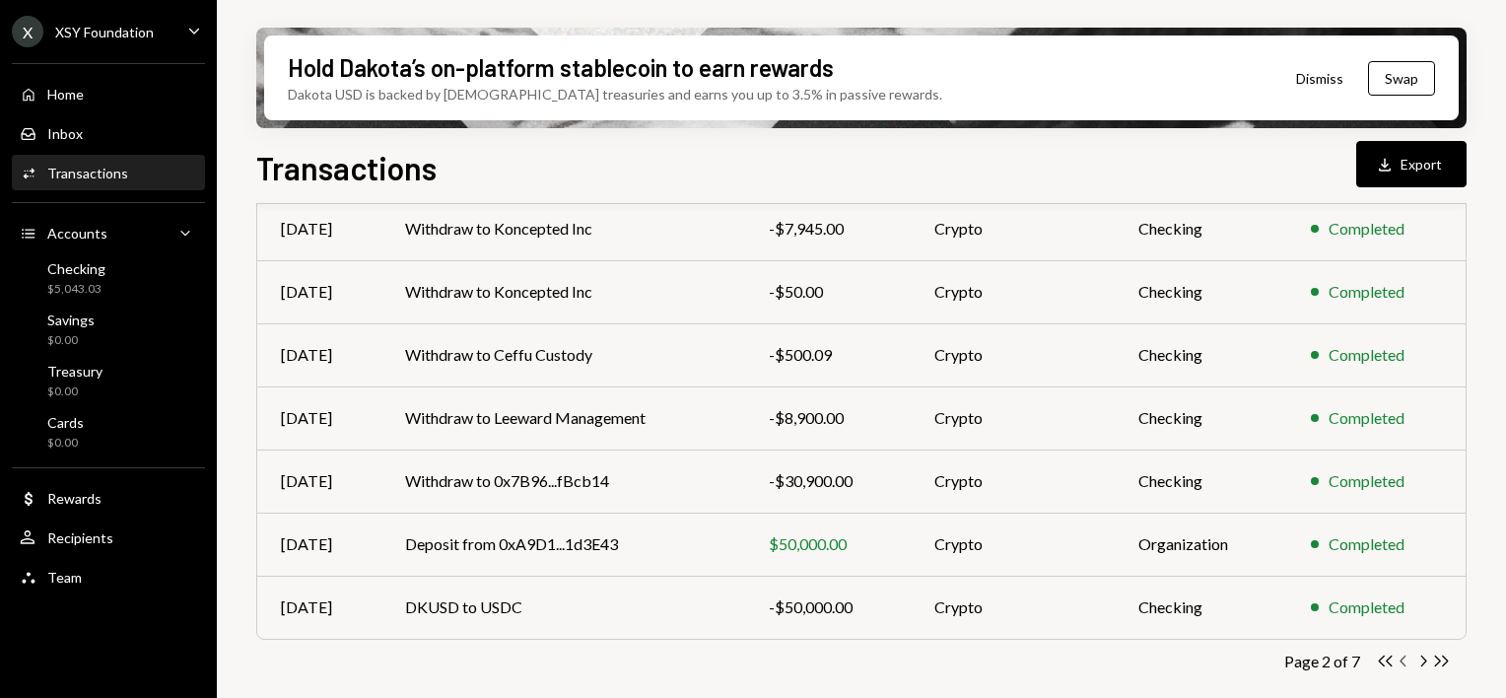
click at [1411, 655] on icon "Chevron Left" at bounding box center [1404, 661] width 19 height 19
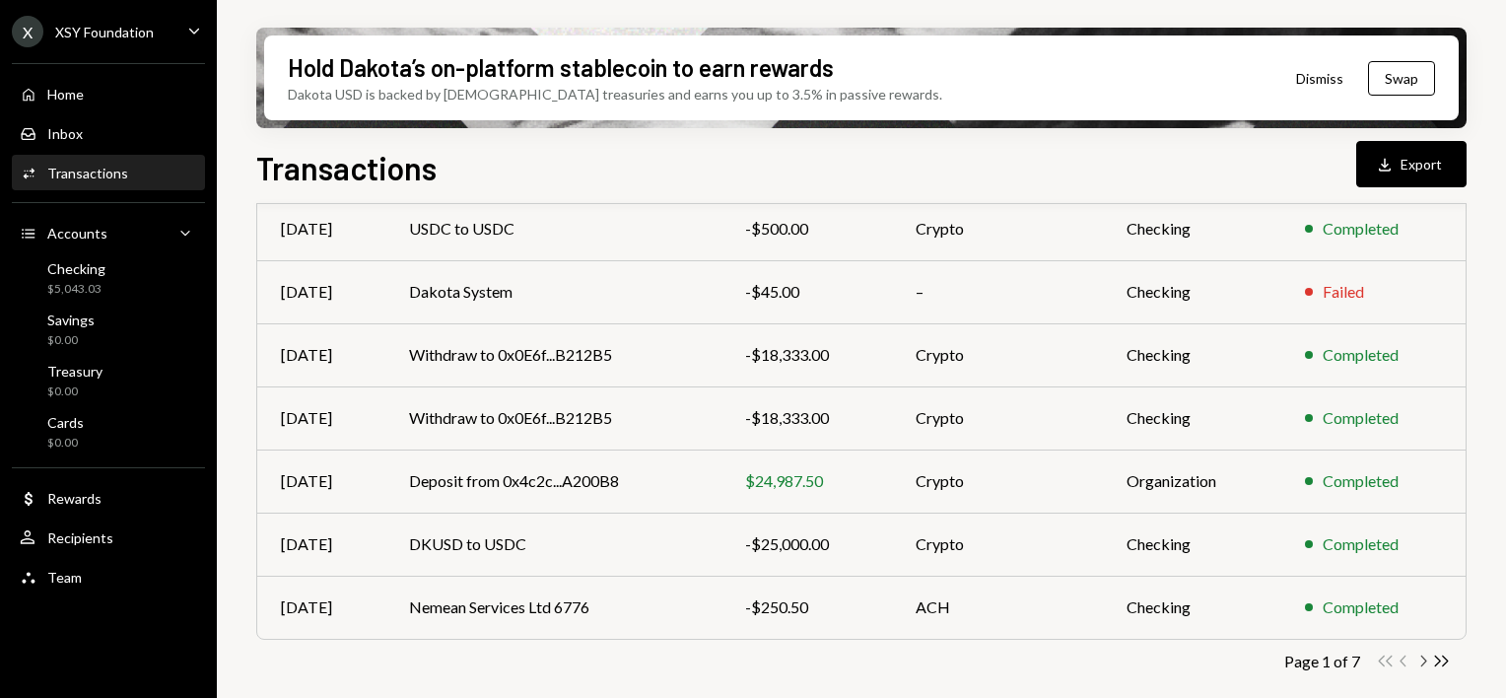
click at [1426, 662] on icon "Chevron Right" at bounding box center [1422, 661] width 19 height 19
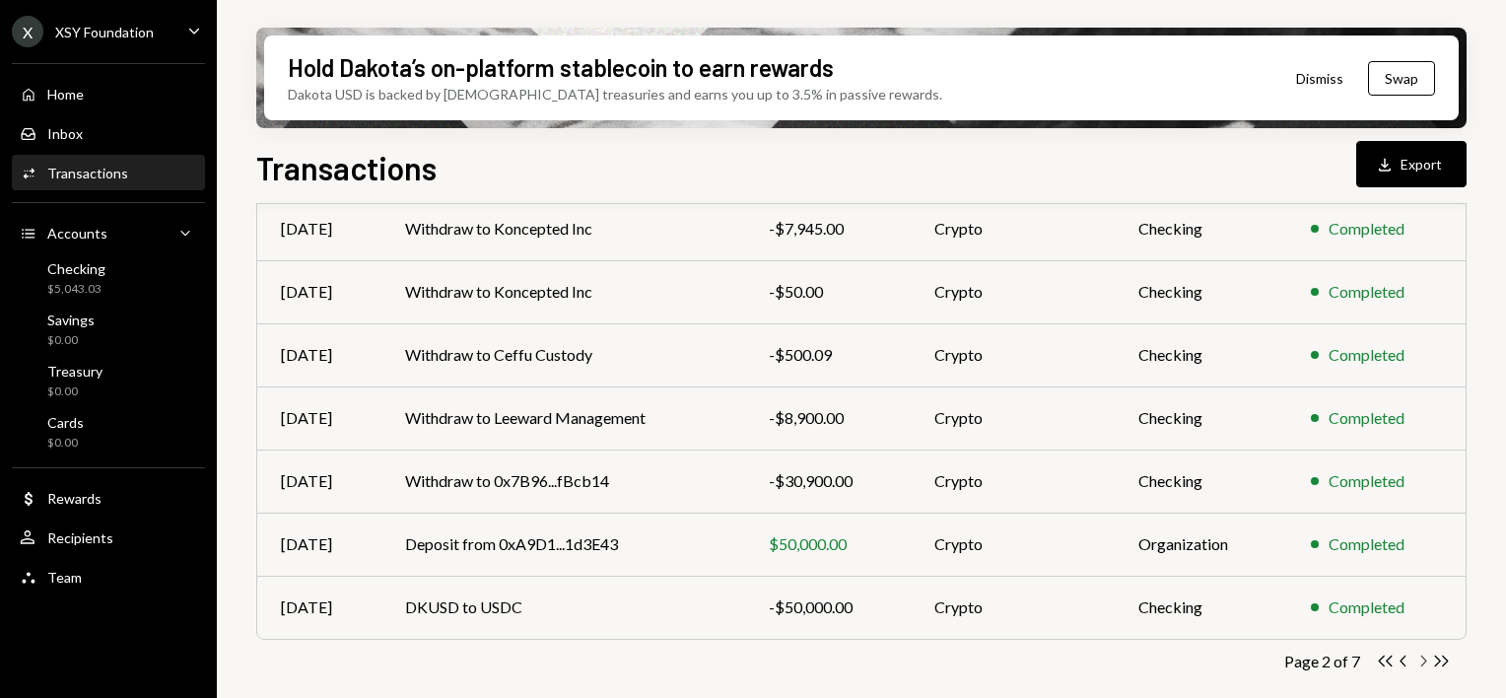
click at [1426, 662] on icon "Chevron Right" at bounding box center [1422, 661] width 19 height 19
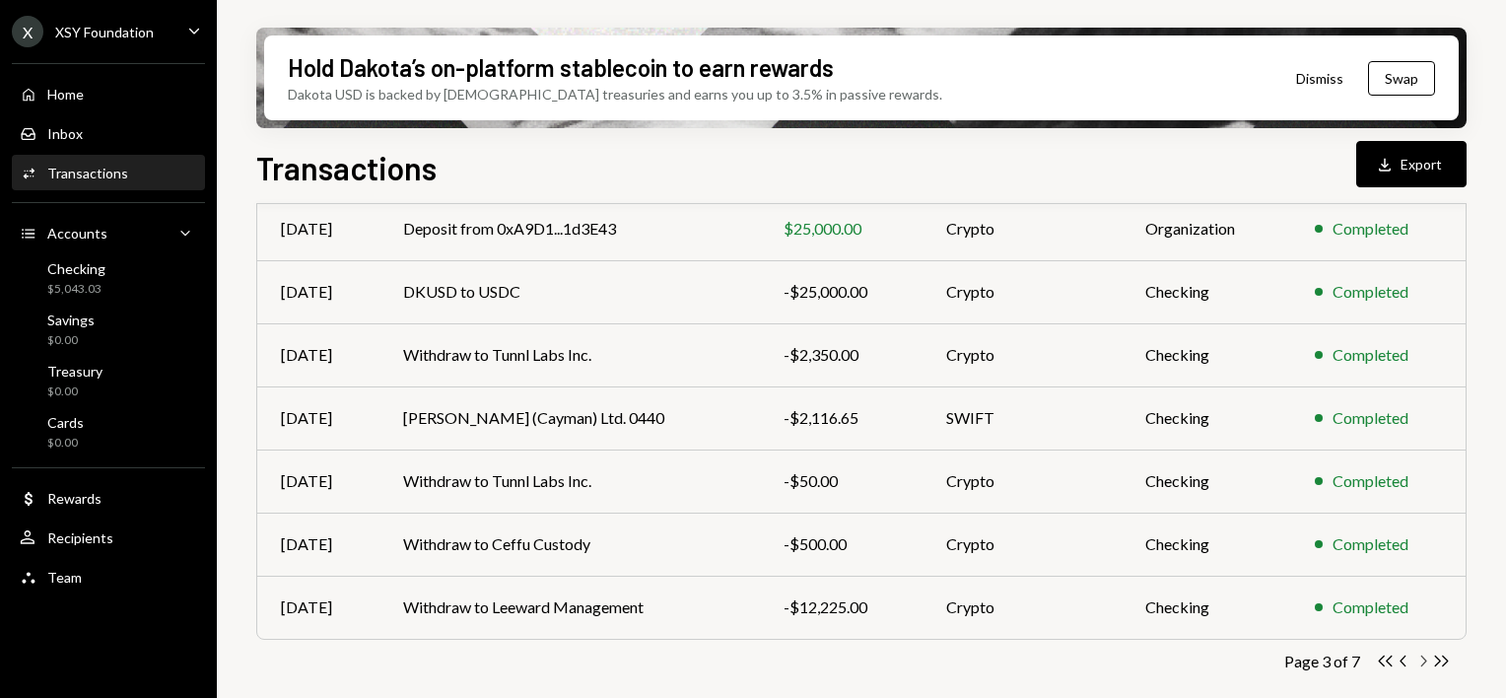
click at [1416, 655] on icon "Chevron Right" at bounding box center [1422, 661] width 19 height 19
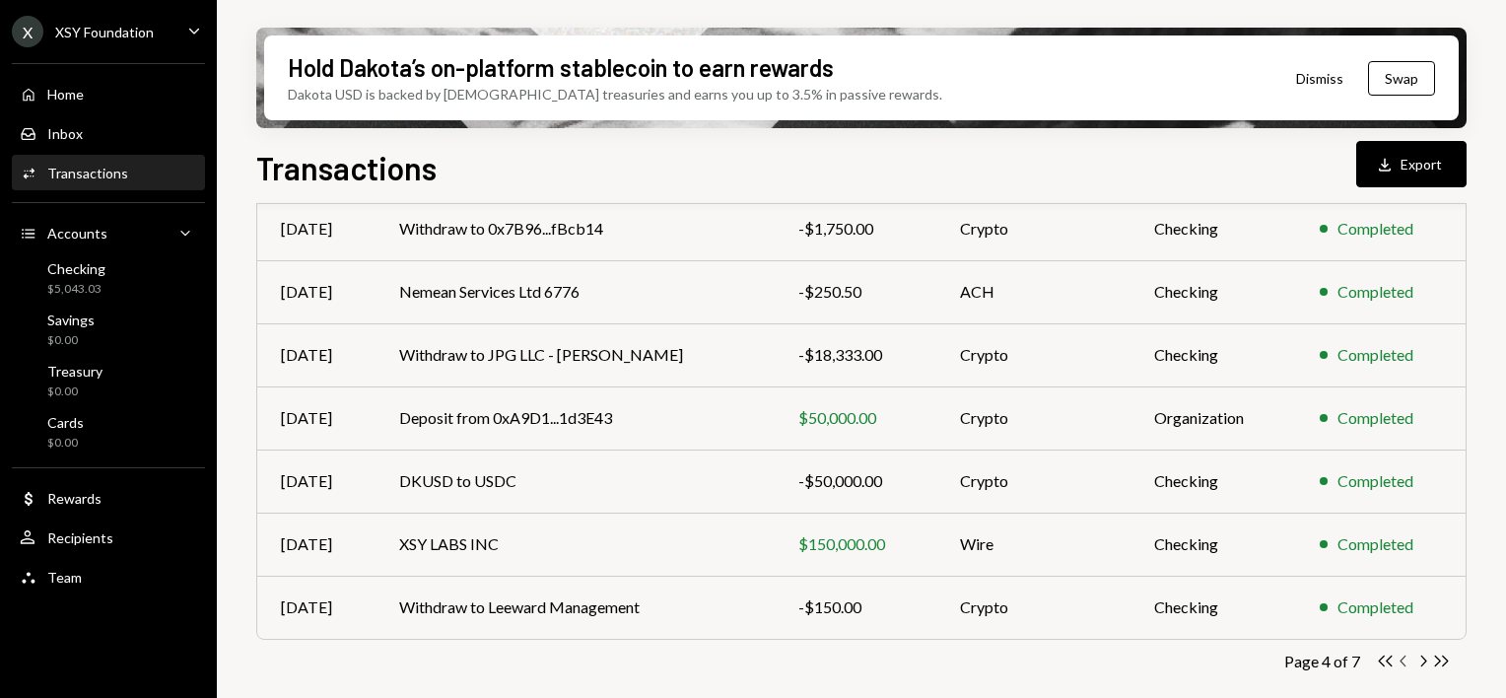
click at [1405, 660] on icon "Chevron Left" at bounding box center [1404, 661] width 19 height 19
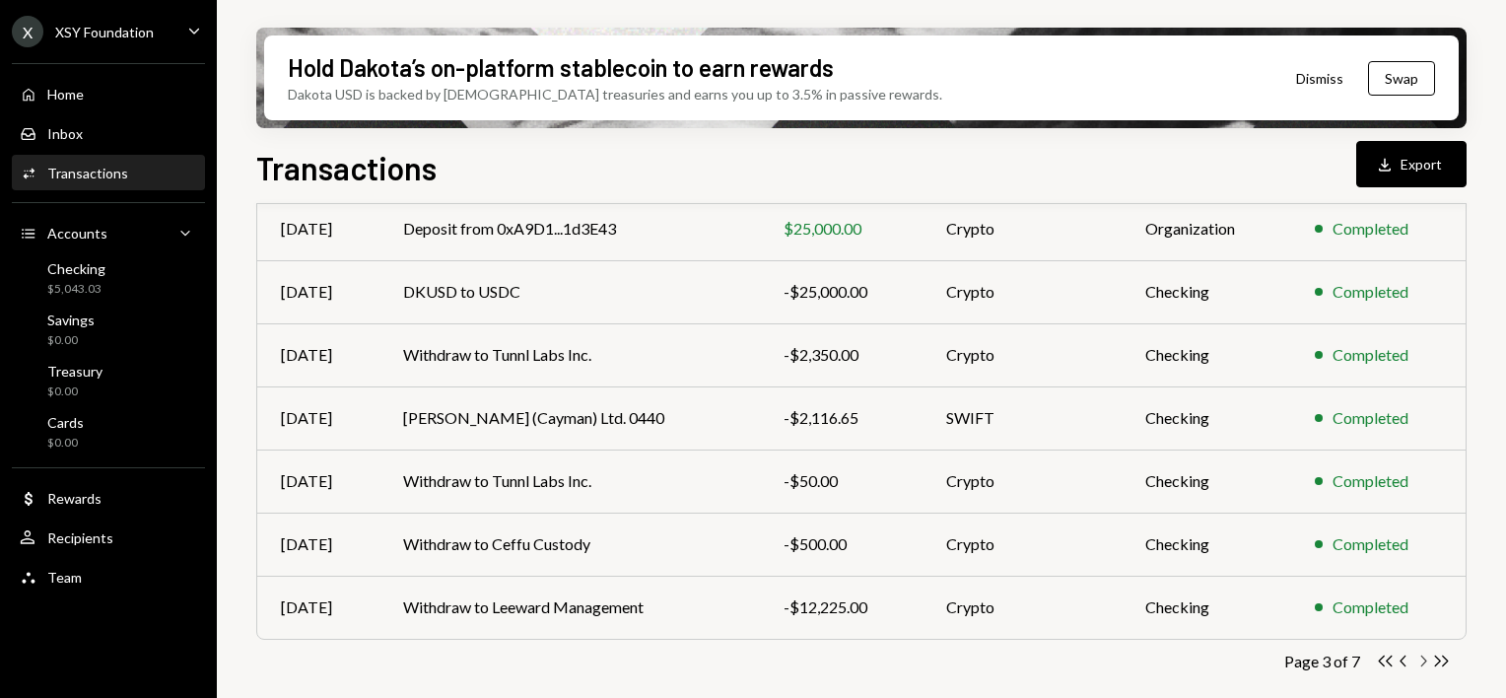
click at [1415, 659] on icon "Chevron Right" at bounding box center [1422, 661] width 19 height 19
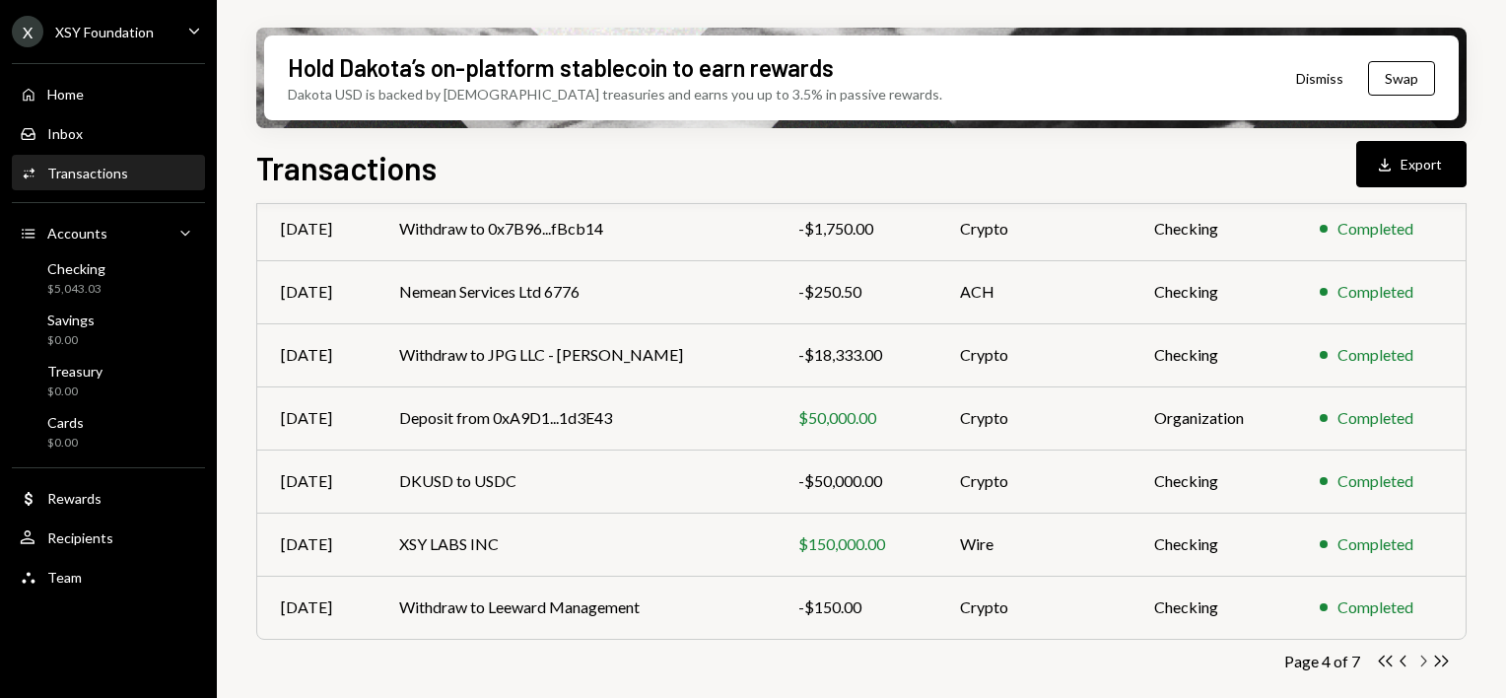
click at [1416, 659] on icon "Chevron Right" at bounding box center [1422, 661] width 19 height 19
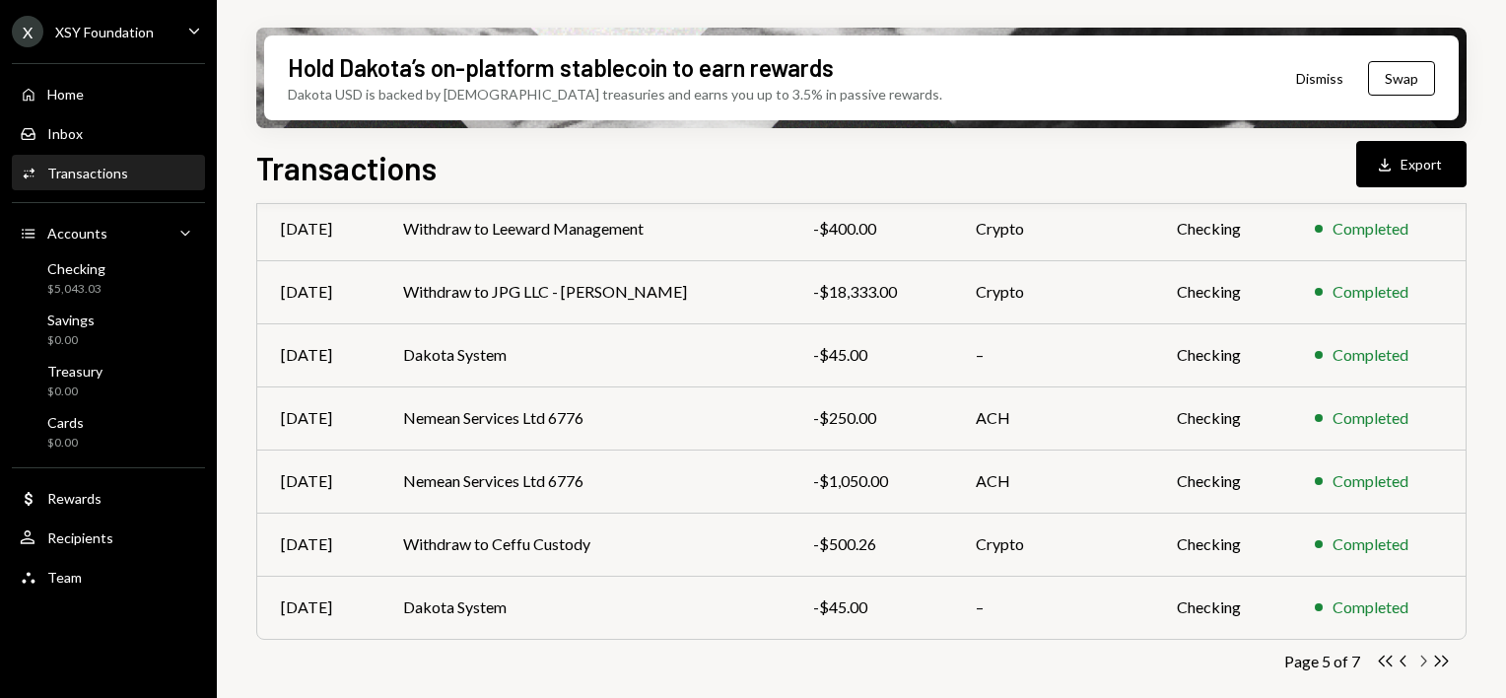
click at [1417, 661] on icon "Chevron Right" at bounding box center [1422, 661] width 19 height 19
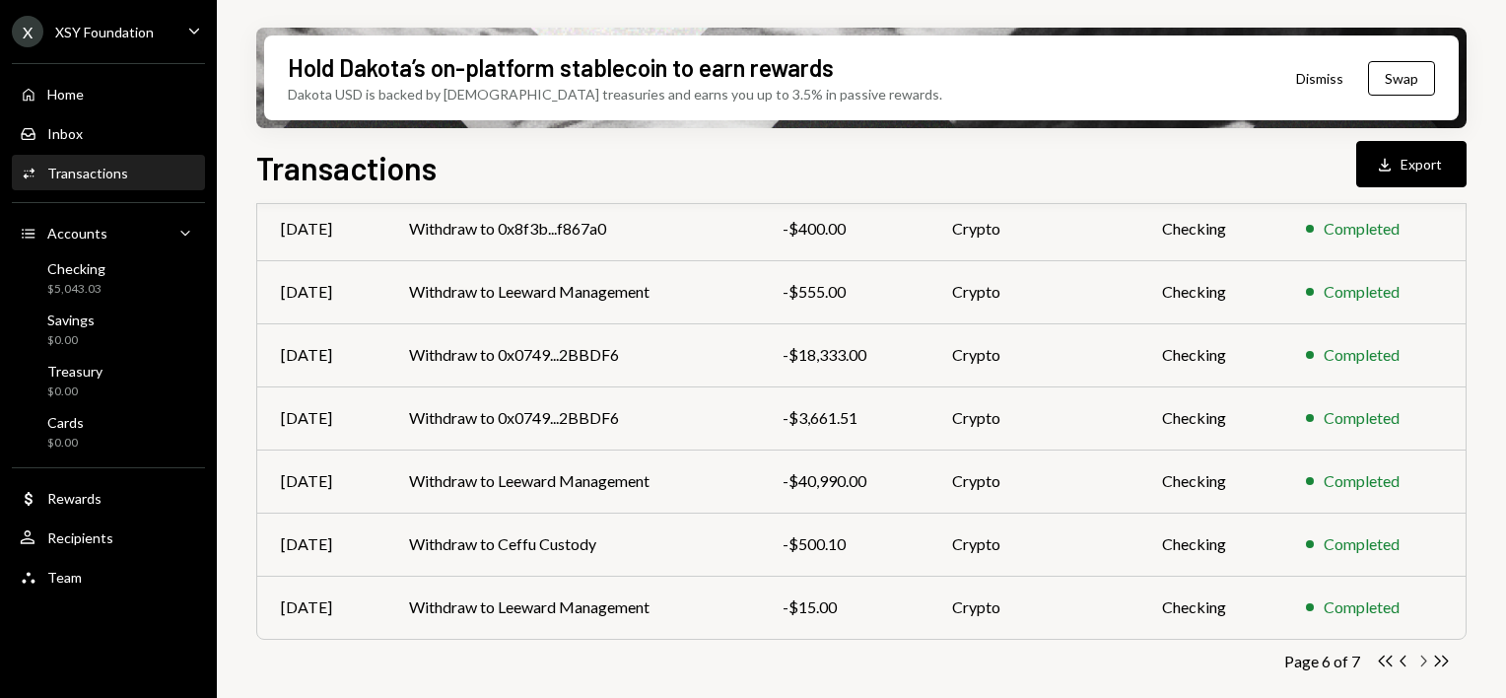
click at [1417, 657] on icon "Chevron Right" at bounding box center [1422, 661] width 19 height 19
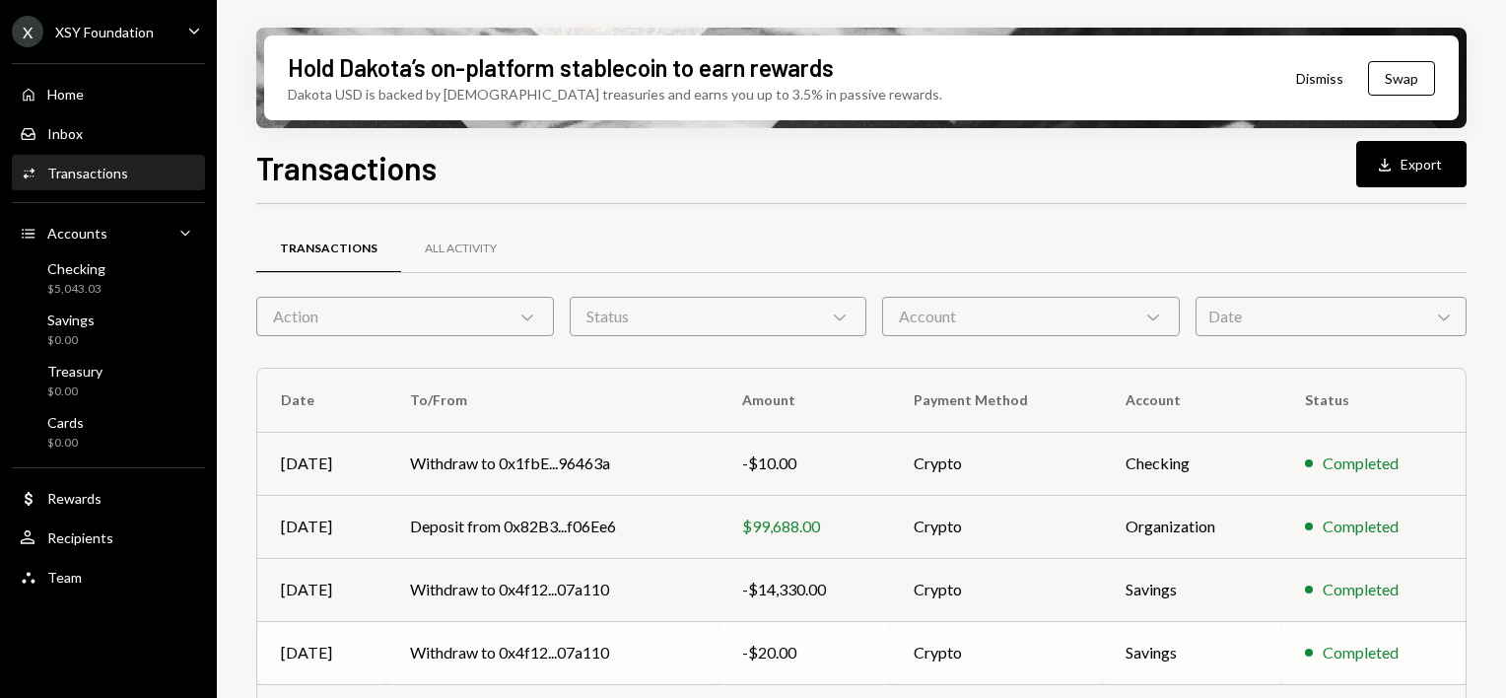
scroll to position [172, 0]
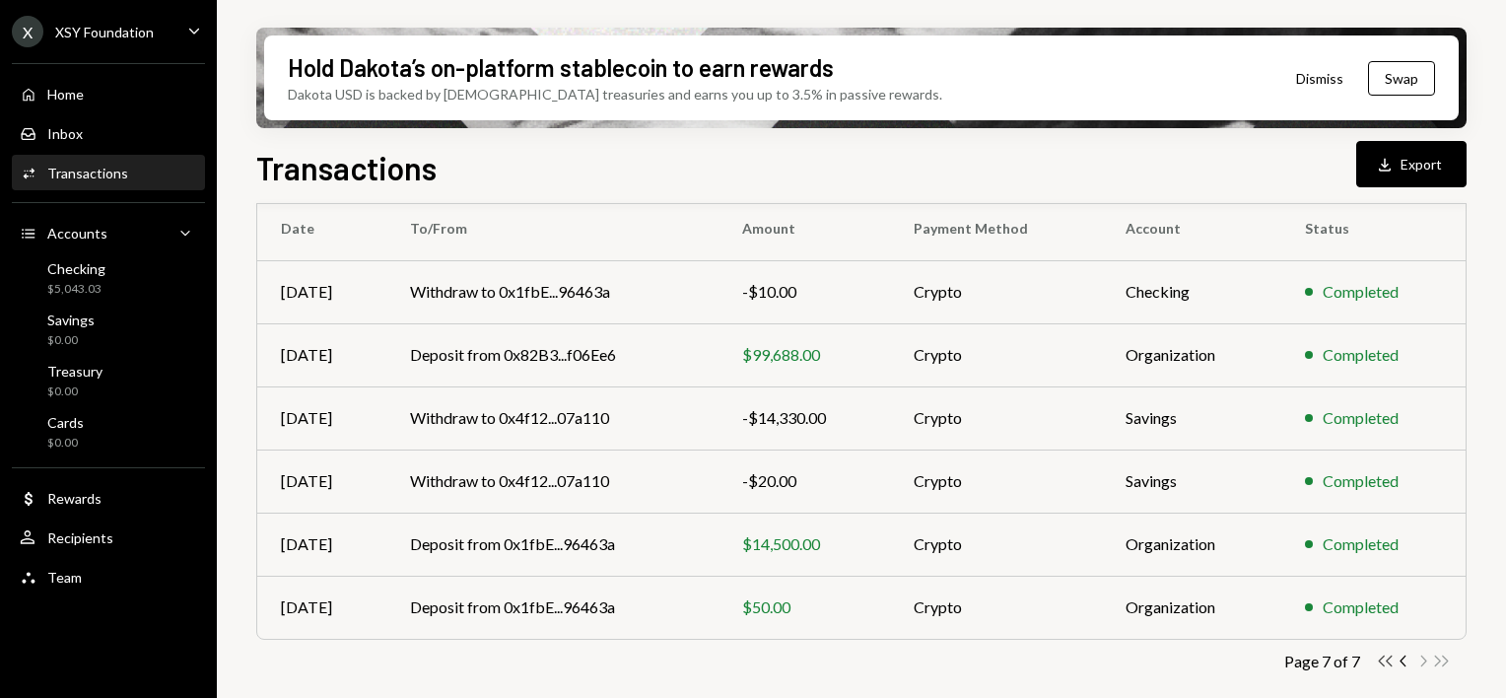
click at [1389, 665] on icon "Double Arrow Left" at bounding box center [1385, 661] width 19 height 19
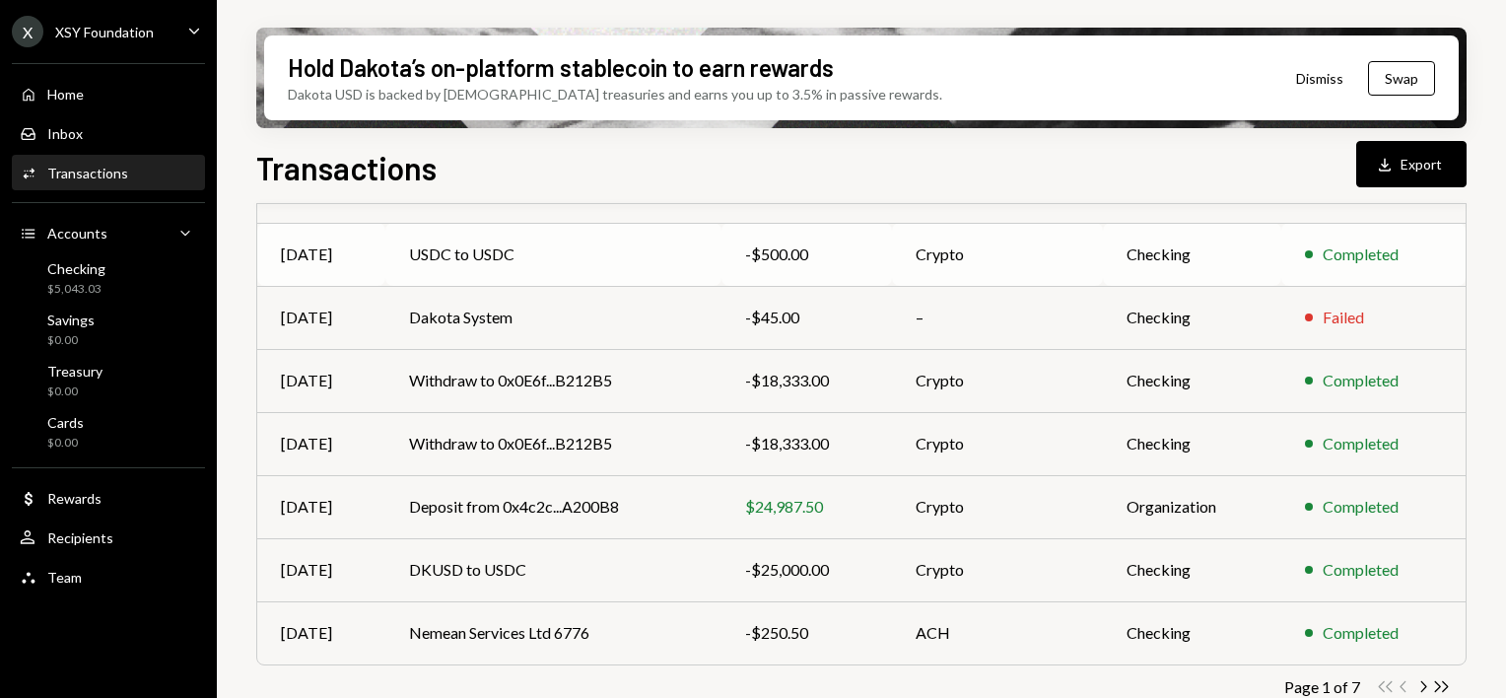
scroll to position [424, 0]
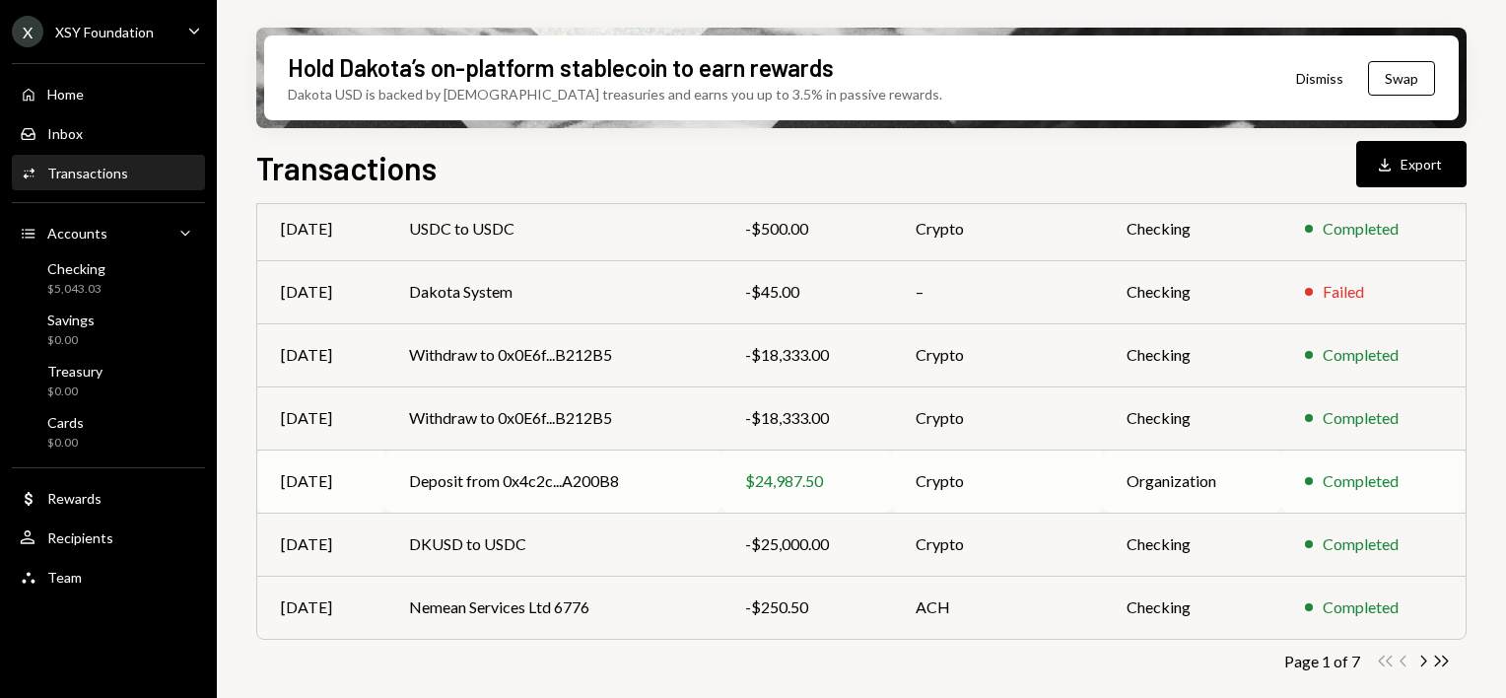
click at [655, 488] on td "Deposit from 0x4c2c...A200B8" at bounding box center [552, 480] width 335 height 63
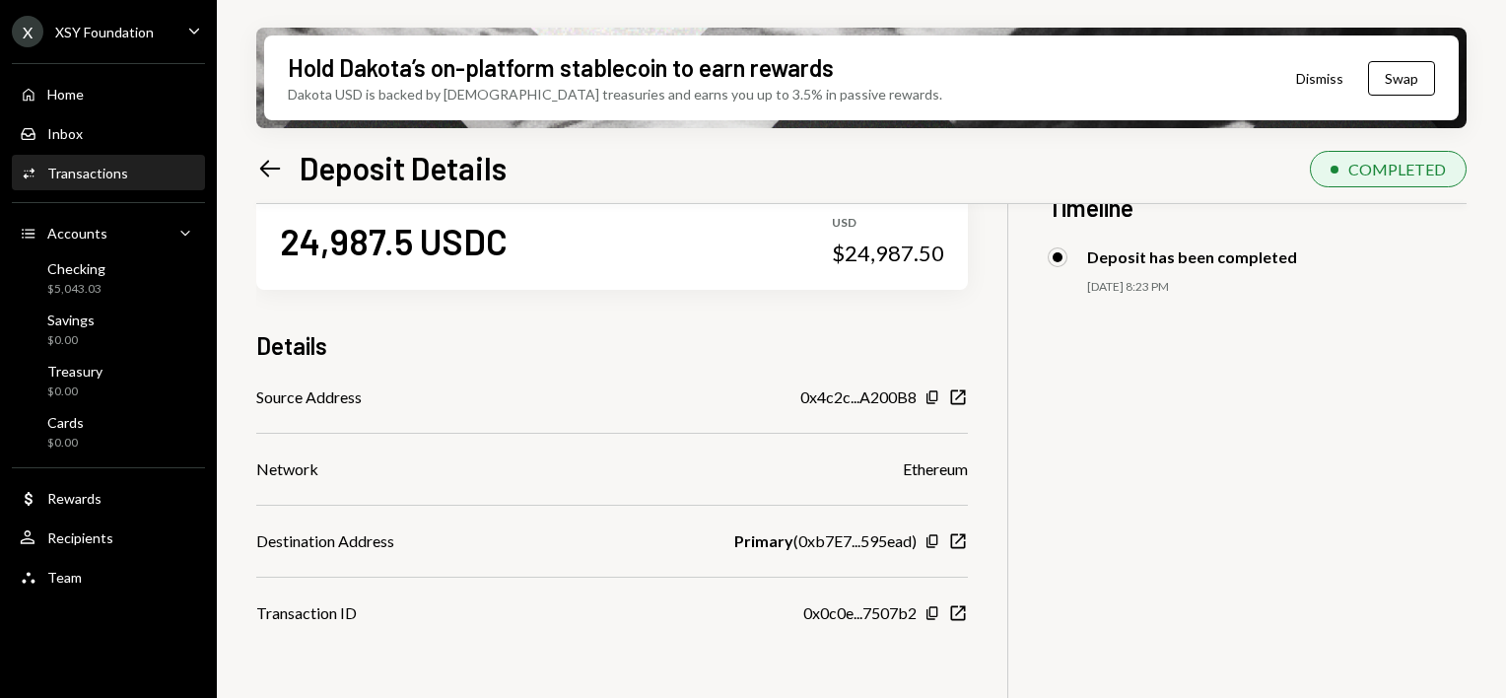
scroll to position [99, 0]
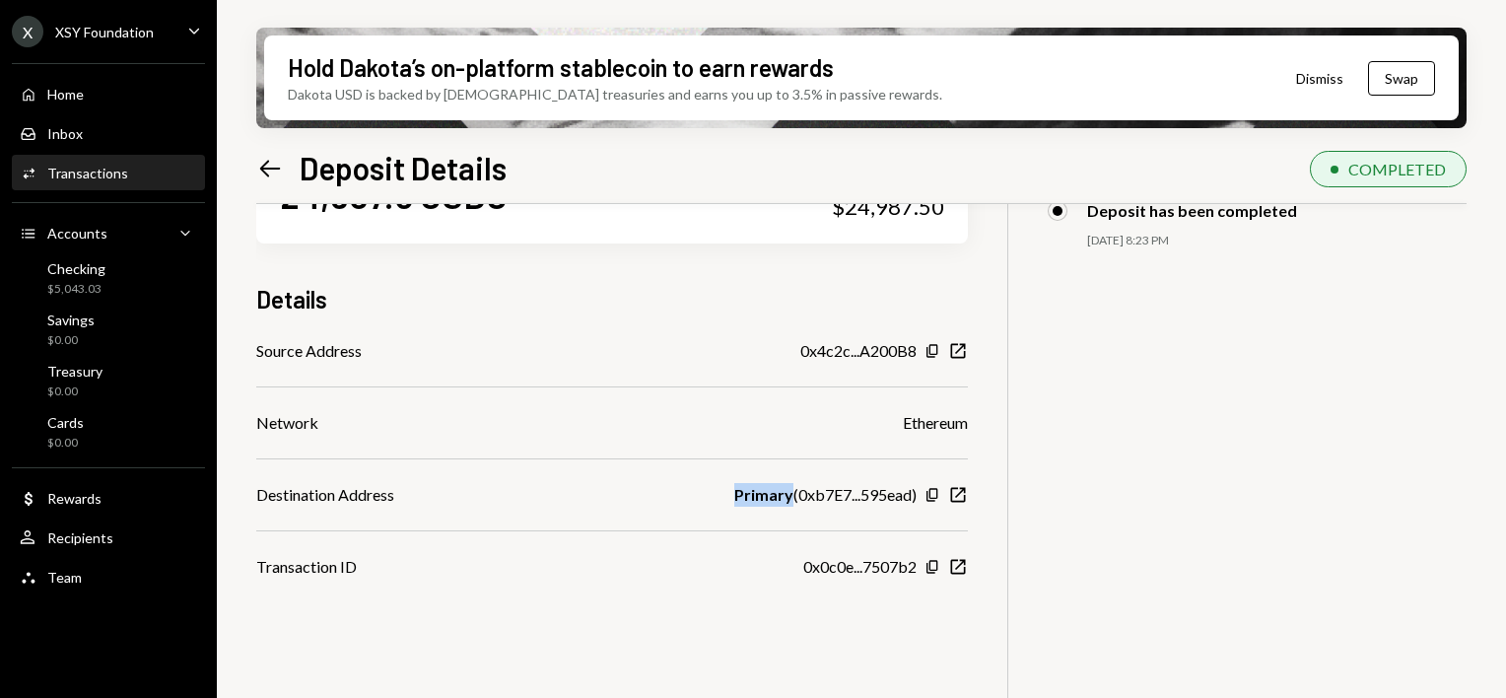
drag, startPoint x: 731, startPoint y: 501, endPoint x: 786, endPoint y: 502, distance: 54.2
click at [786, 502] on b "Primary" at bounding box center [763, 495] width 59 height 24
copy b "Primary"
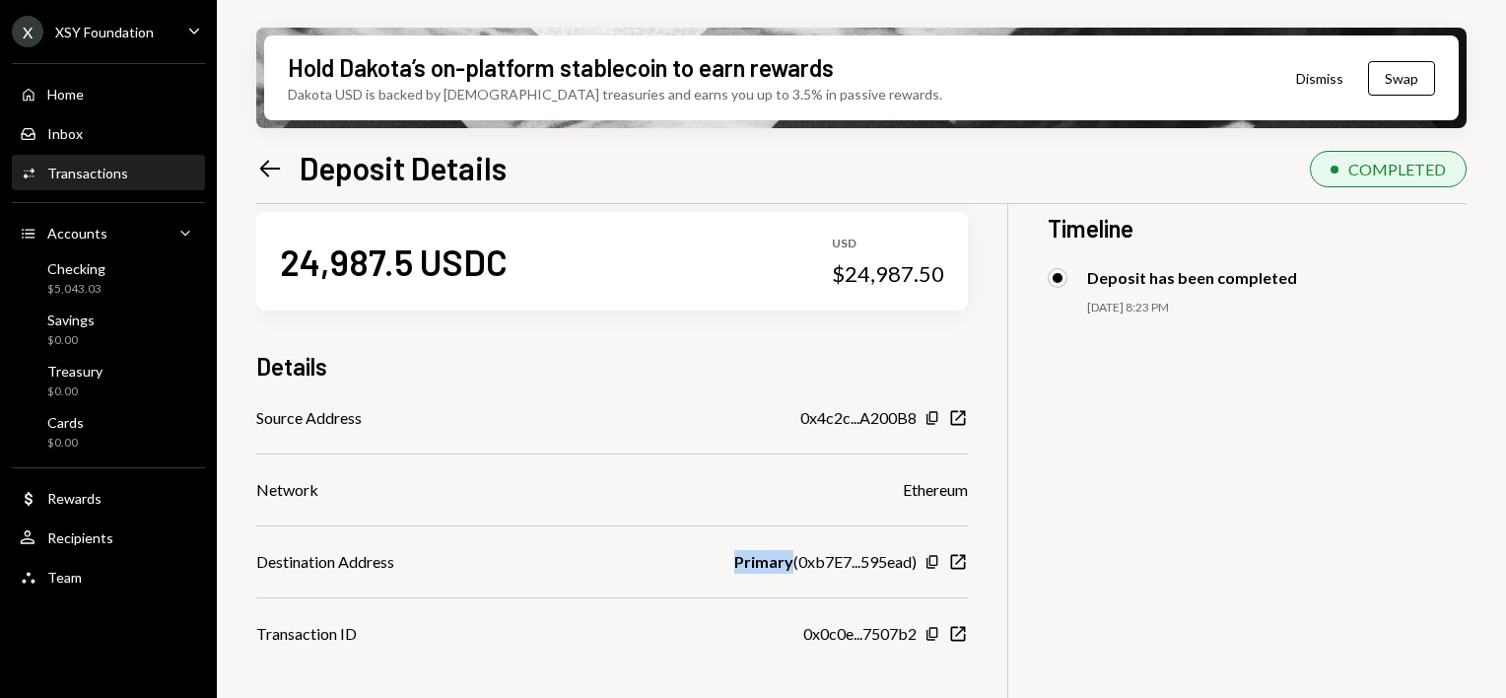
scroll to position [0, 0]
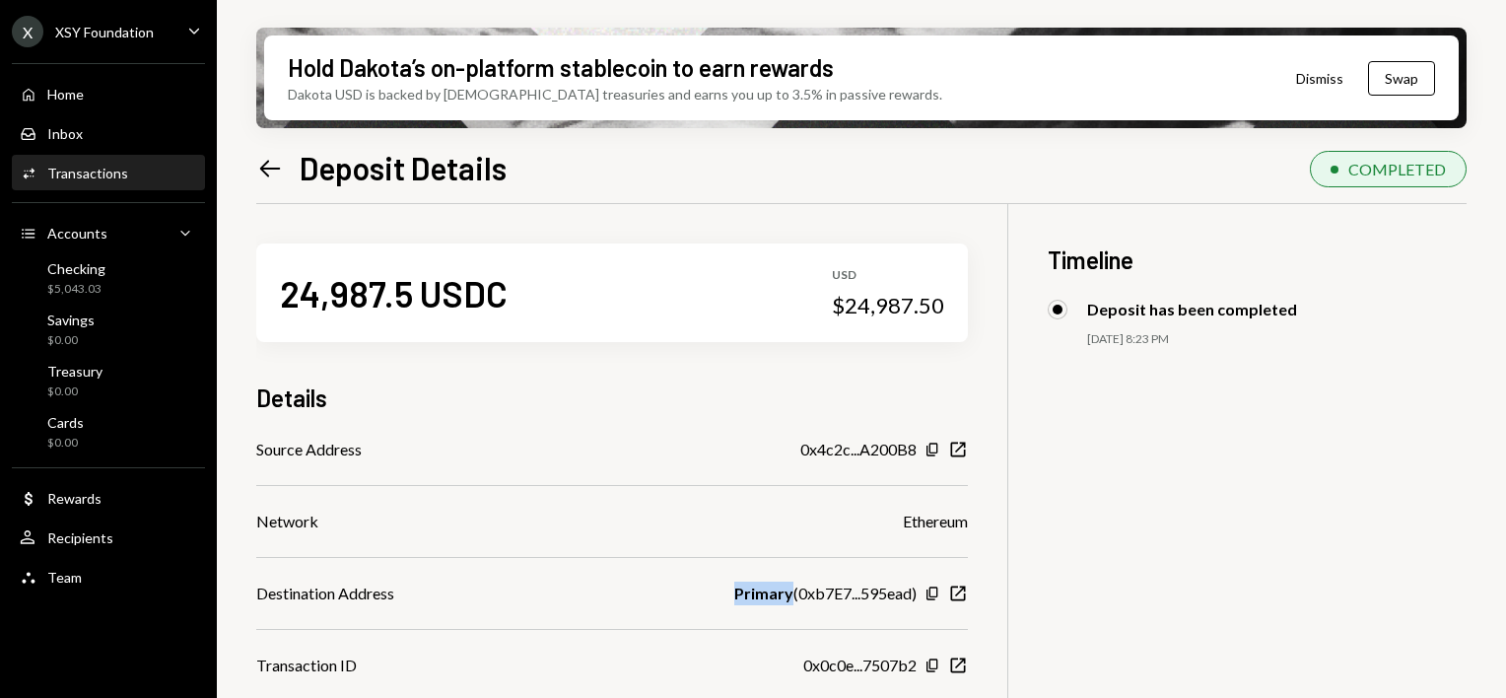
click at [281, 158] on icon "Left Arrow" at bounding box center [270, 169] width 28 height 28
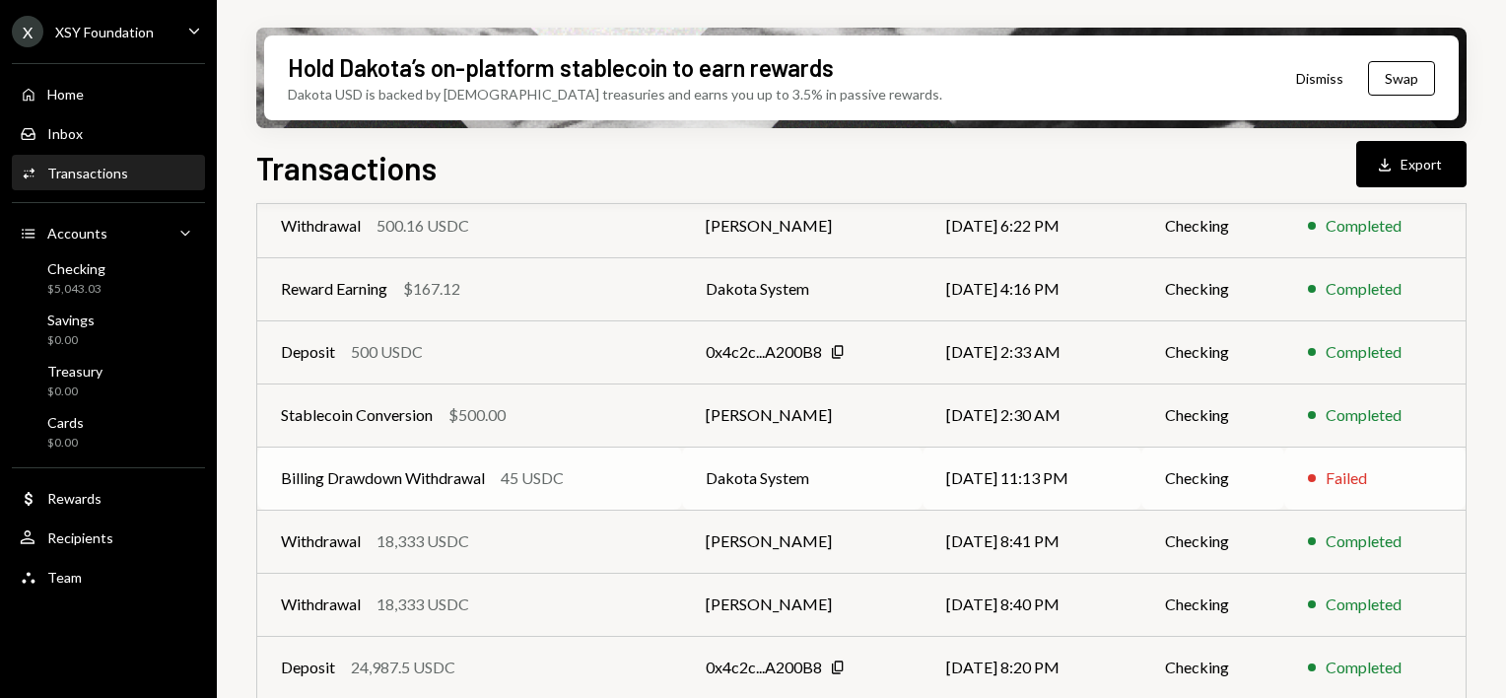
scroll to position [268, 0]
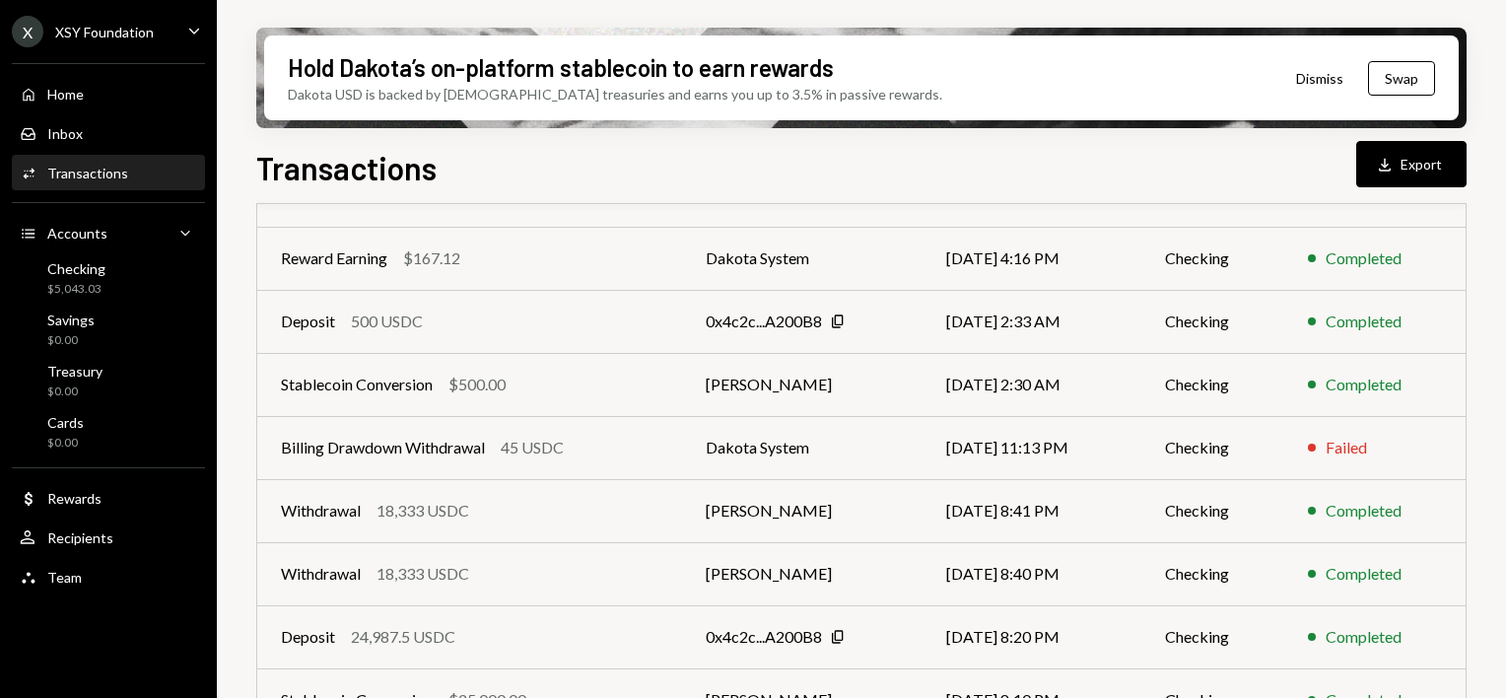
click at [338, 268] on div "Reward Earning" at bounding box center [334, 258] width 106 height 24
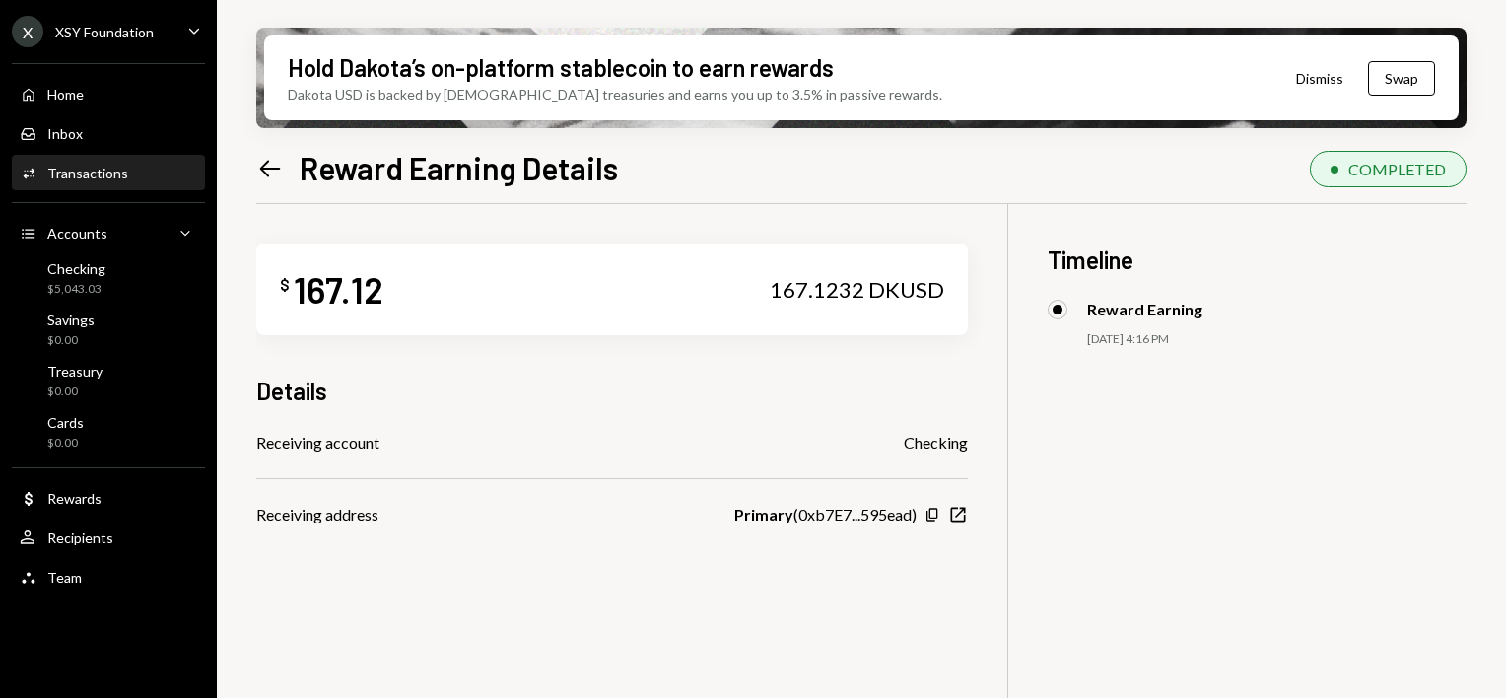
click at [253, 172] on div "Hold Dakota’s on-platform stablecoin to earn rewards Dakota USD is backed by U.…" at bounding box center [861, 349] width 1289 height 698
click at [273, 157] on icon "Left Arrow" at bounding box center [270, 169] width 28 height 28
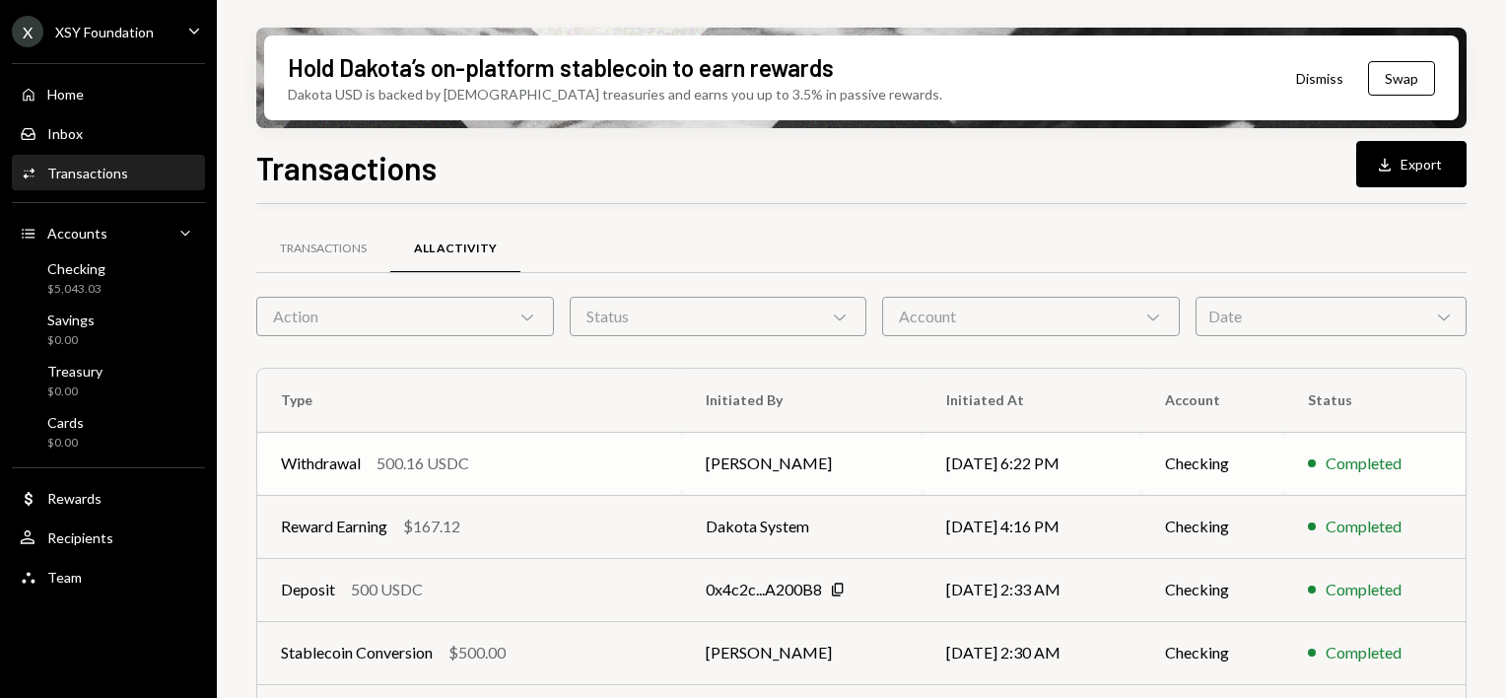
scroll to position [99, 0]
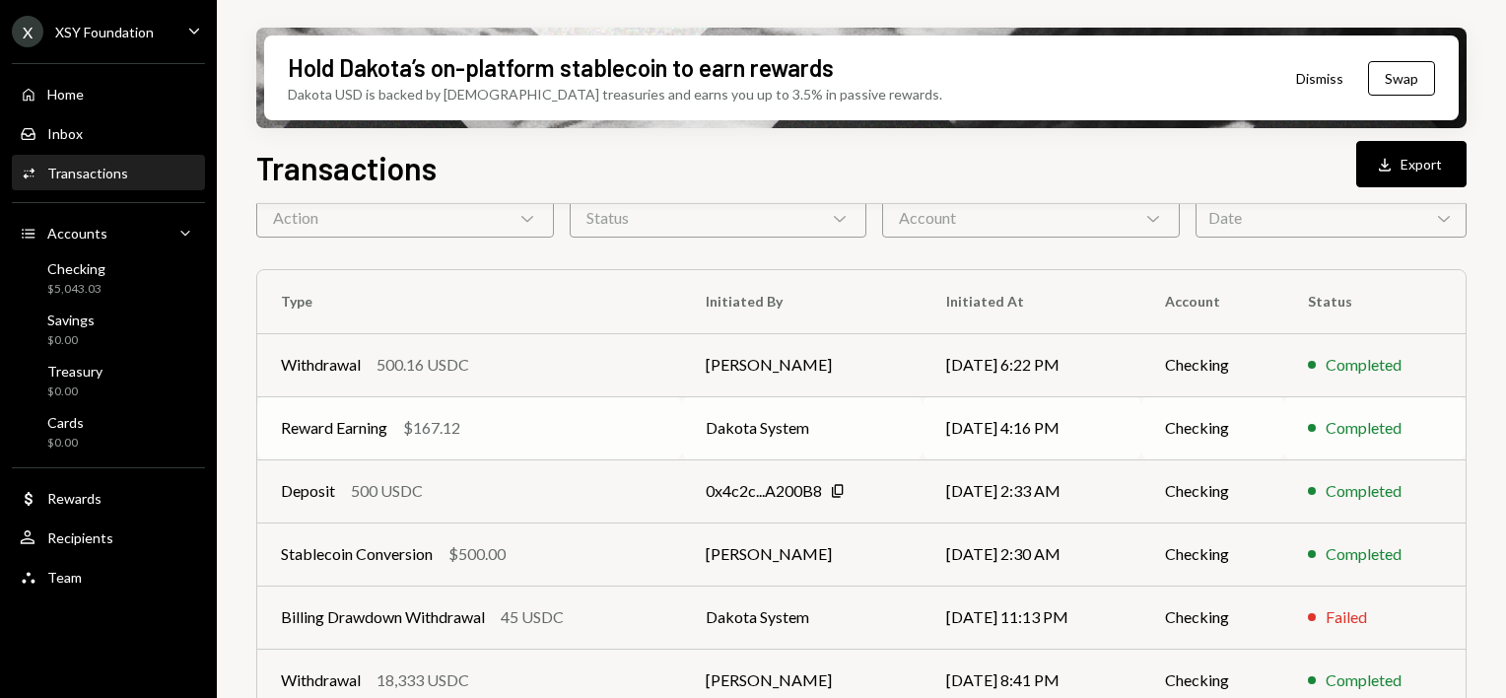
click at [418, 436] on div "$167.12" at bounding box center [431, 428] width 57 height 24
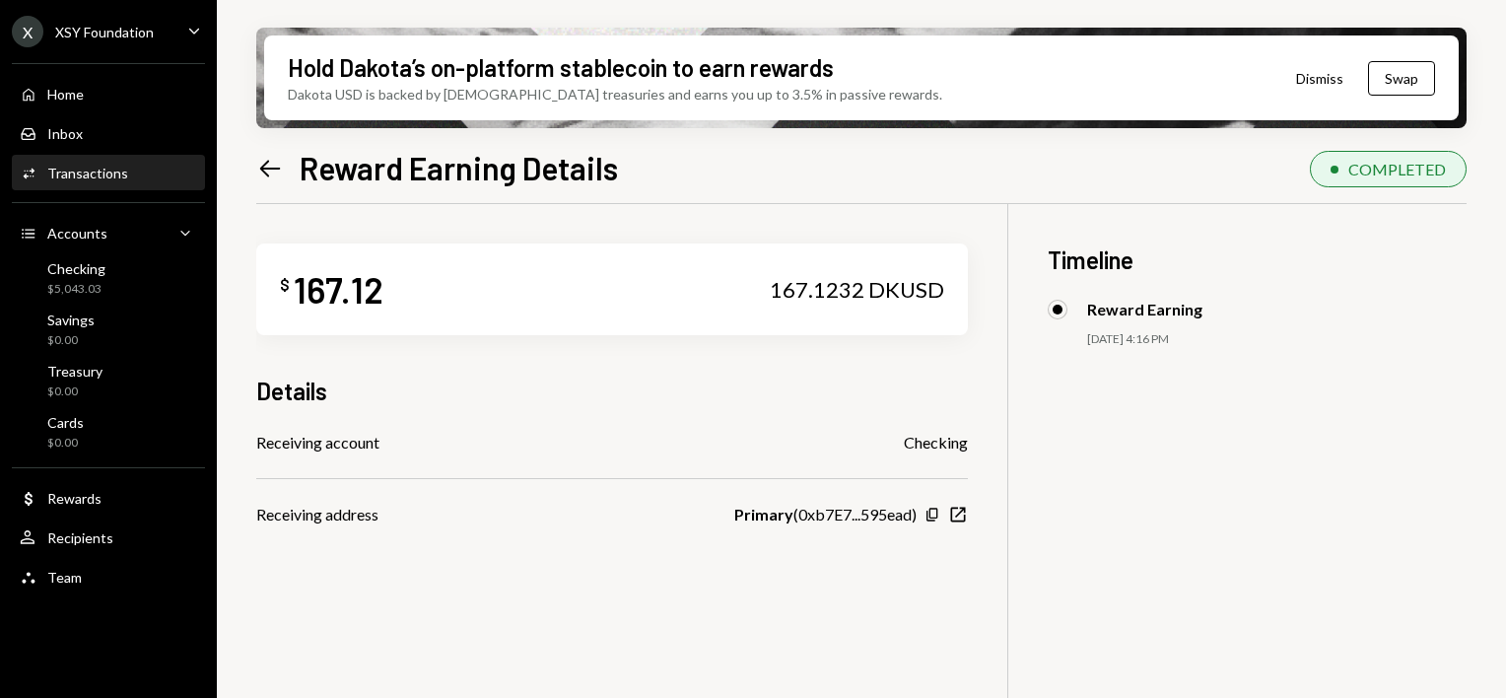
click at [264, 161] on icon "Left Arrow" at bounding box center [270, 169] width 28 height 28
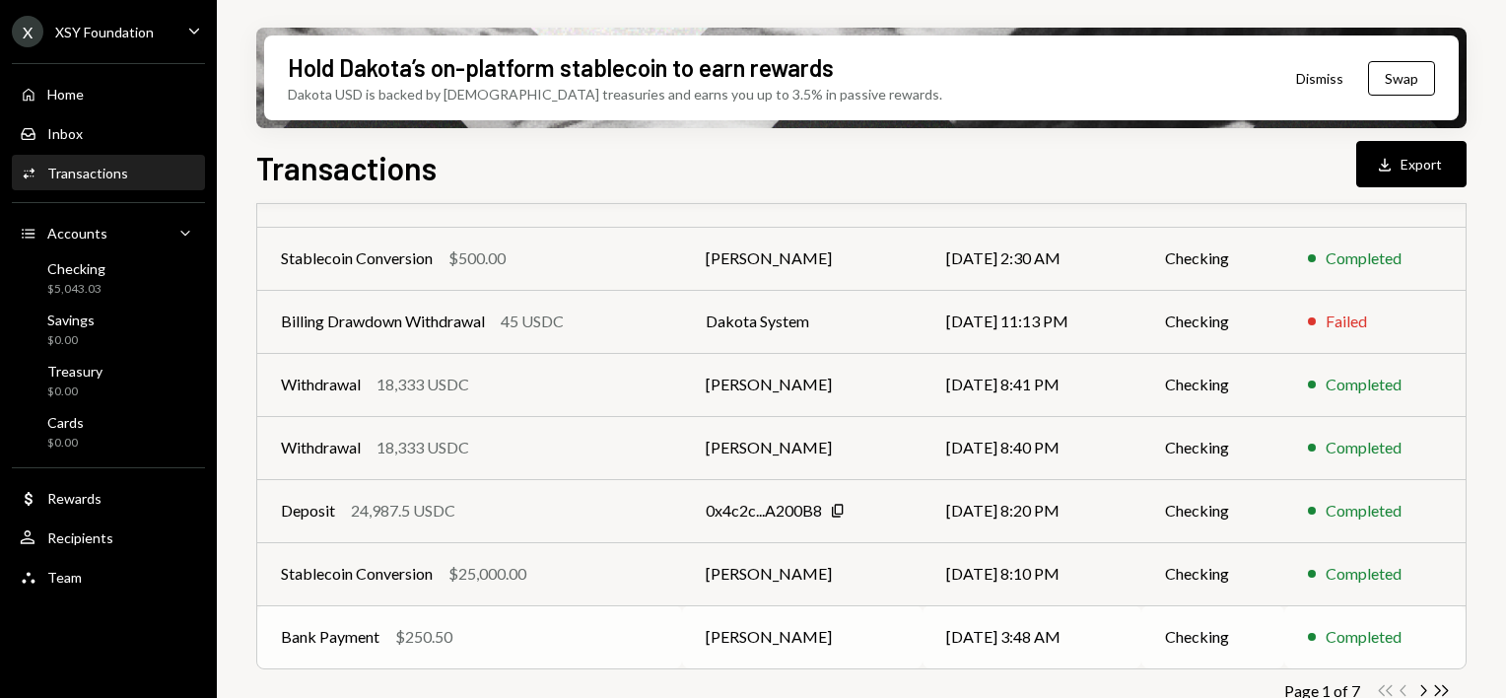
scroll to position [424, 0]
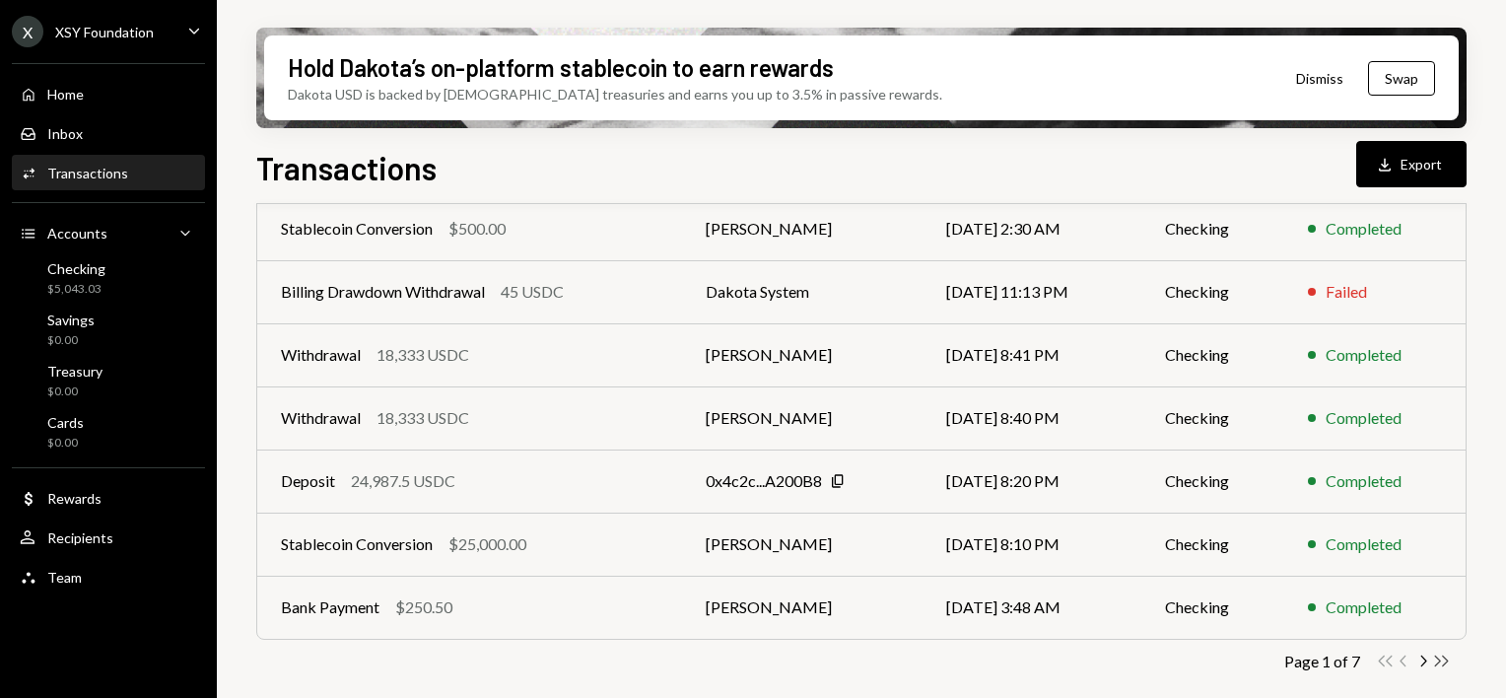
click at [1441, 662] on icon "Double Arrow Right" at bounding box center [1441, 661] width 19 height 19
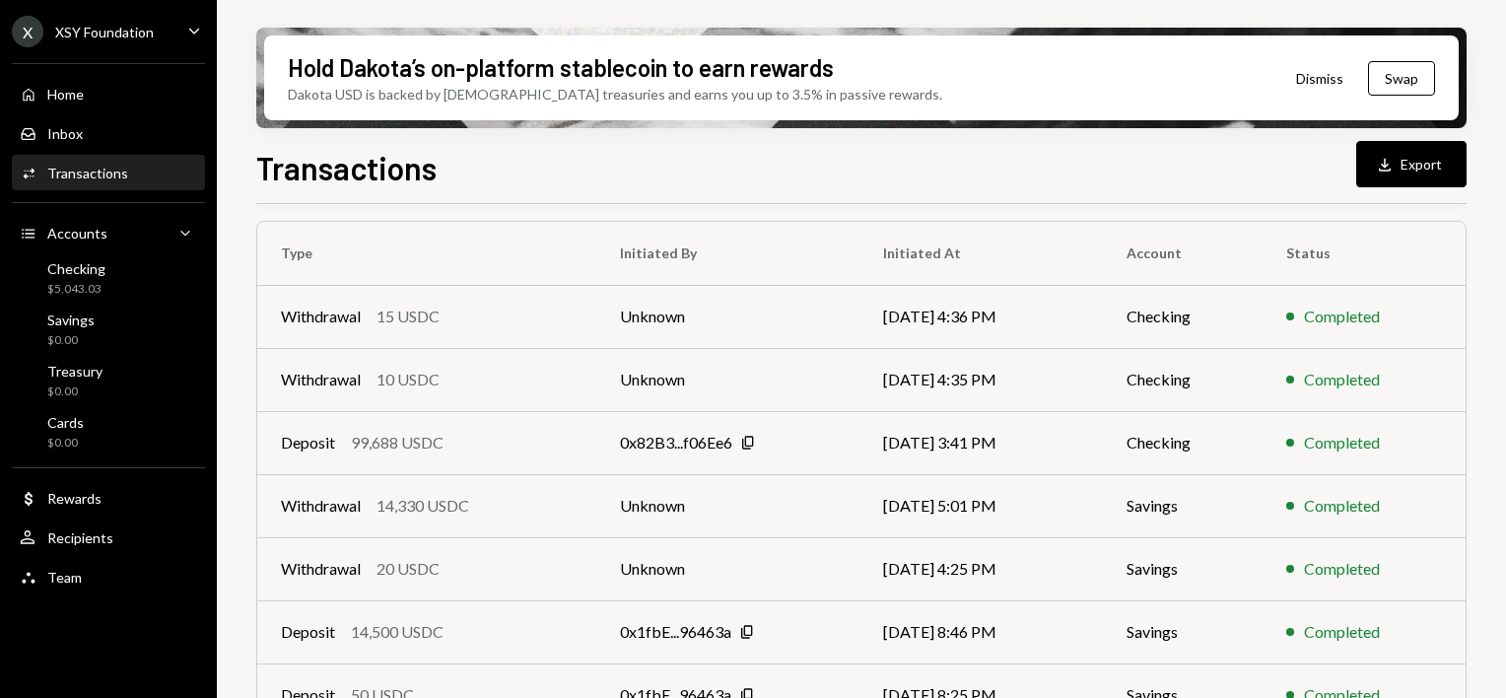
scroll to position [0, 0]
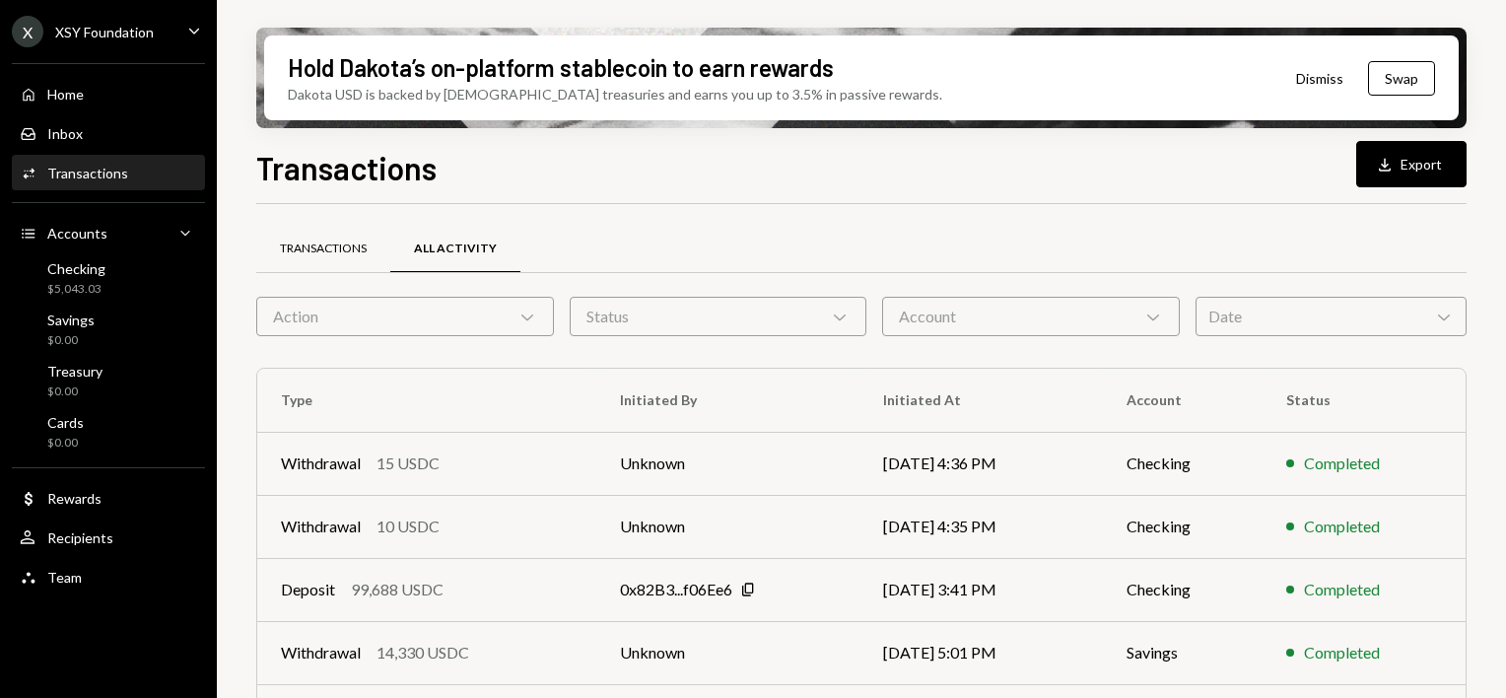
click at [341, 232] on div "Transactions" at bounding box center [323, 249] width 134 height 47
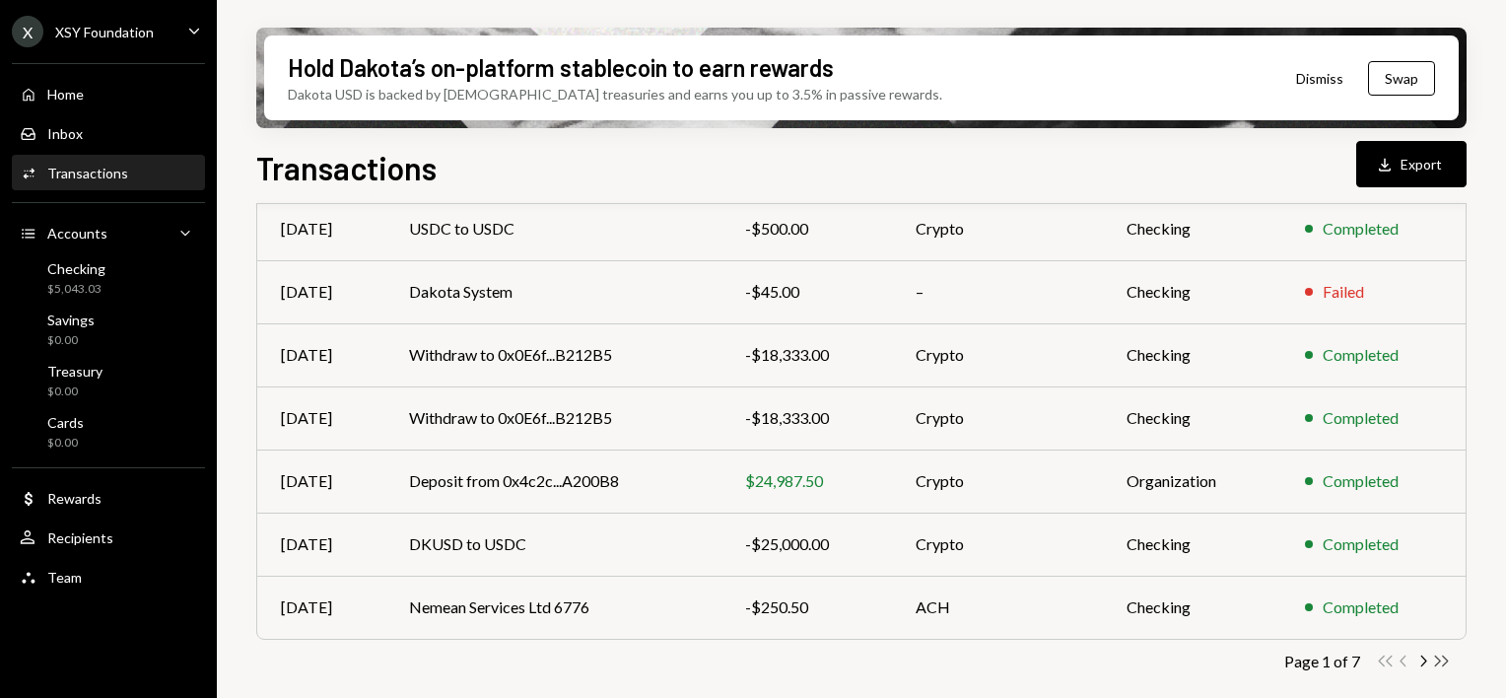
click at [1445, 663] on icon "Double Arrow Right" at bounding box center [1441, 661] width 19 height 19
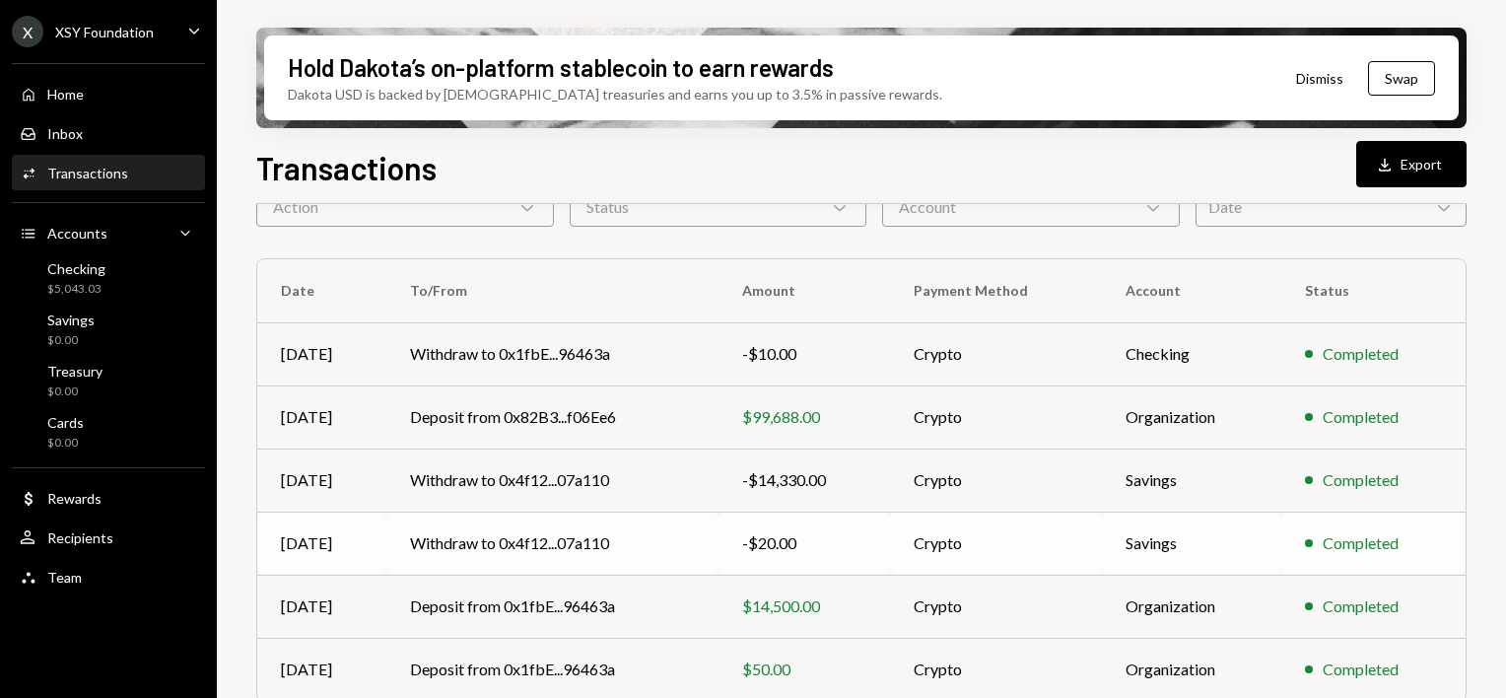
scroll to position [108, 0]
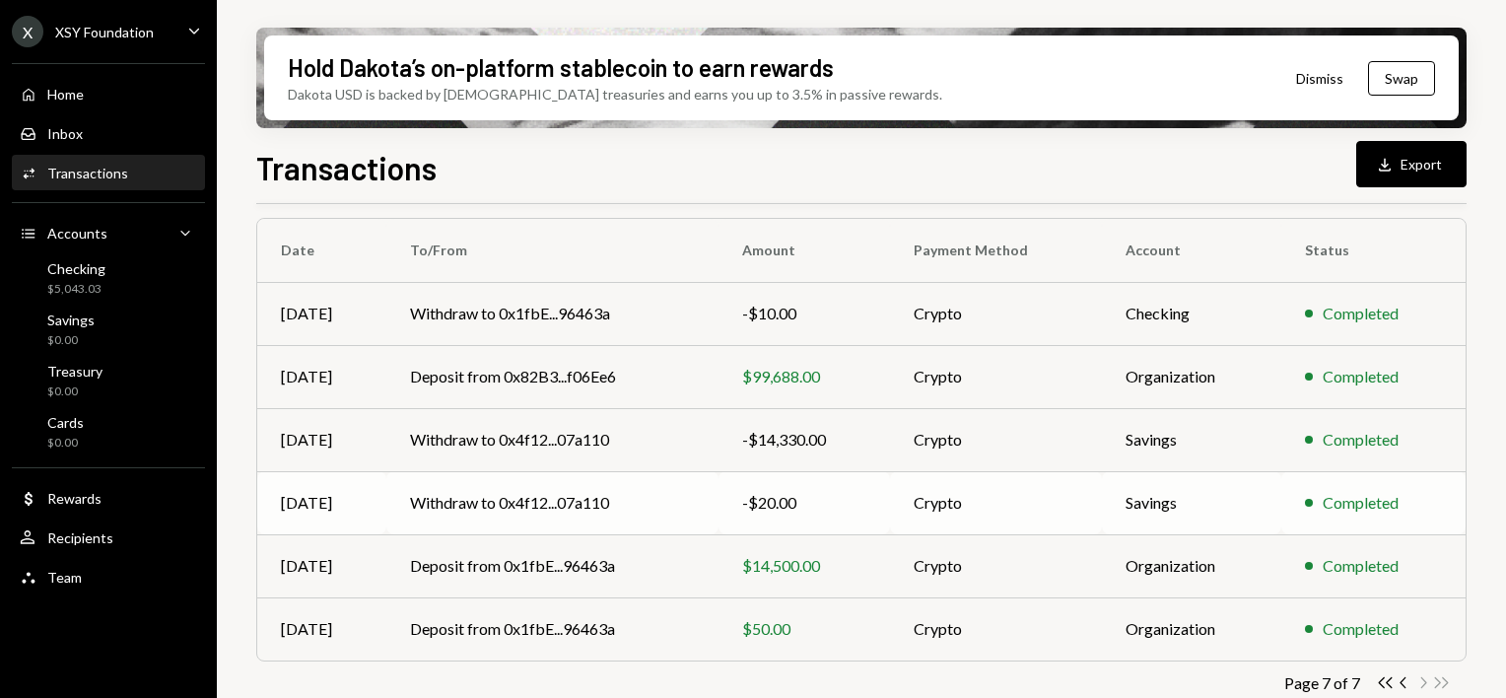
scroll to position [172, 0]
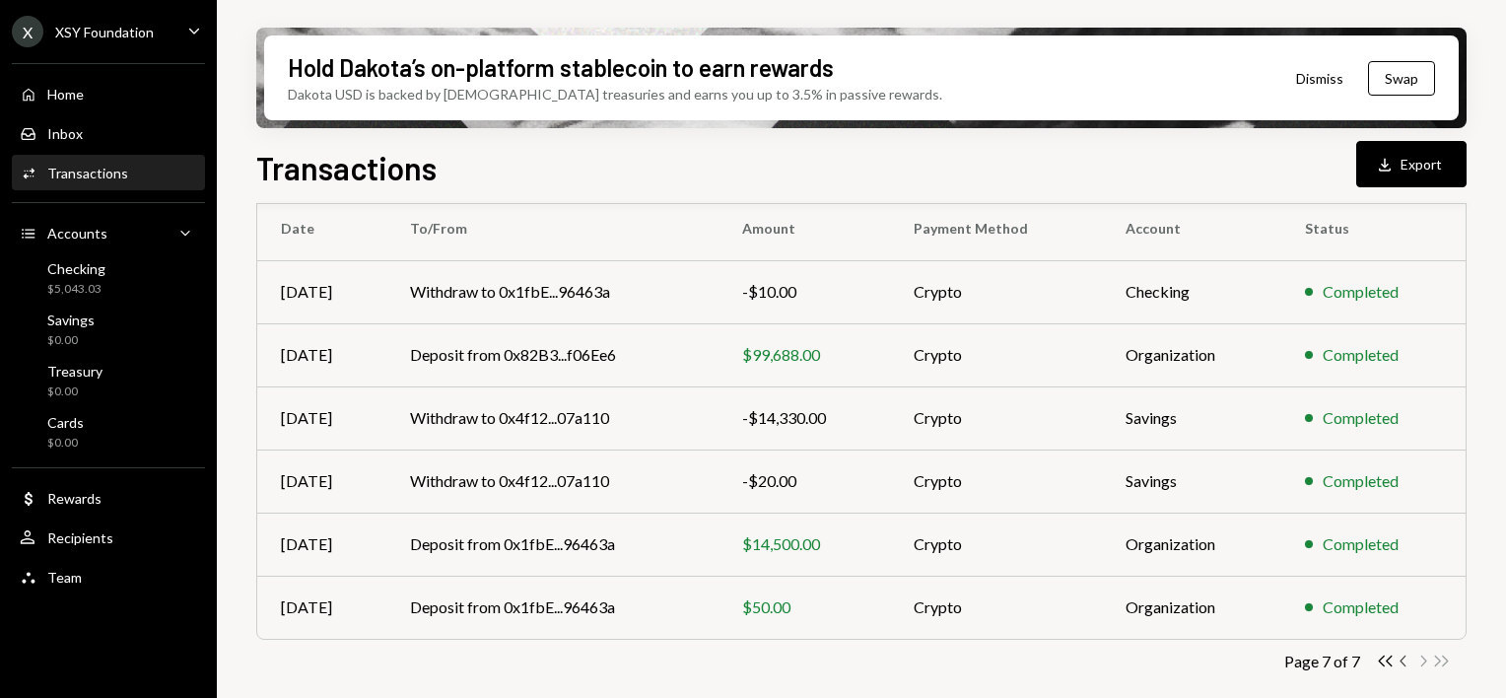
click at [1408, 658] on icon "Chevron Left" at bounding box center [1404, 661] width 19 height 19
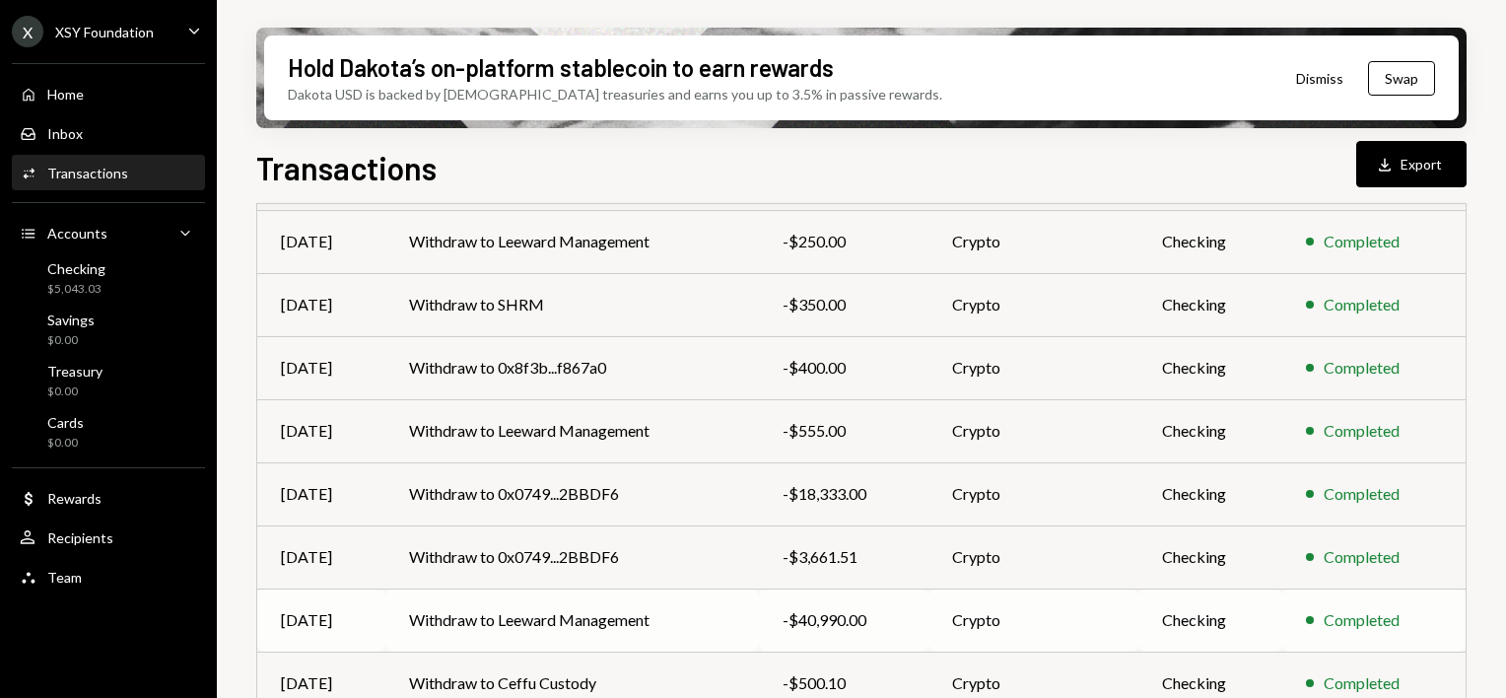
scroll to position [424, 0]
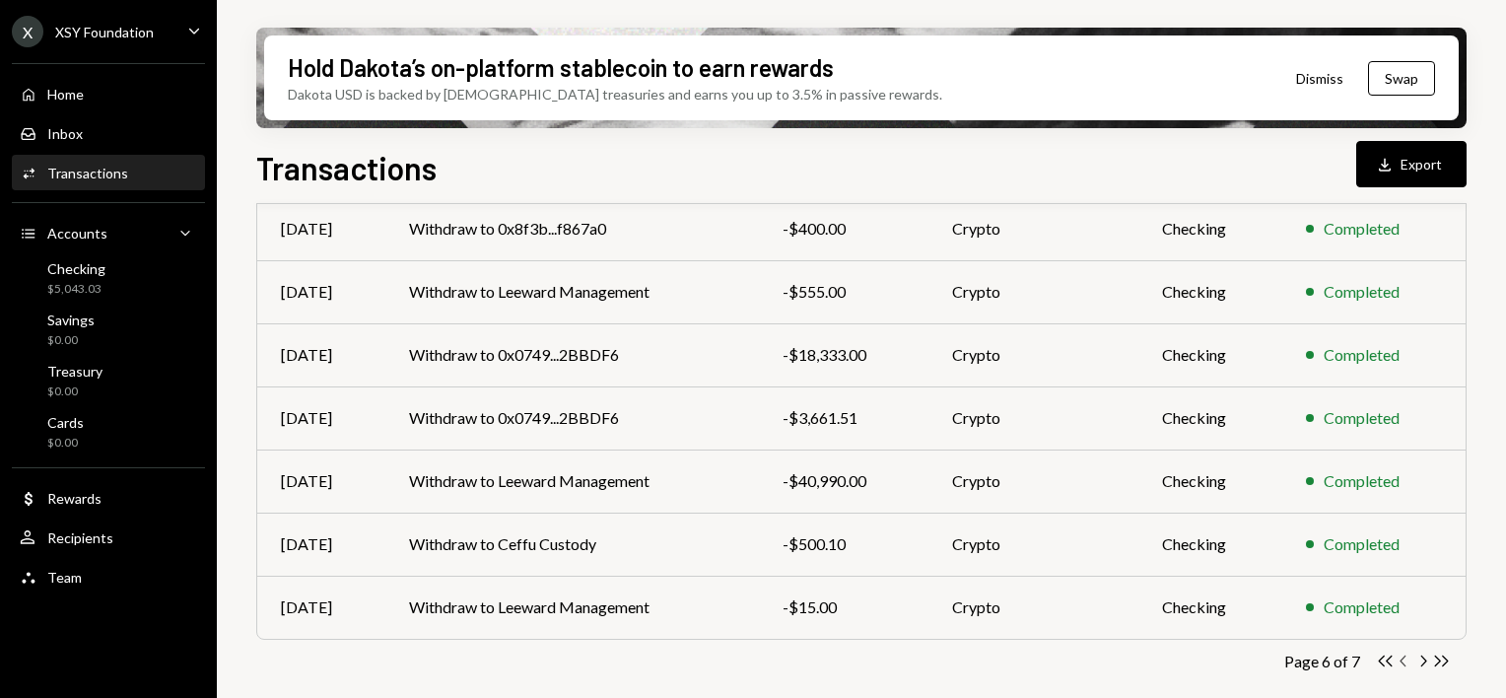
click at [1404, 658] on icon "Chevron Left" at bounding box center [1404, 661] width 19 height 19
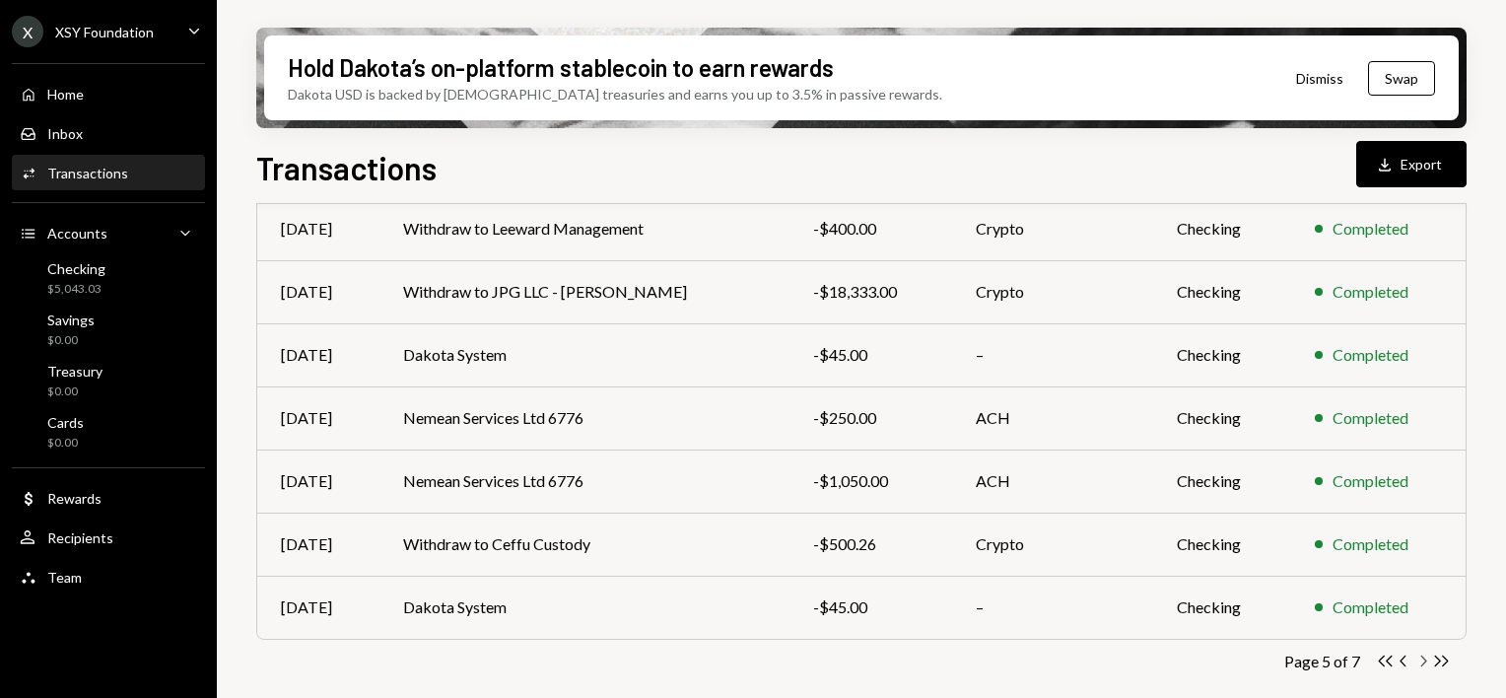
click at [1419, 654] on icon "Chevron Right" at bounding box center [1422, 661] width 19 height 19
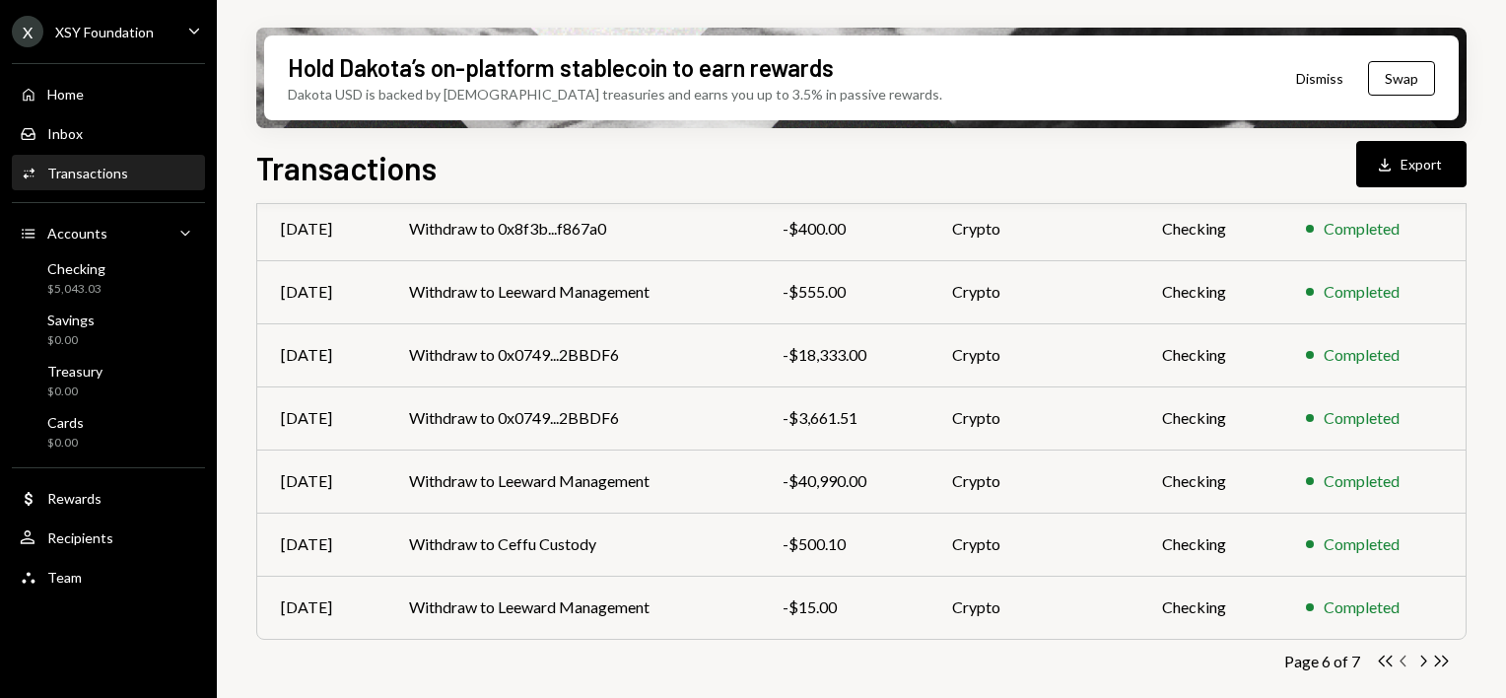
click at [1404, 660] on icon "Chevron Left" at bounding box center [1404, 661] width 19 height 19
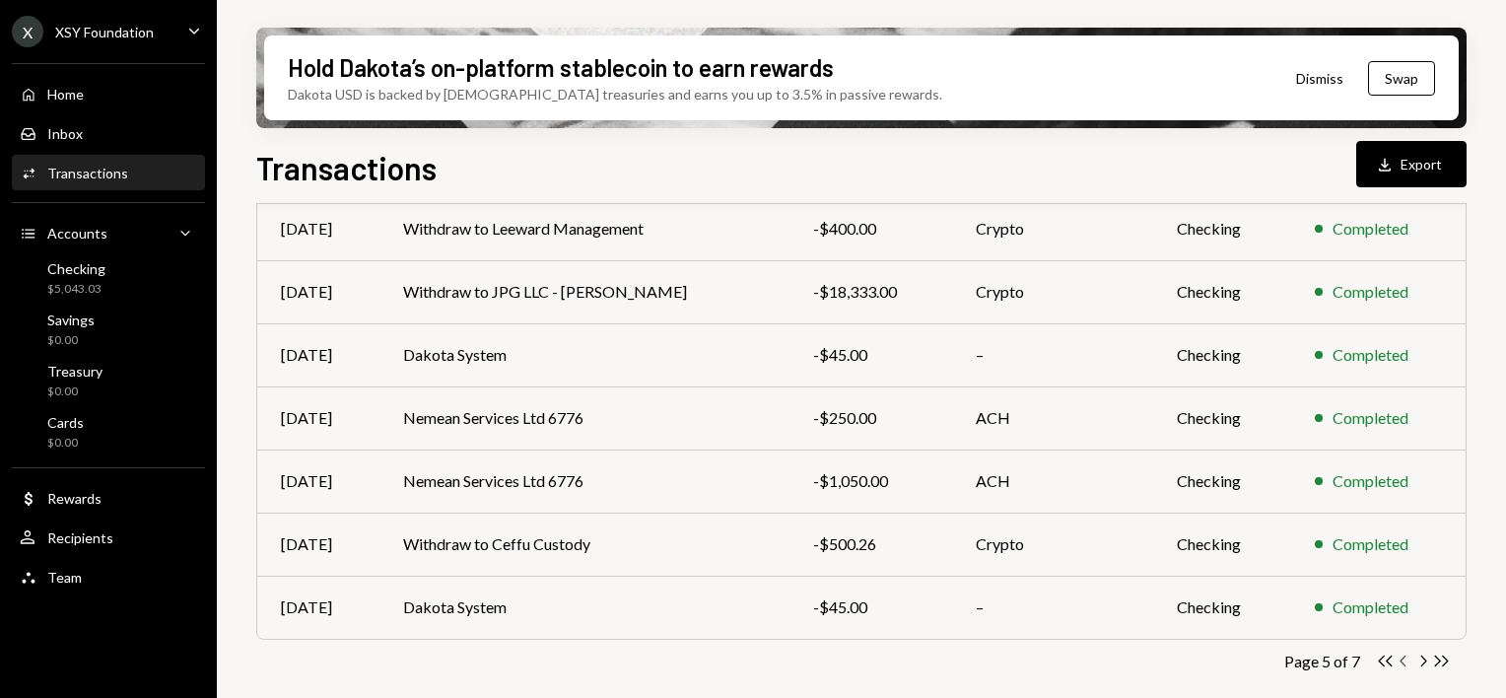
click at [1402, 655] on icon "Chevron Left" at bounding box center [1404, 661] width 19 height 19
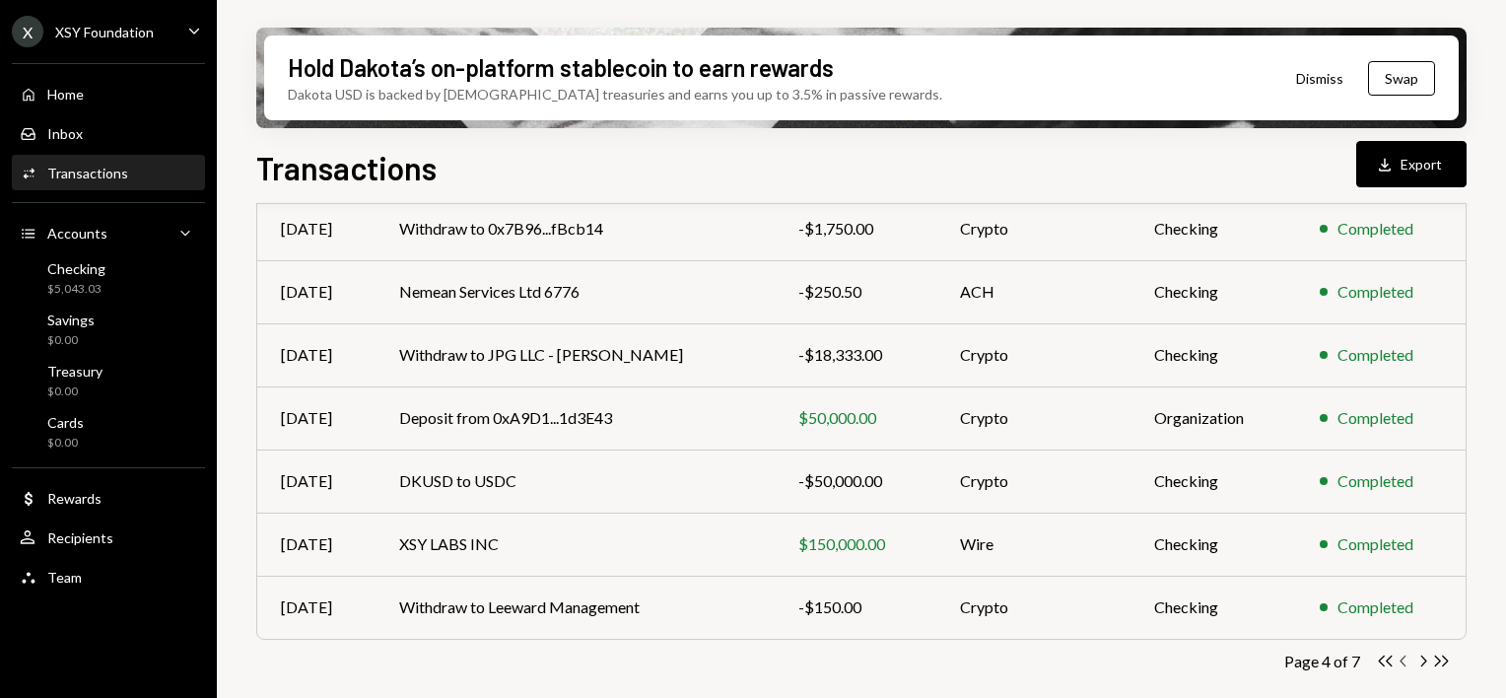
click at [1411, 654] on icon "Chevron Left" at bounding box center [1404, 661] width 19 height 19
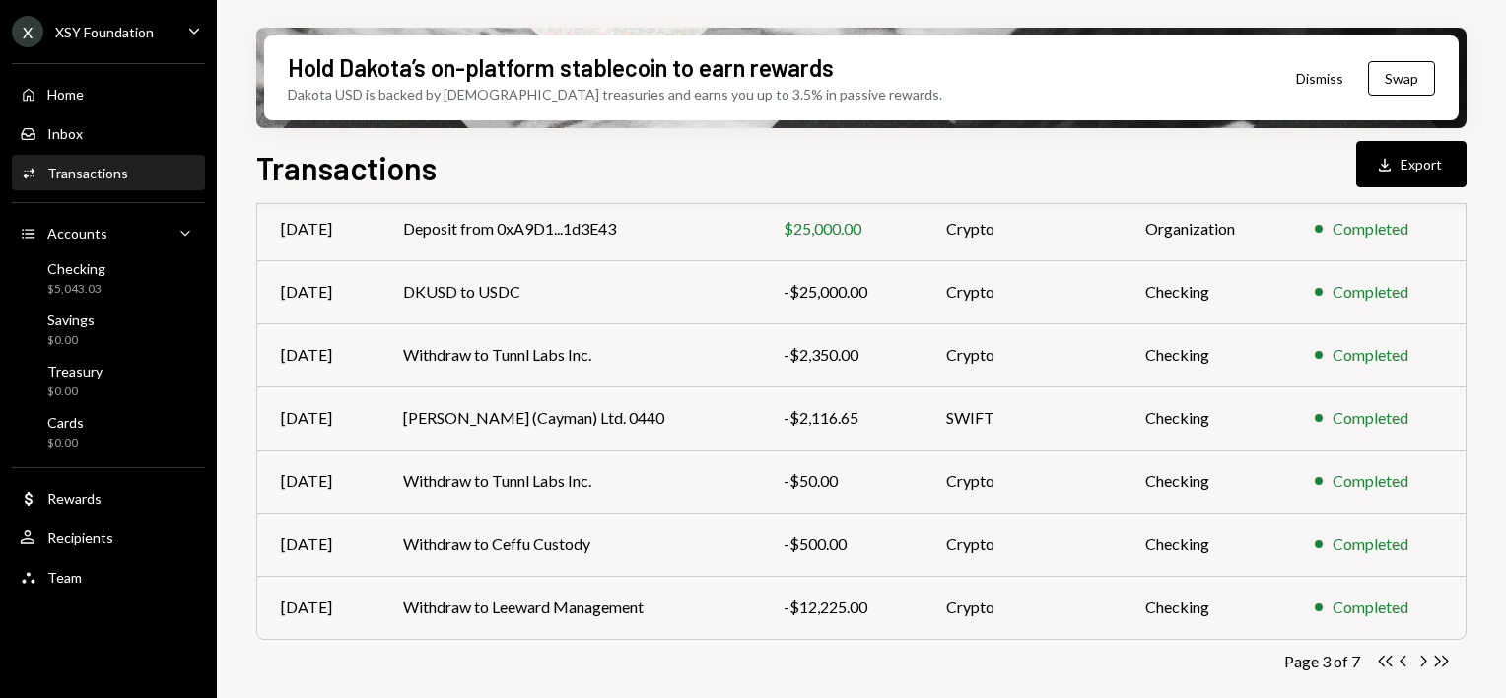
click at [853, 145] on div "Transactions Download Export" at bounding box center [861, 165] width 1210 height 43
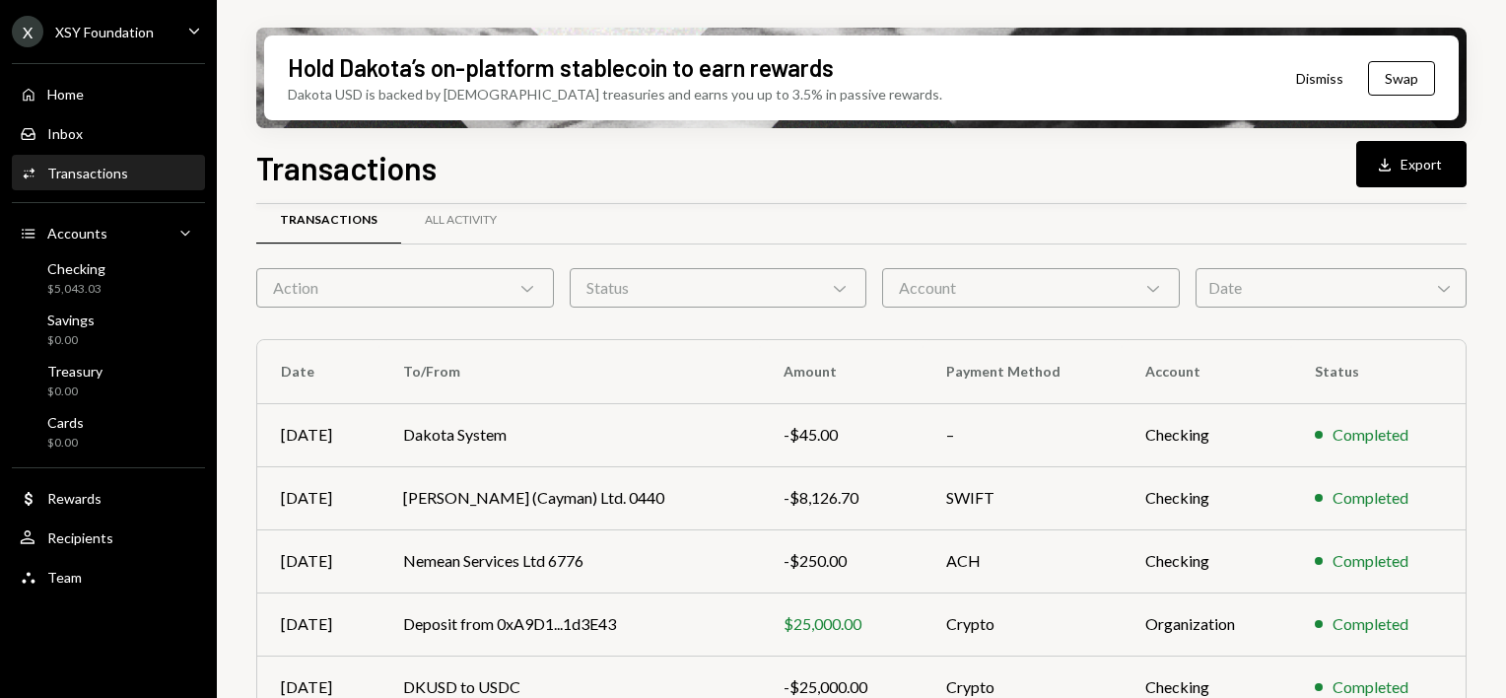
scroll to position [0, 0]
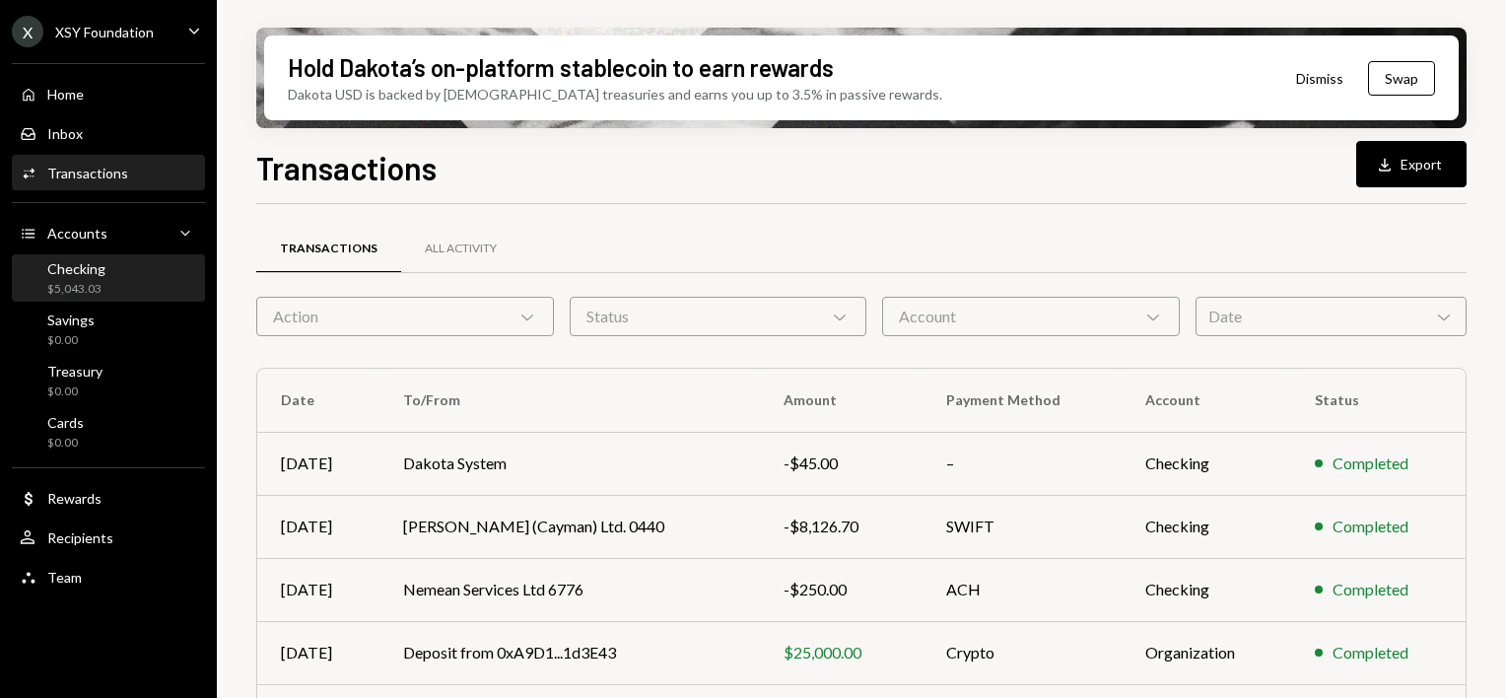
click at [103, 280] on div "Checking $5,043.03" at bounding box center [108, 278] width 177 height 37
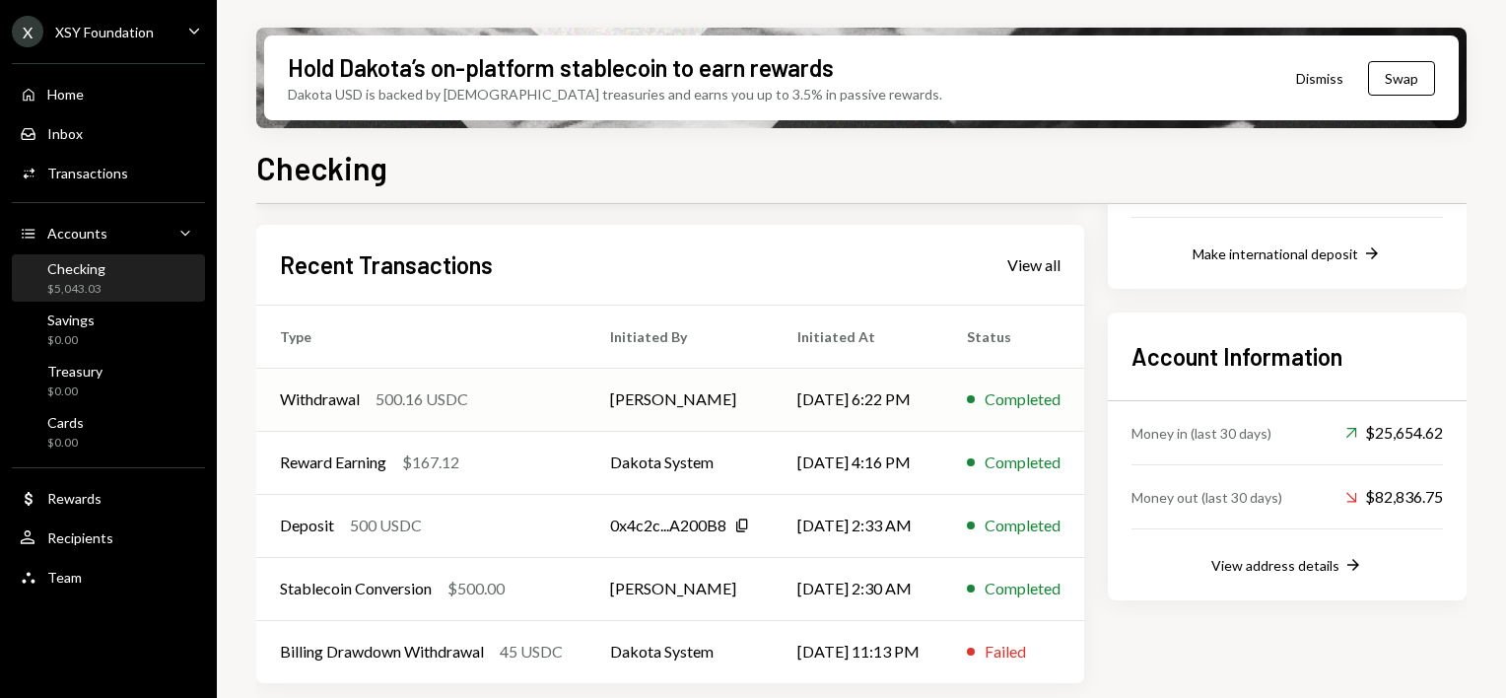
scroll to position [356, 0]
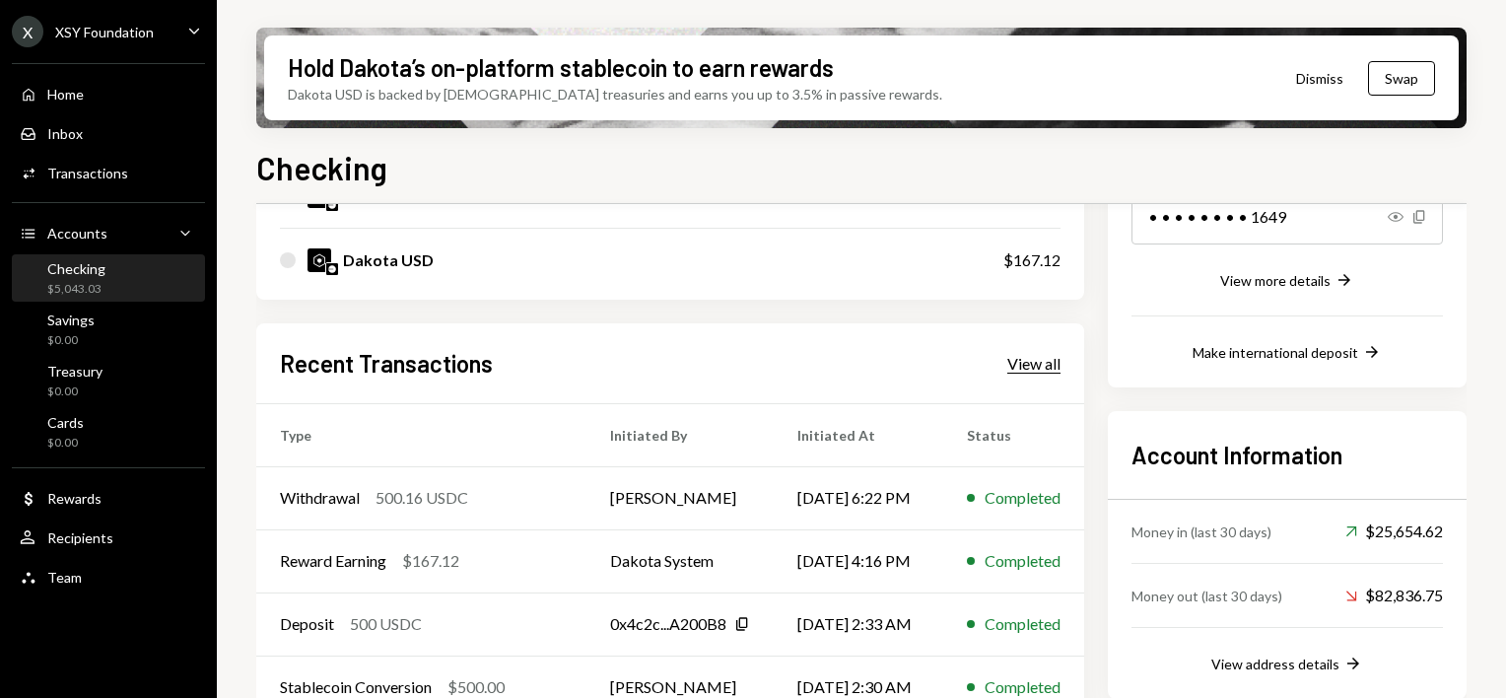
click at [1058, 357] on div "View all" at bounding box center [1033, 364] width 53 height 20
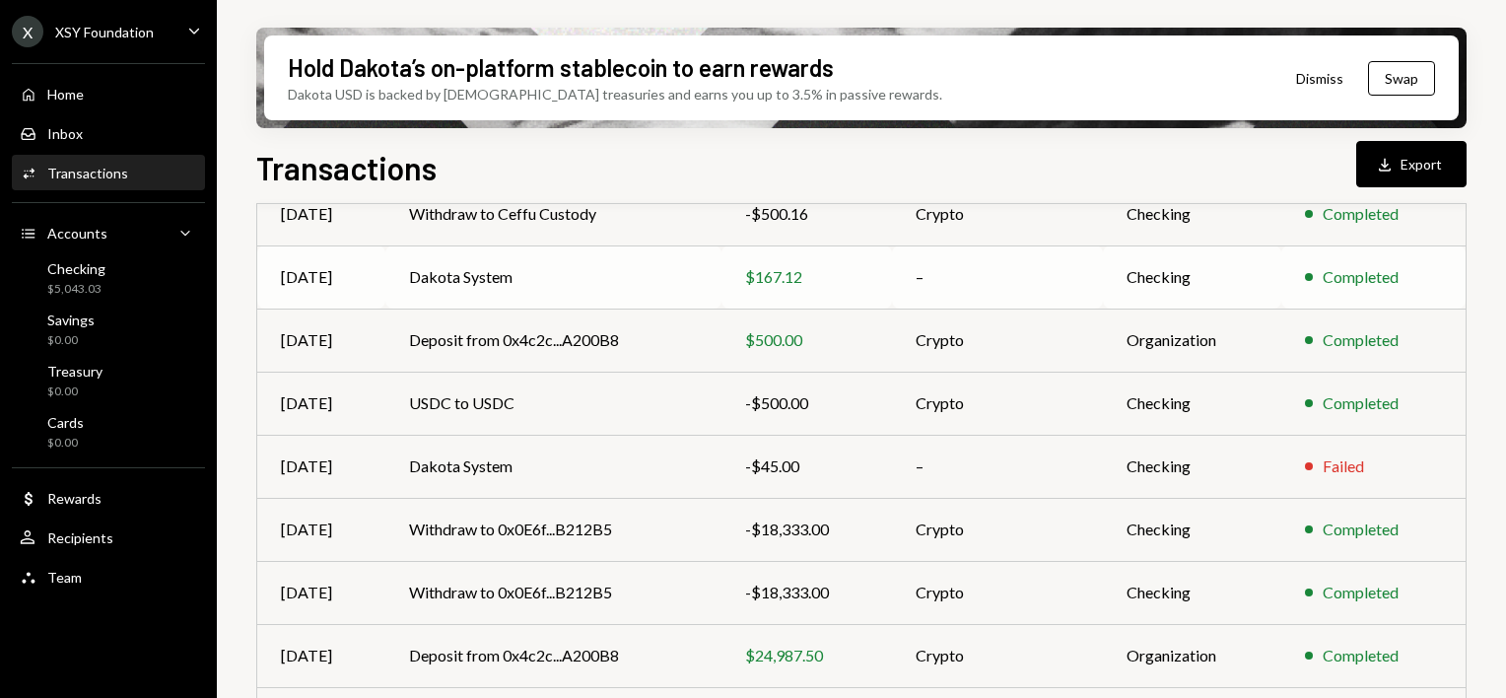
scroll to position [424, 0]
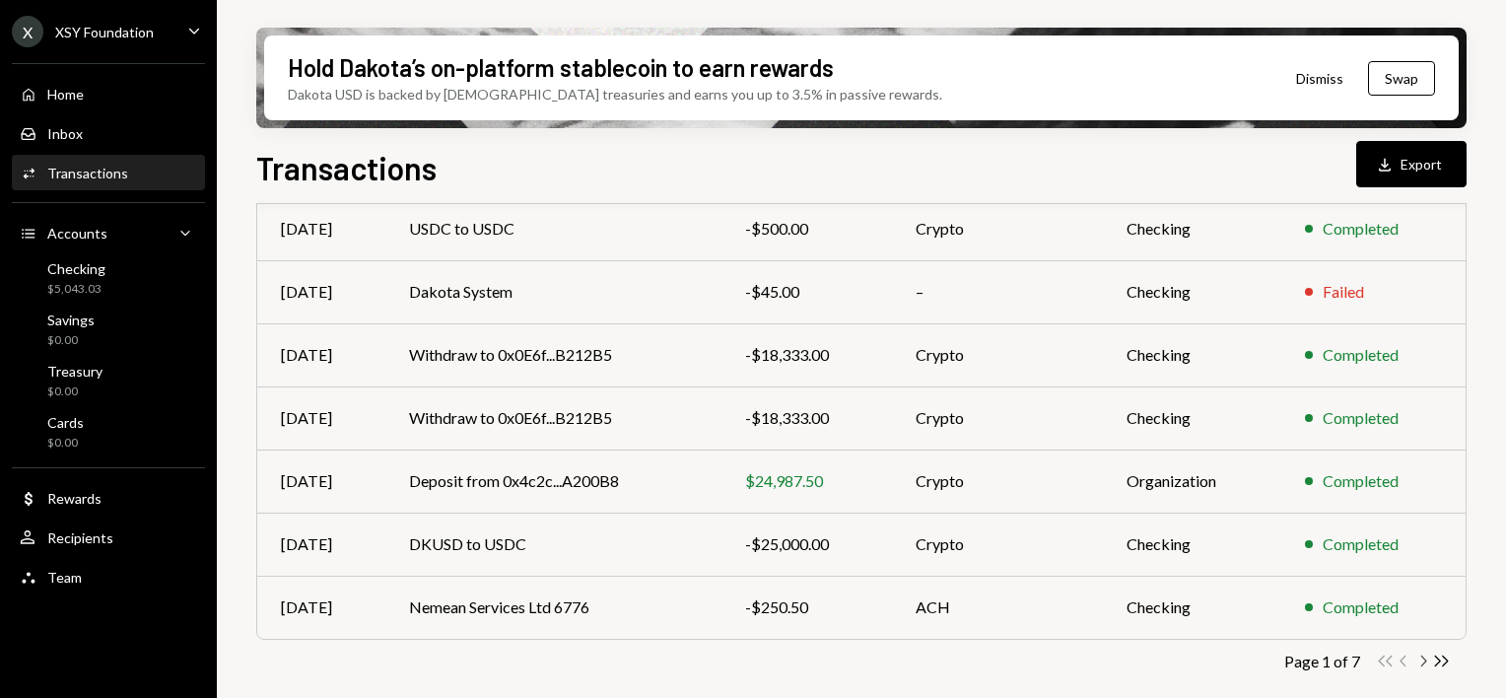
click at [1423, 658] on icon "Chevron Right" at bounding box center [1422, 661] width 19 height 19
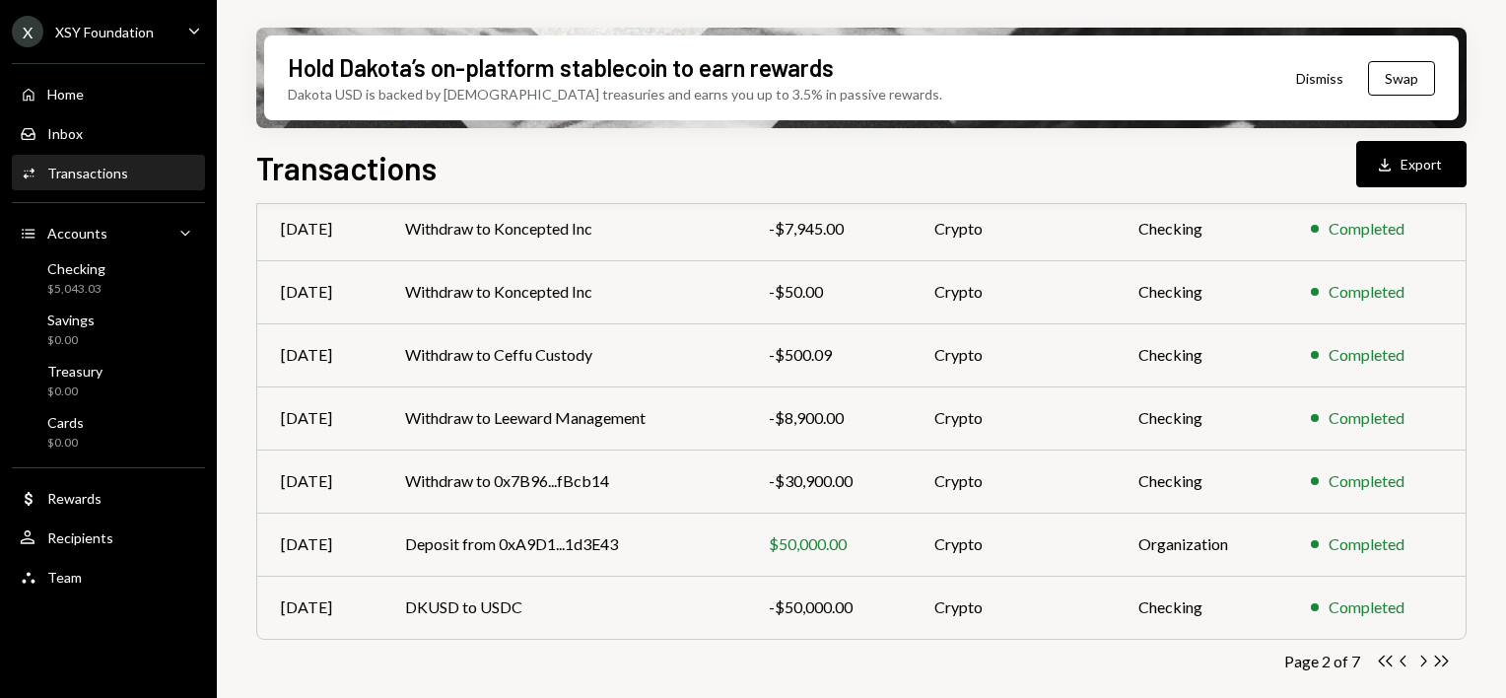
click at [1423, 658] on icon "Chevron Right" at bounding box center [1422, 661] width 19 height 19
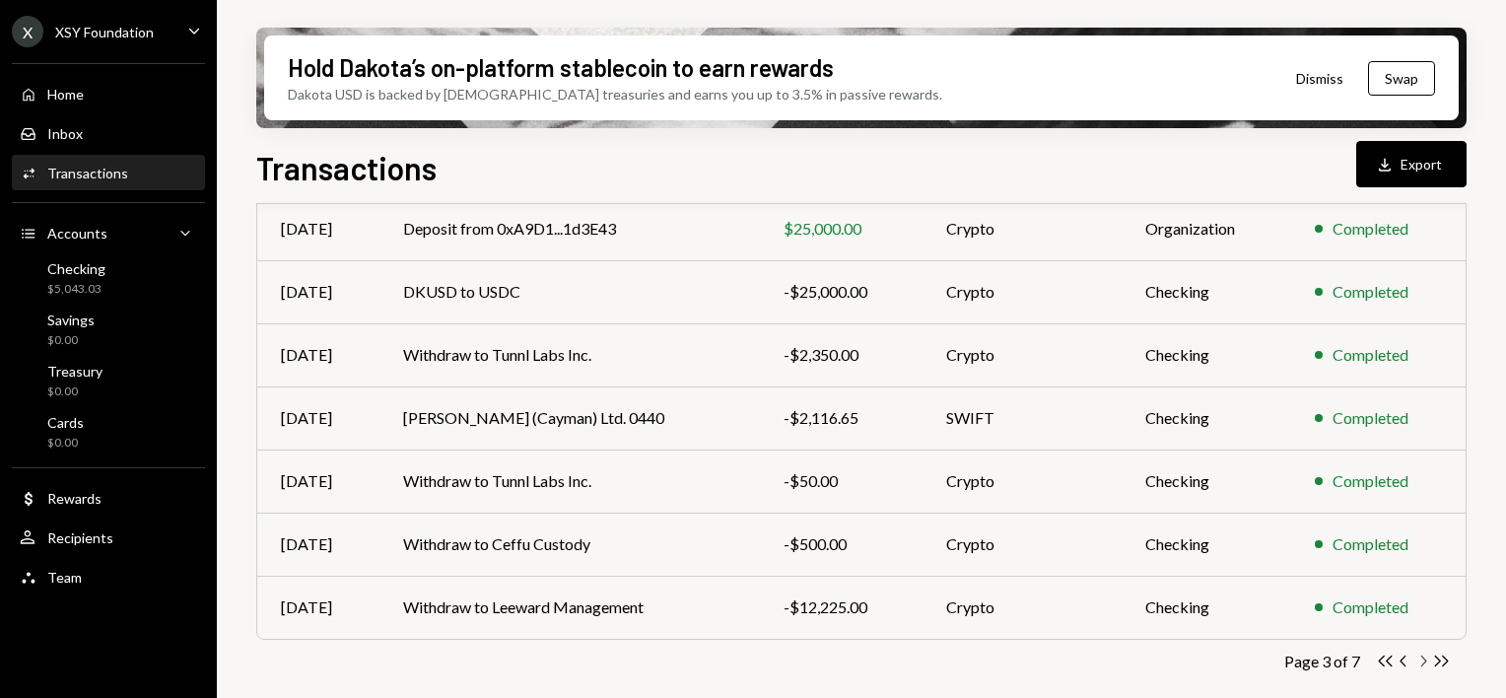
click at [1423, 658] on icon "Chevron Right" at bounding box center [1422, 661] width 19 height 19
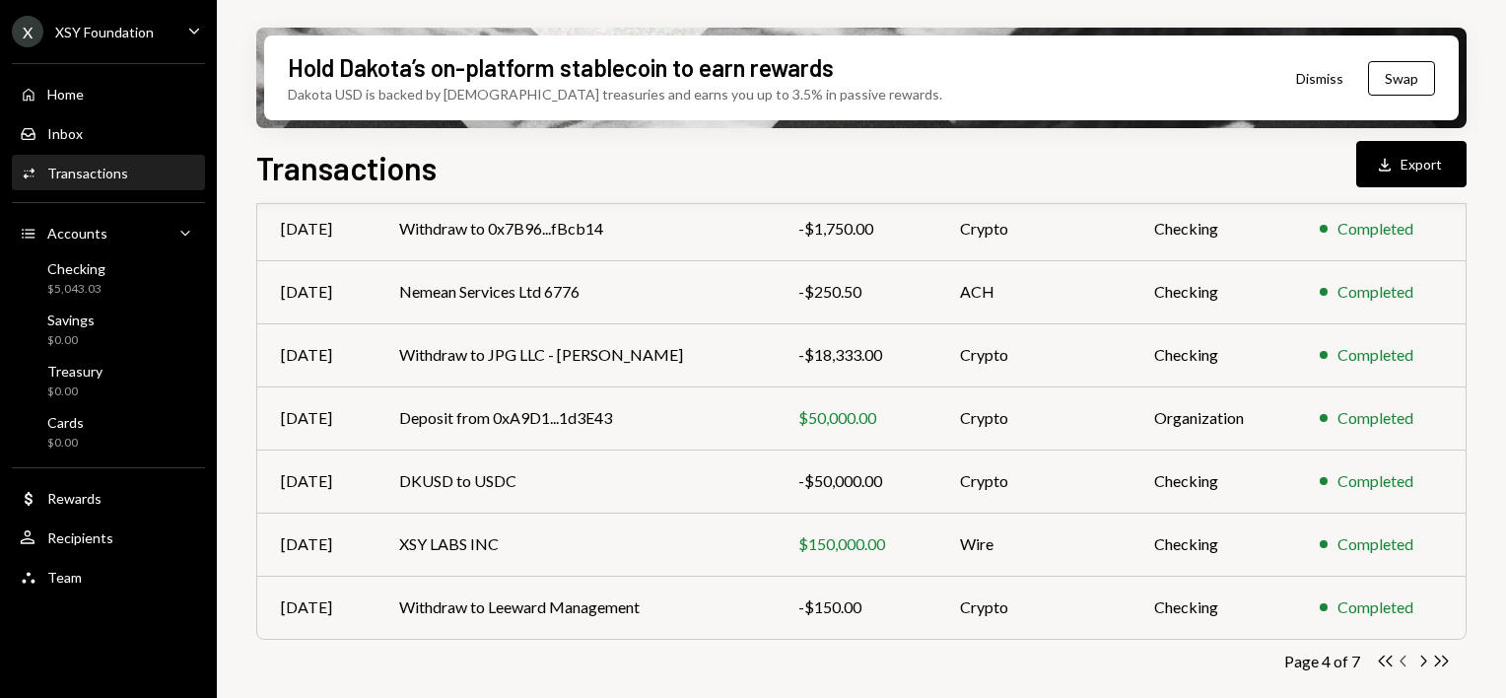
click at [1406, 658] on icon "Chevron Left" at bounding box center [1404, 661] width 19 height 19
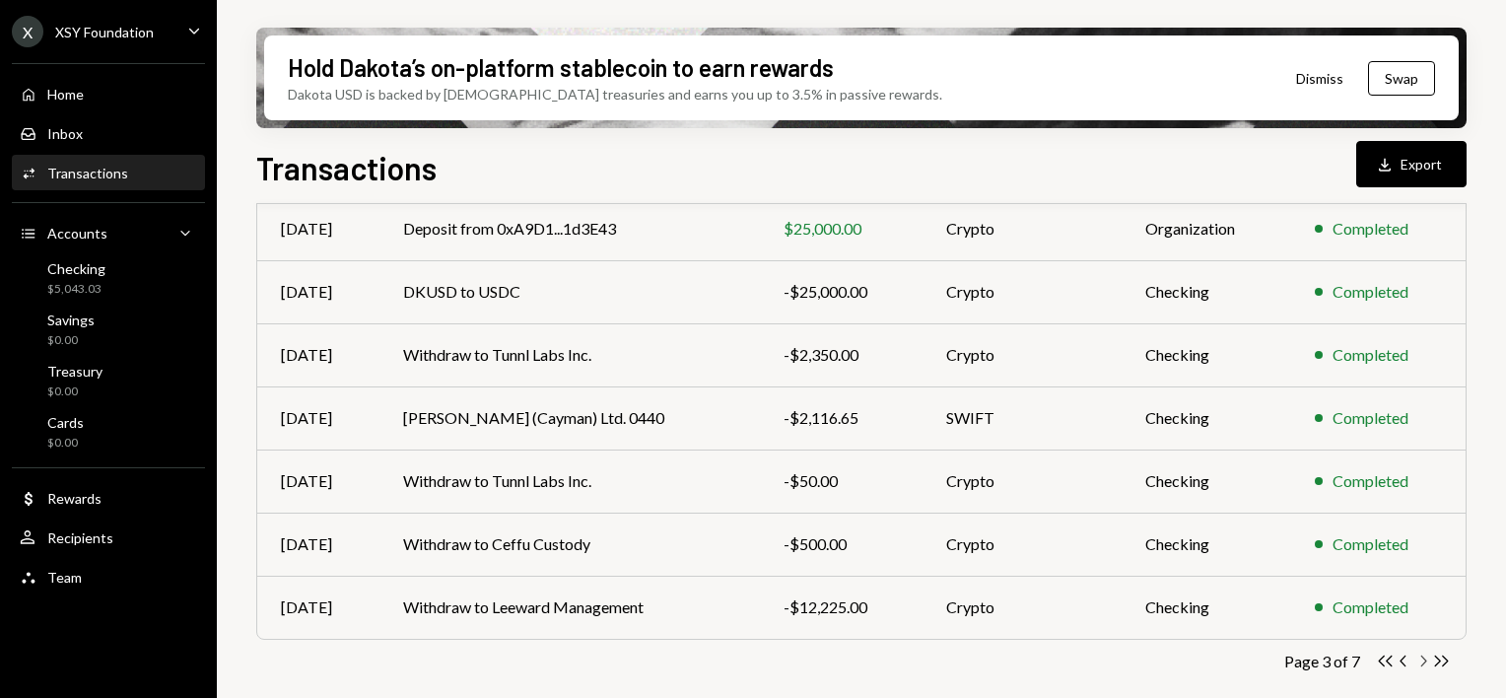
click at [1415, 665] on icon "Chevron Right" at bounding box center [1422, 661] width 19 height 19
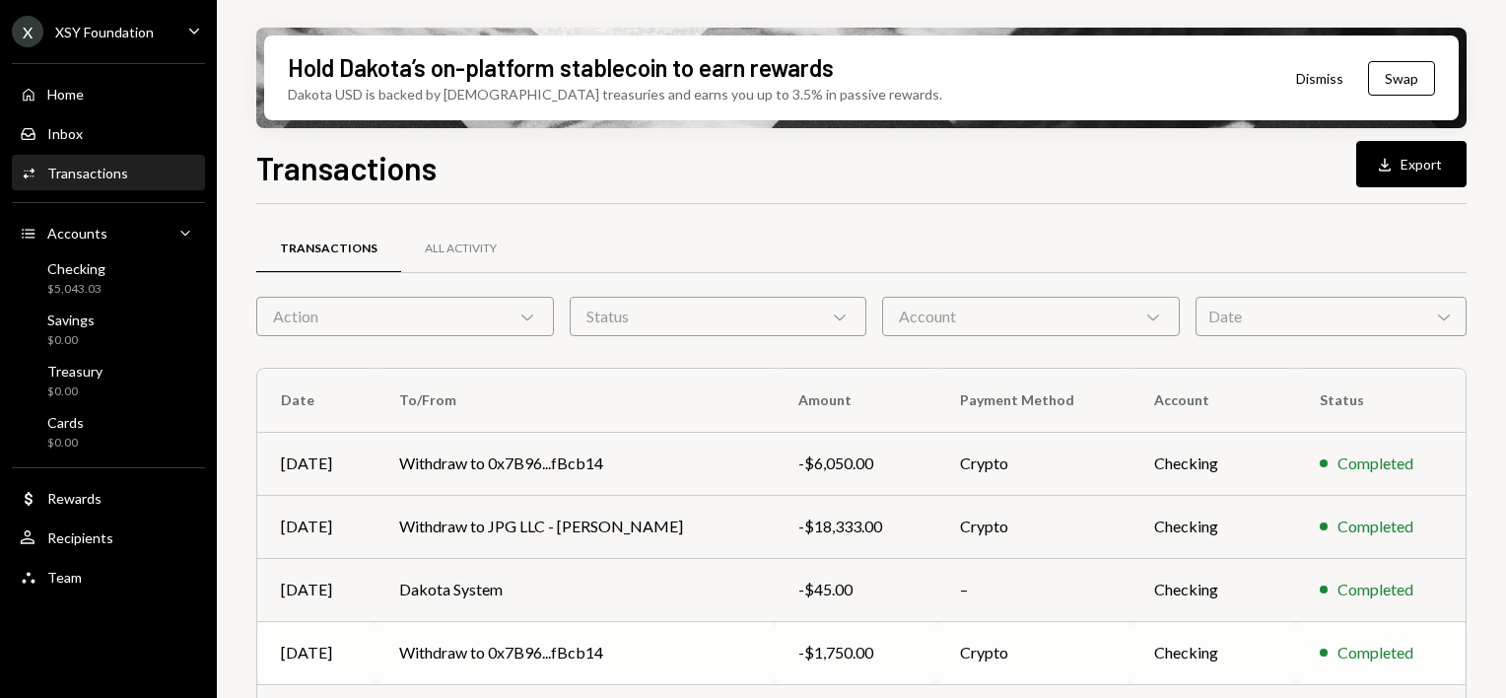
scroll to position [99, 0]
